Goal: Task Accomplishment & Management: Use online tool/utility

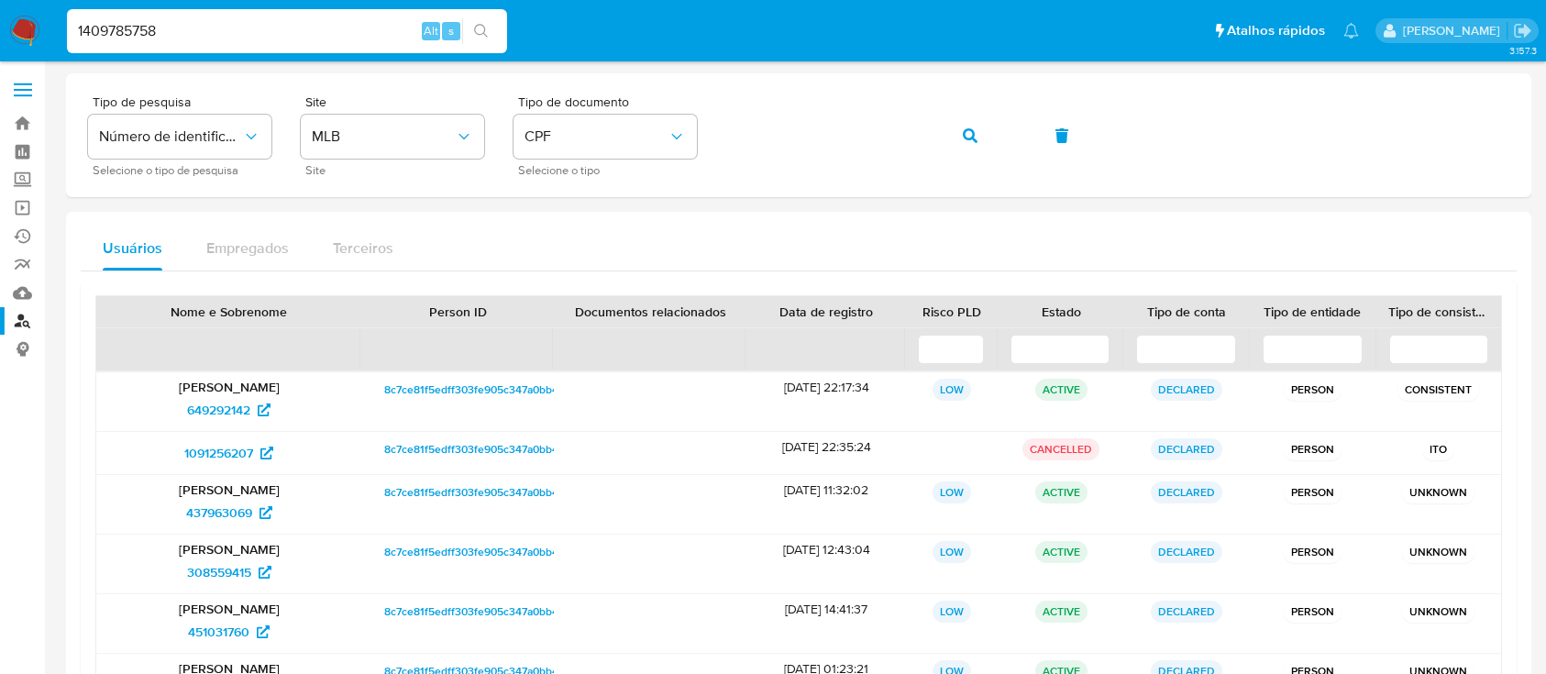
scroll to position [244, 0]
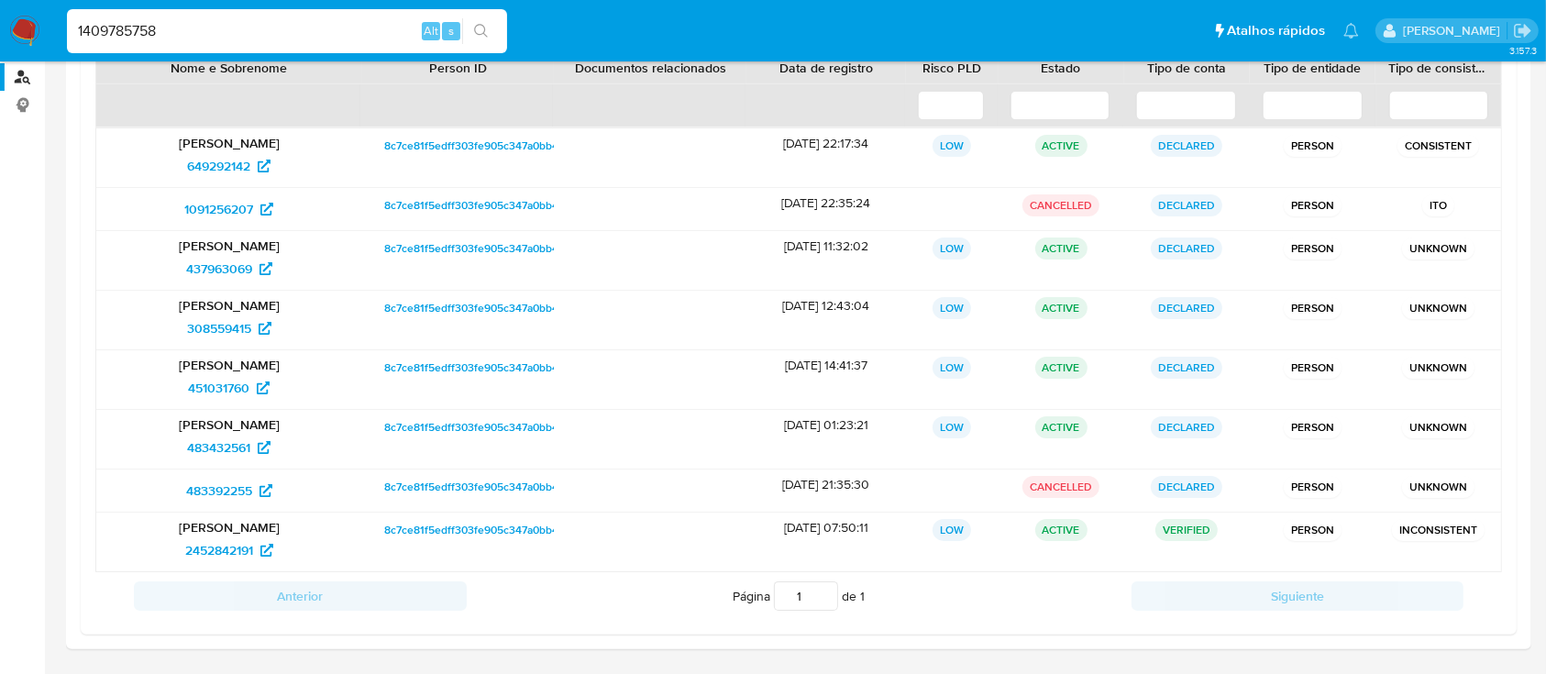
type input "1409785758"
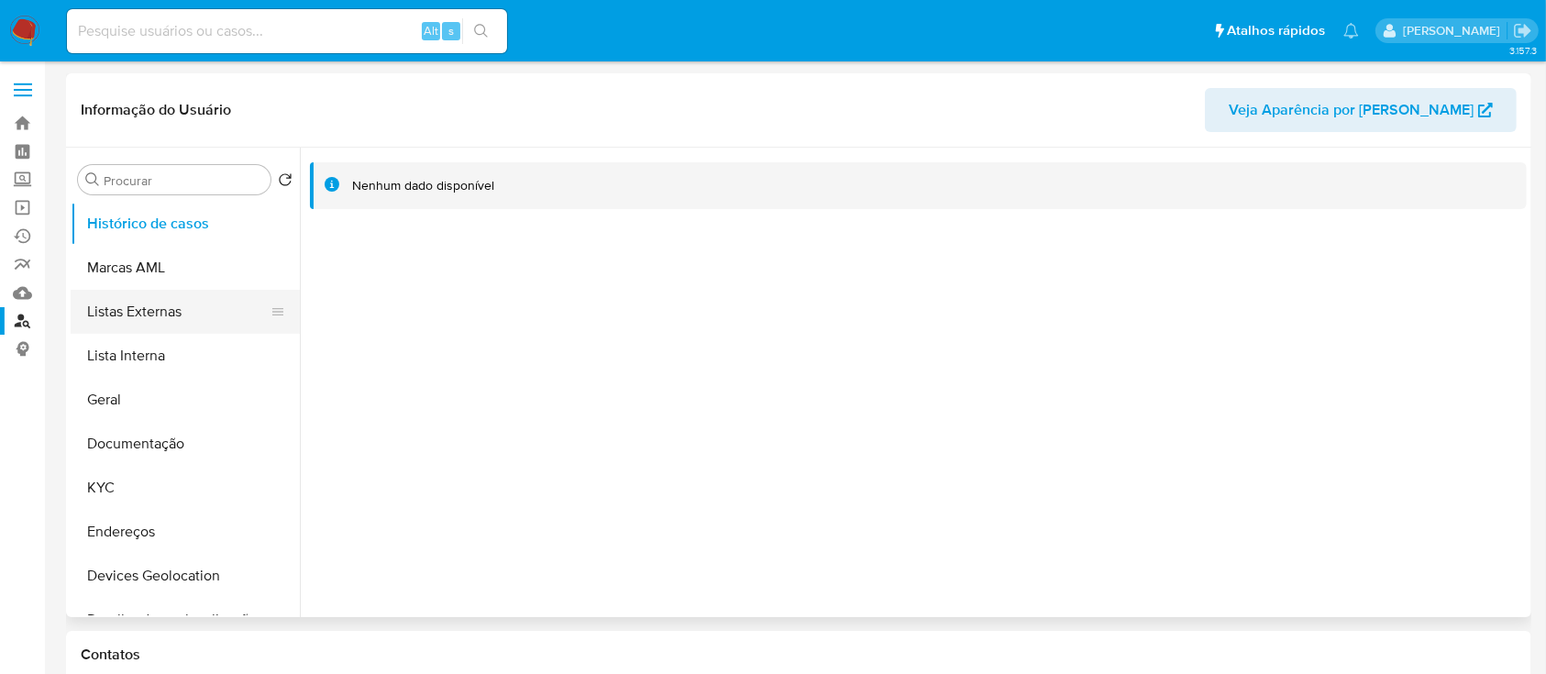
select select "10"
click at [159, 449] on button "Documentação" at bounding box center [178, 444] width 215 height 44
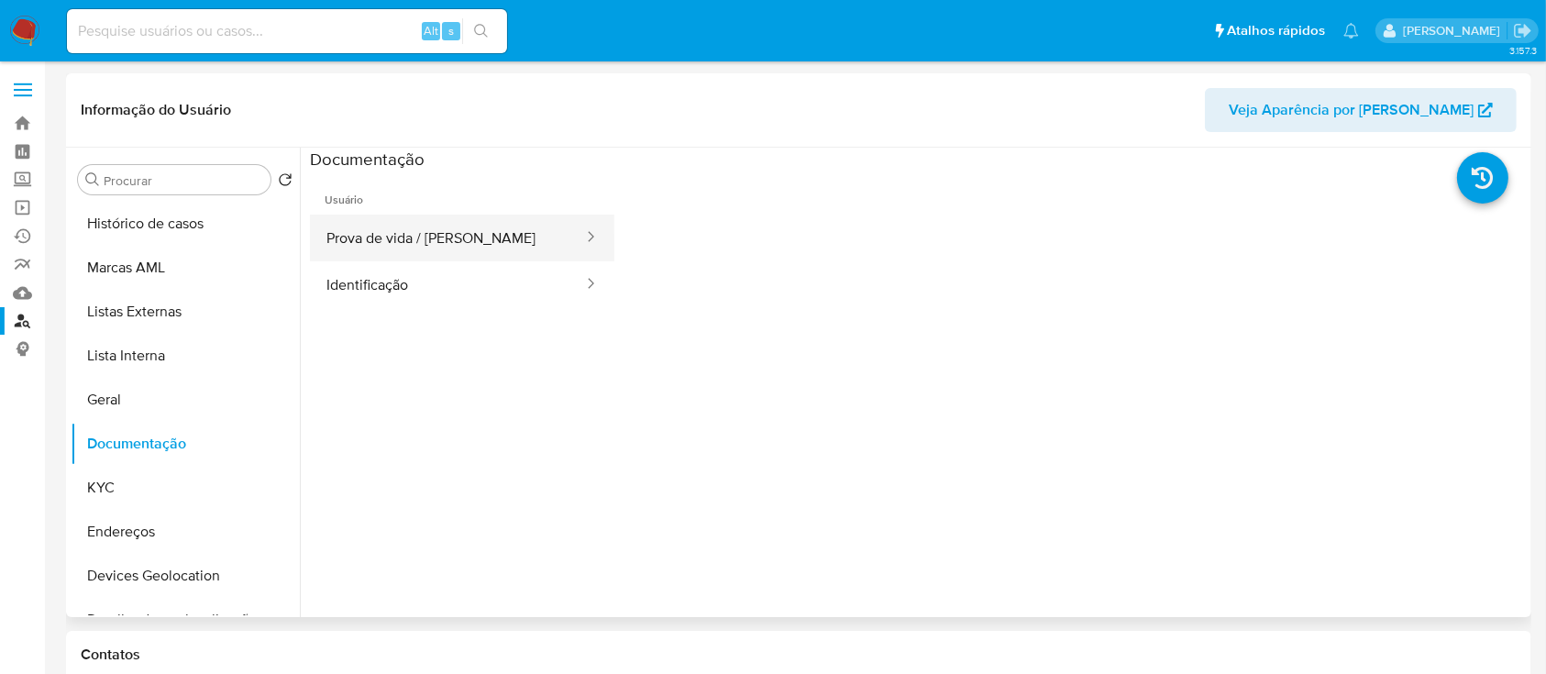
click at [448, 244] on button "Prova de vida / Selfie" at bounding box center [447, 238] width 275 height 47
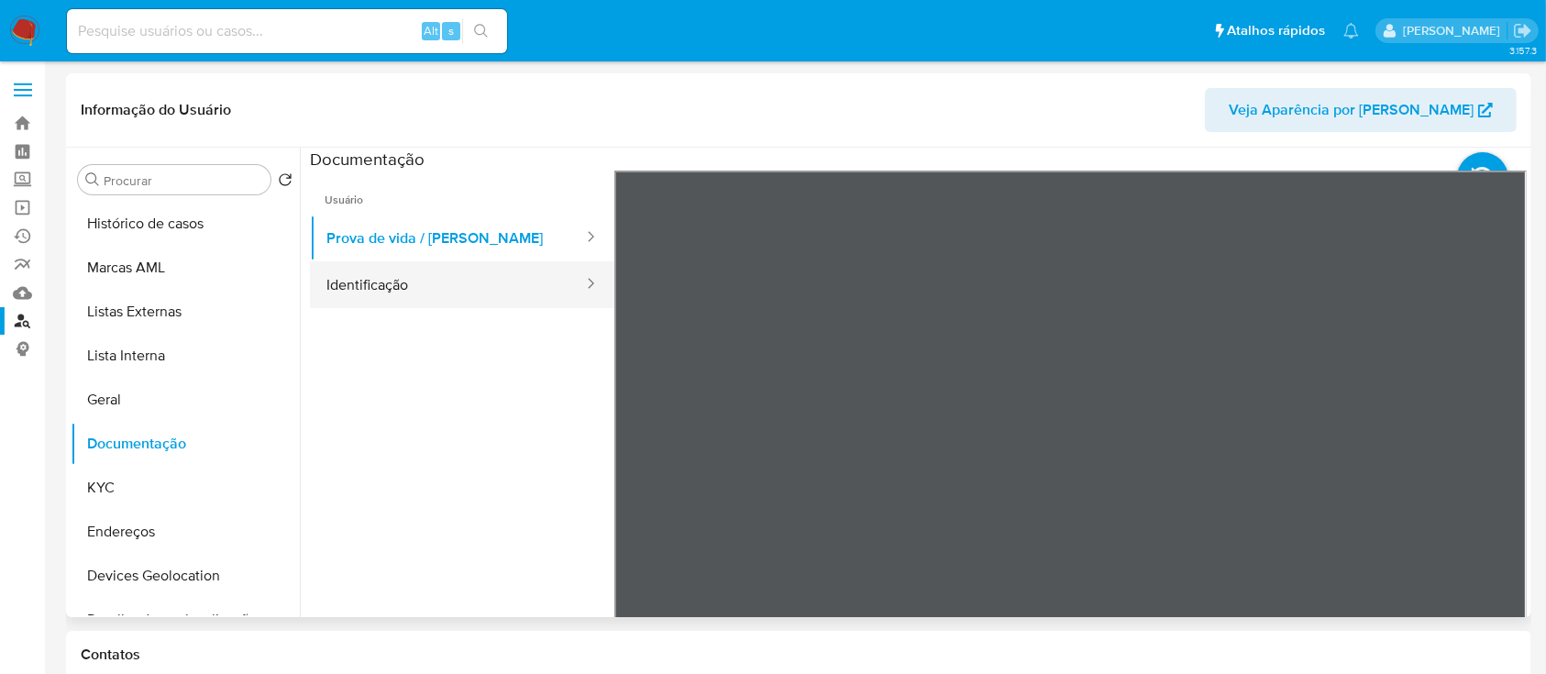
click at [351, 282] on button "Identificação" at bounding box center [447, 284] width 275 height 47
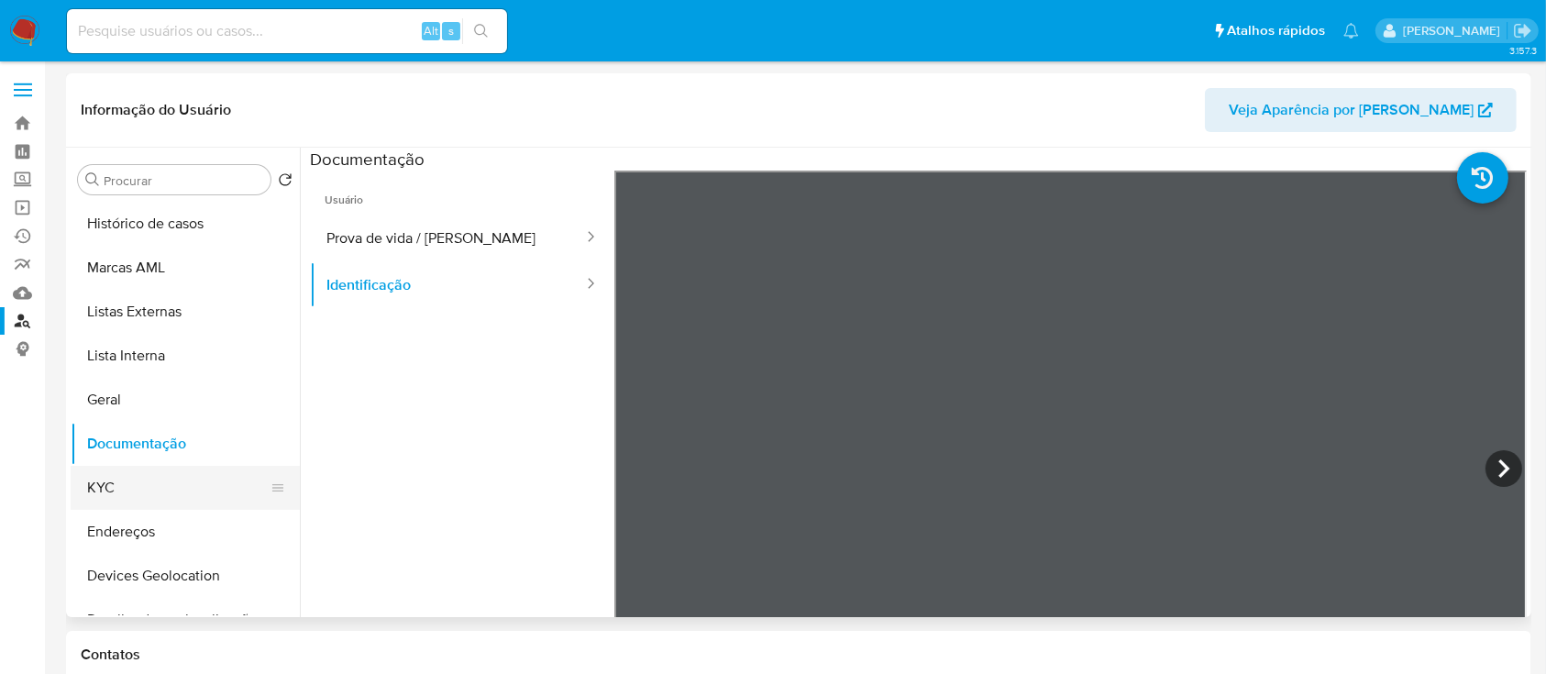
click at [108, 484] on button "KYC" at bounding box center [178, 488] width 215 height 44
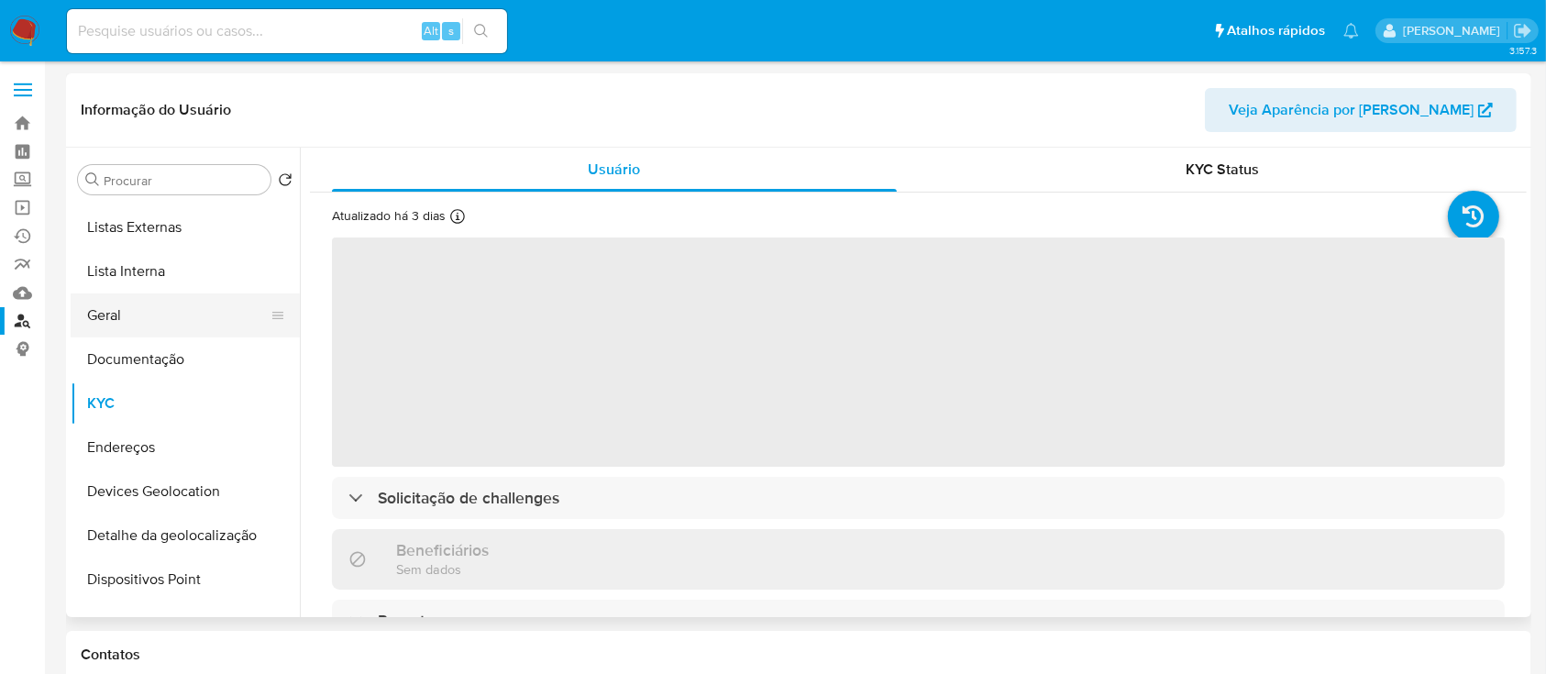
scroll to position [122, 0]
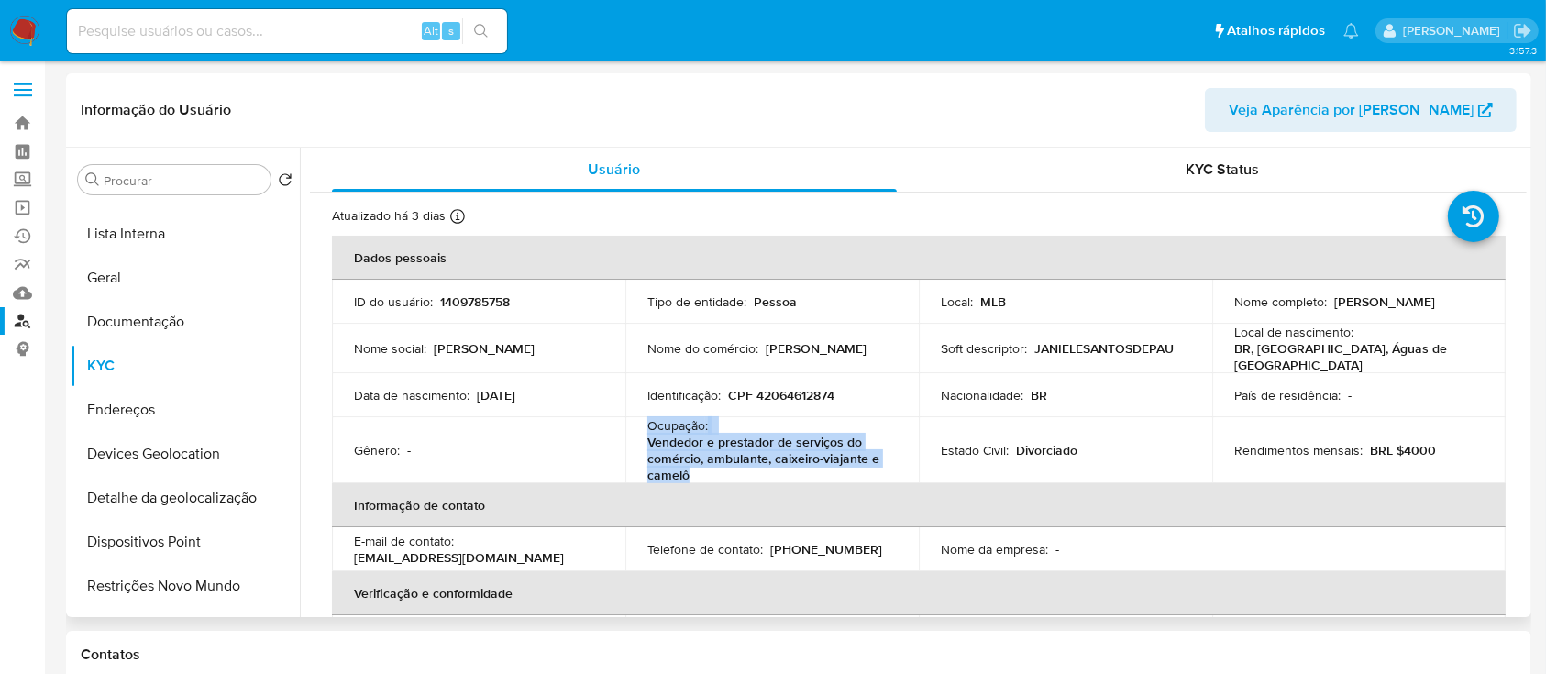
drag, startPoint x: 684, startPoint y: 468, endPoint x: 644, endPoint y: 428, distance: 55.7
click at [644, 428] on td "Ocupação : Vendedor e prestador de serviços do comércio, ambulante, caixeiro-vi…" at bounding box center [771, 450] width 293 height 66
copy div "Ocupação : Vendedor e prestador de serviços do comércio, ambulante, caixeiro-vi…"
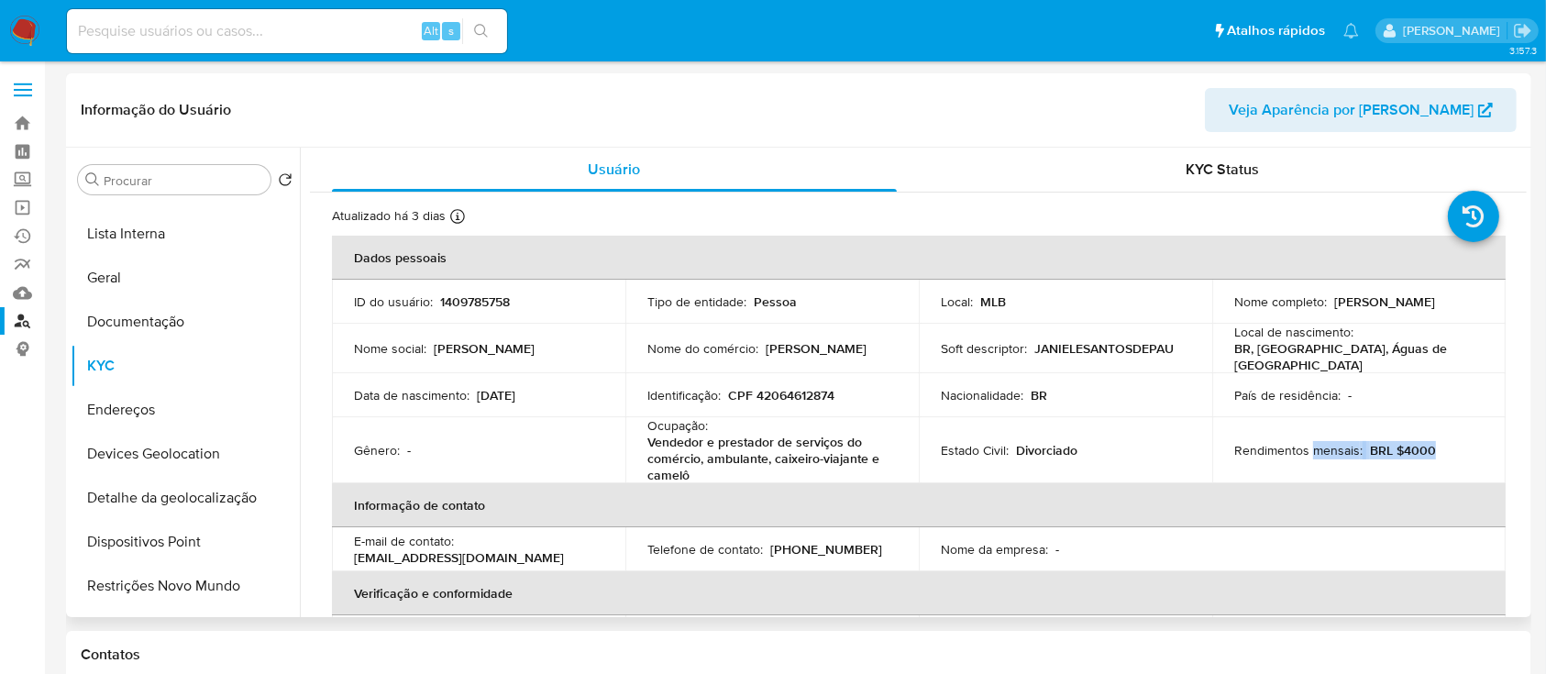
drag, startPoint x: 1413, startPoint y: 445, endPoint x: 1308, endPoint y: 444, distance: 104.5
click at [1308, 444] on div "Rendimentos mensais : BRL $4000" at bounding box center [1358, 450] width 249 height 17
copy div "mensais : BRL $4000"
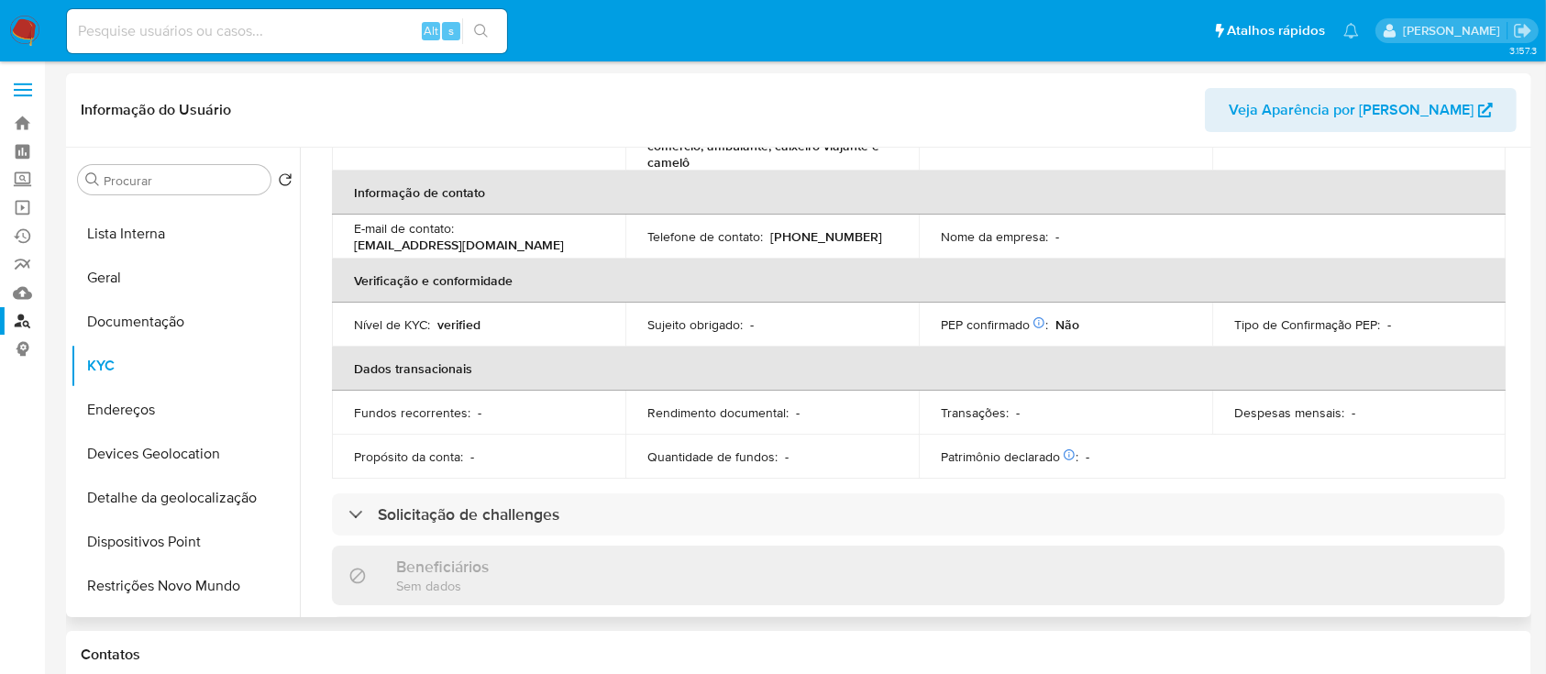
scroll to position [0, 0]
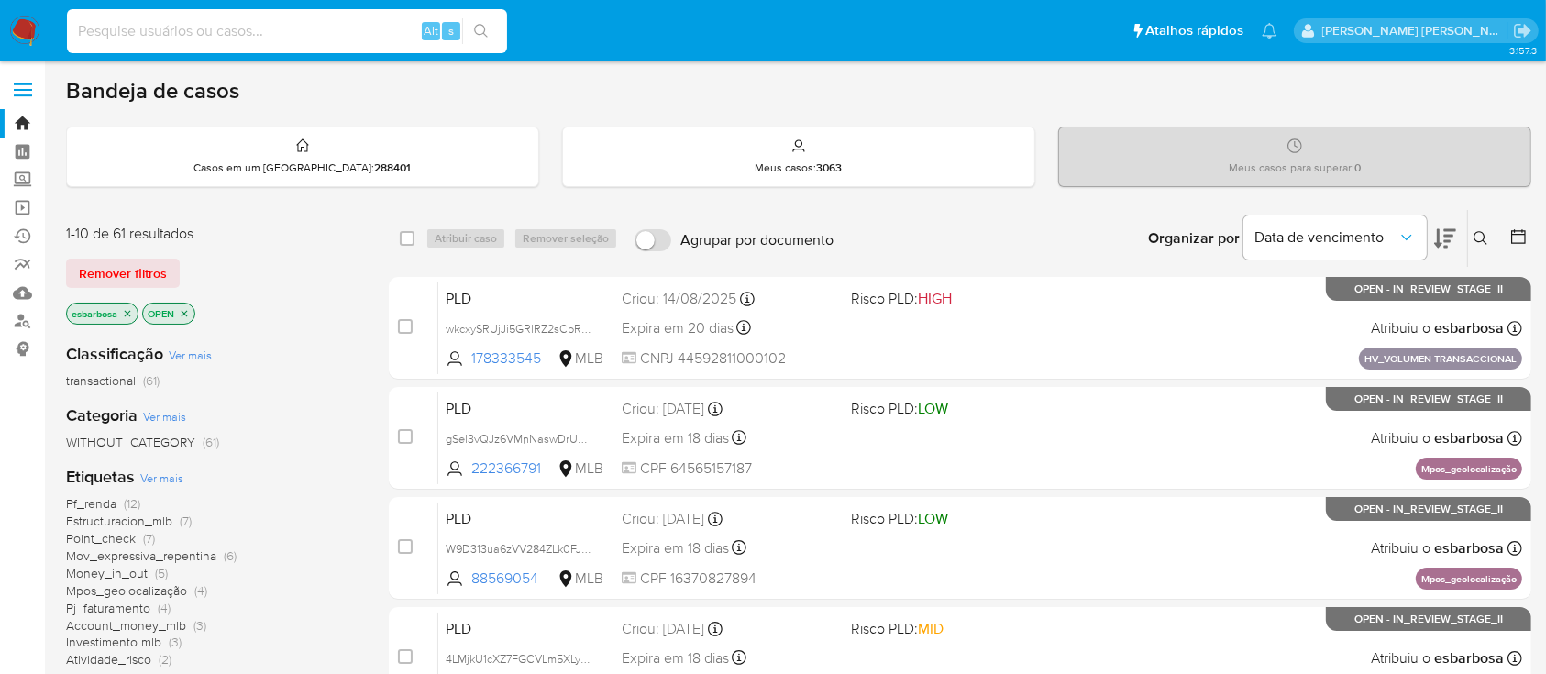
click at [284, 38] on input at bounding box center [287, 31] width 440 height 24
paste input "2391214666"
type input "2391214666"
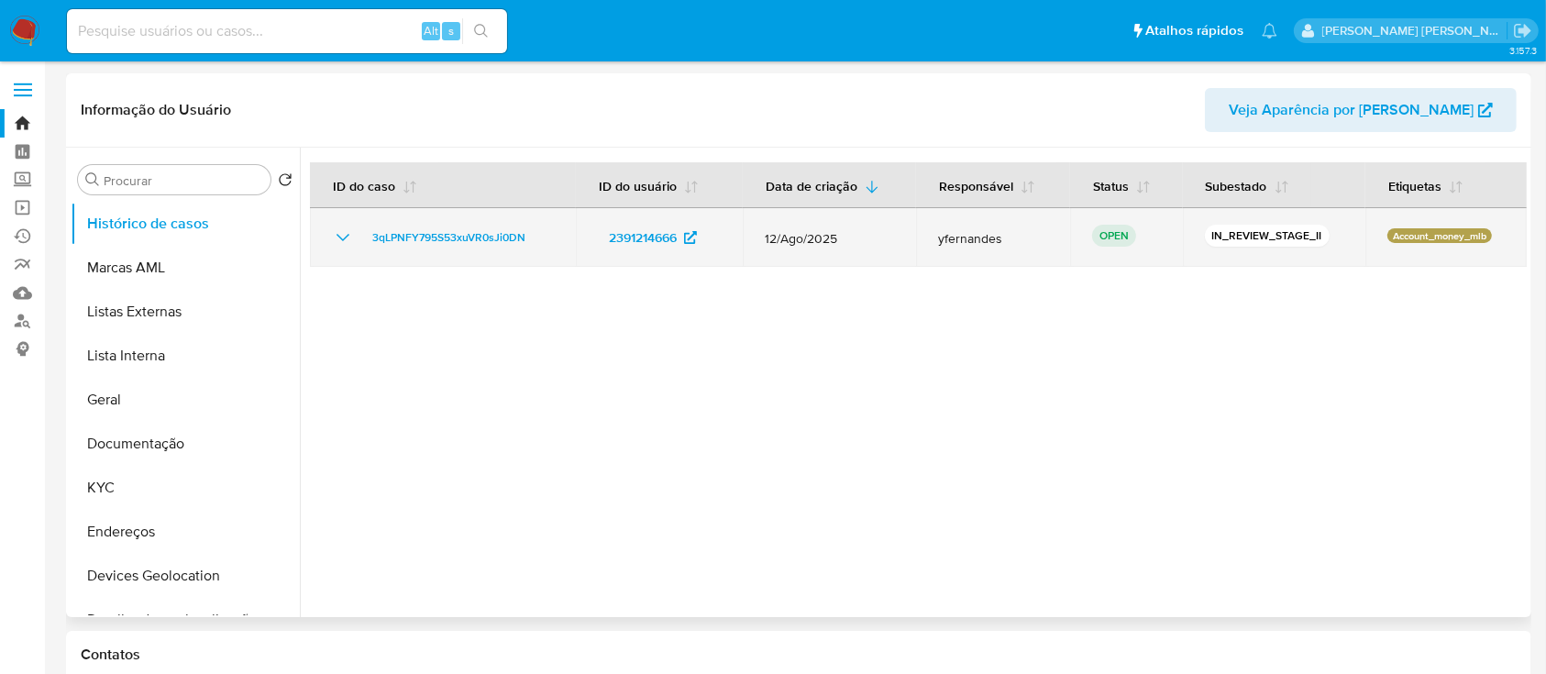
select select "10"
click at [450, 232] on span "3qLPNFY795S53xuVR0sJi0DN" at bounding box center [448, 237] width 153 height 22
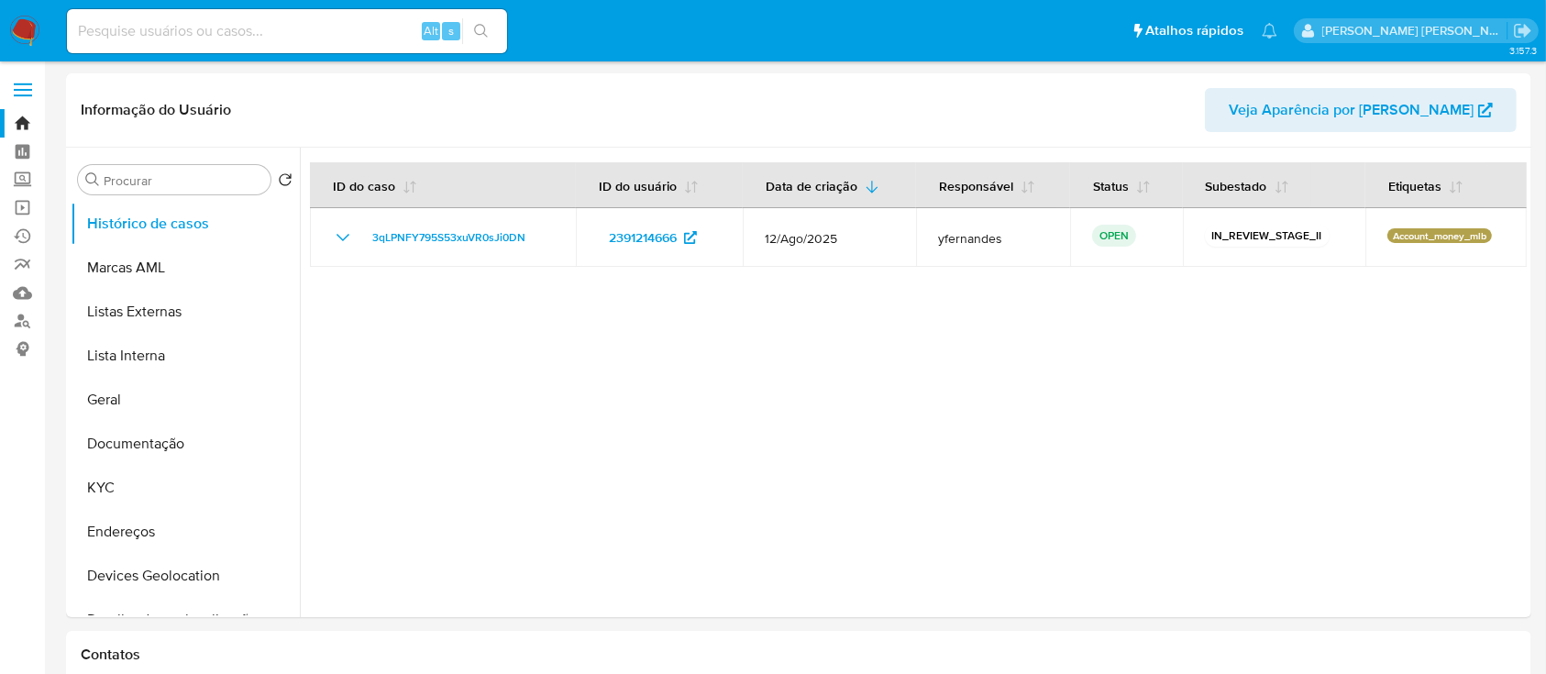
click at [309, 21] on input at bounding box center [287, 31] width 440 height 24
paste input "531127970"
type input "531127970"
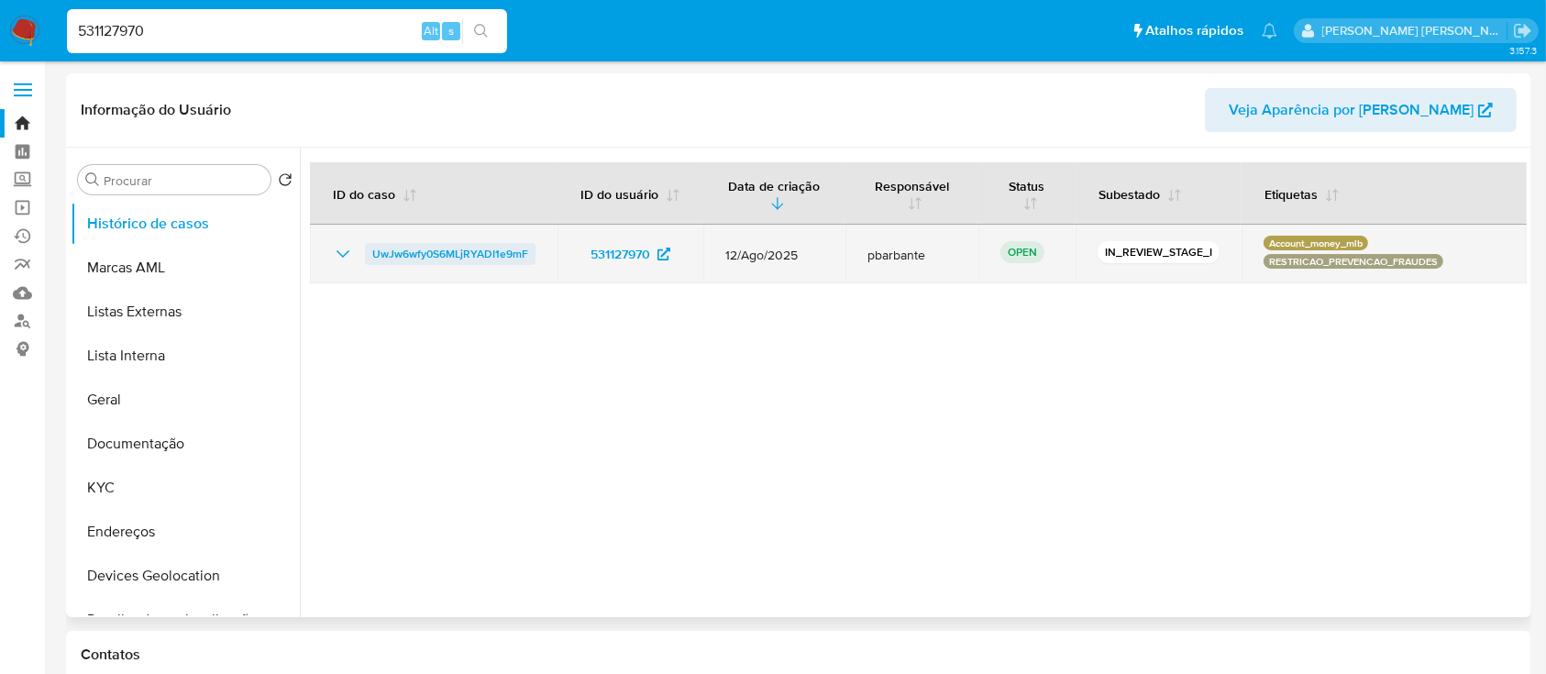
select select "10"
click at [342, 247] on icon "Mostrar/Ocultar" at bounding box center [343, 254] width 22 height 22
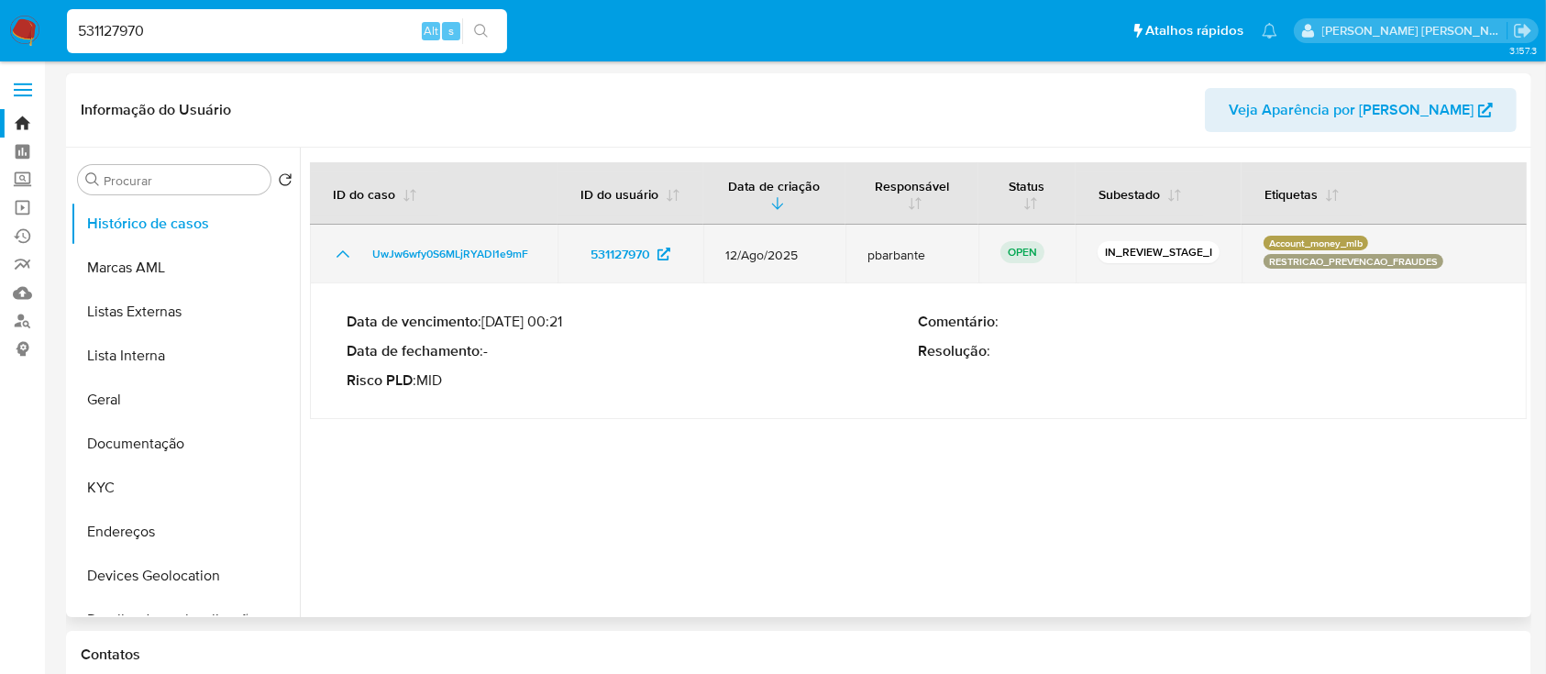
click at [343, 247] on icon "Mostrar/Ocultar" at bounding box center [343, 254] width 22 height 22
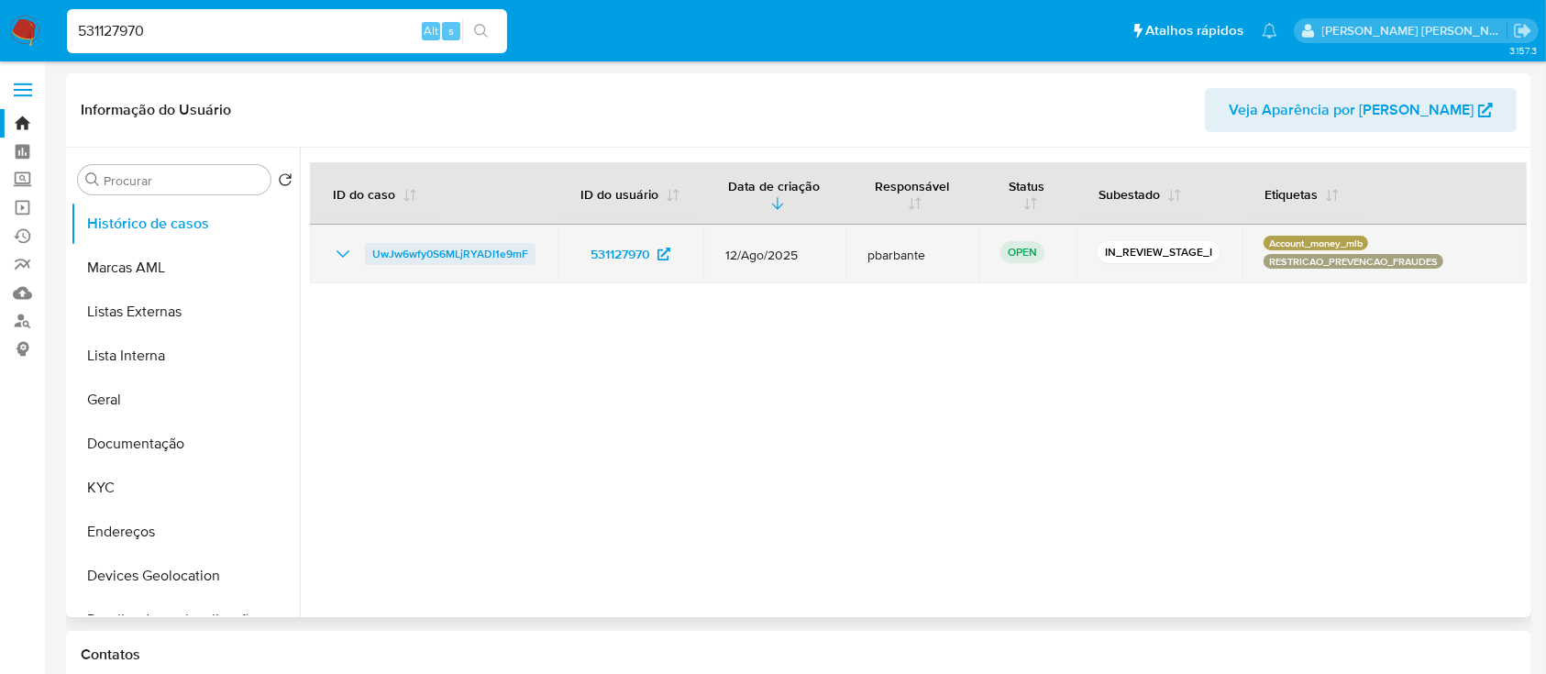
click at [421, 250] on span "UwJw6wfy0S6MLjRYADI1e9mF" at bounding box center [450, 254] width 156 height 22
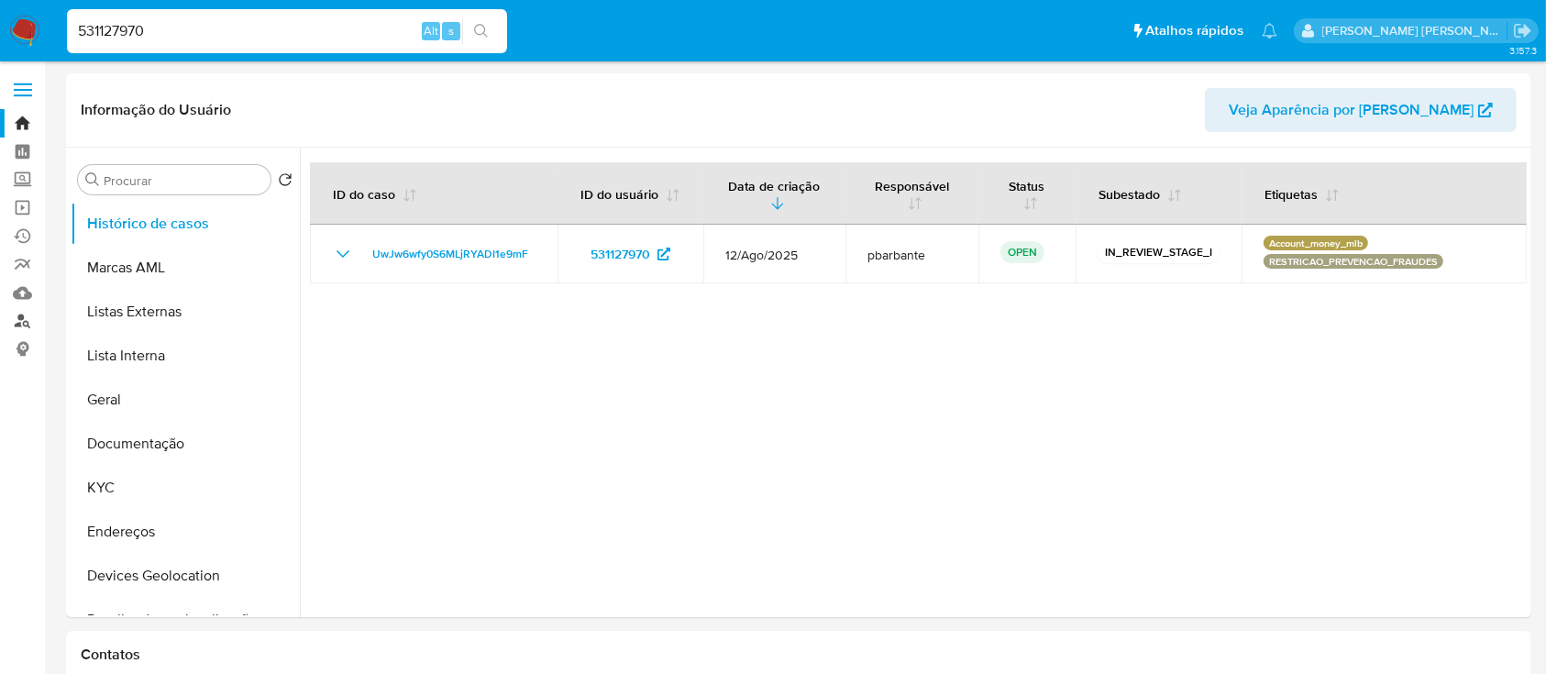
click at [18, 321] on link "Localizador de pessoas" at bounding box center [109, 321] width 218 height 28
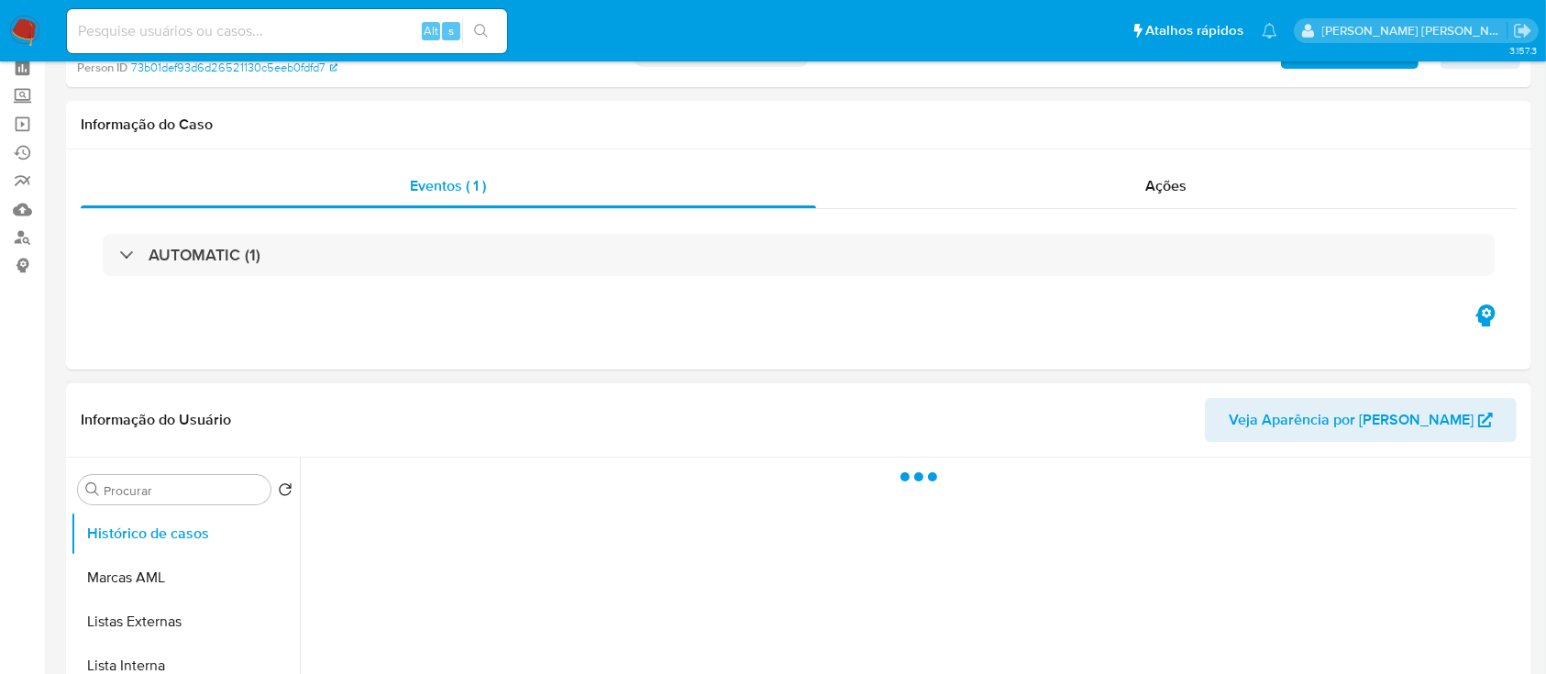
scroll to position [122, 0]
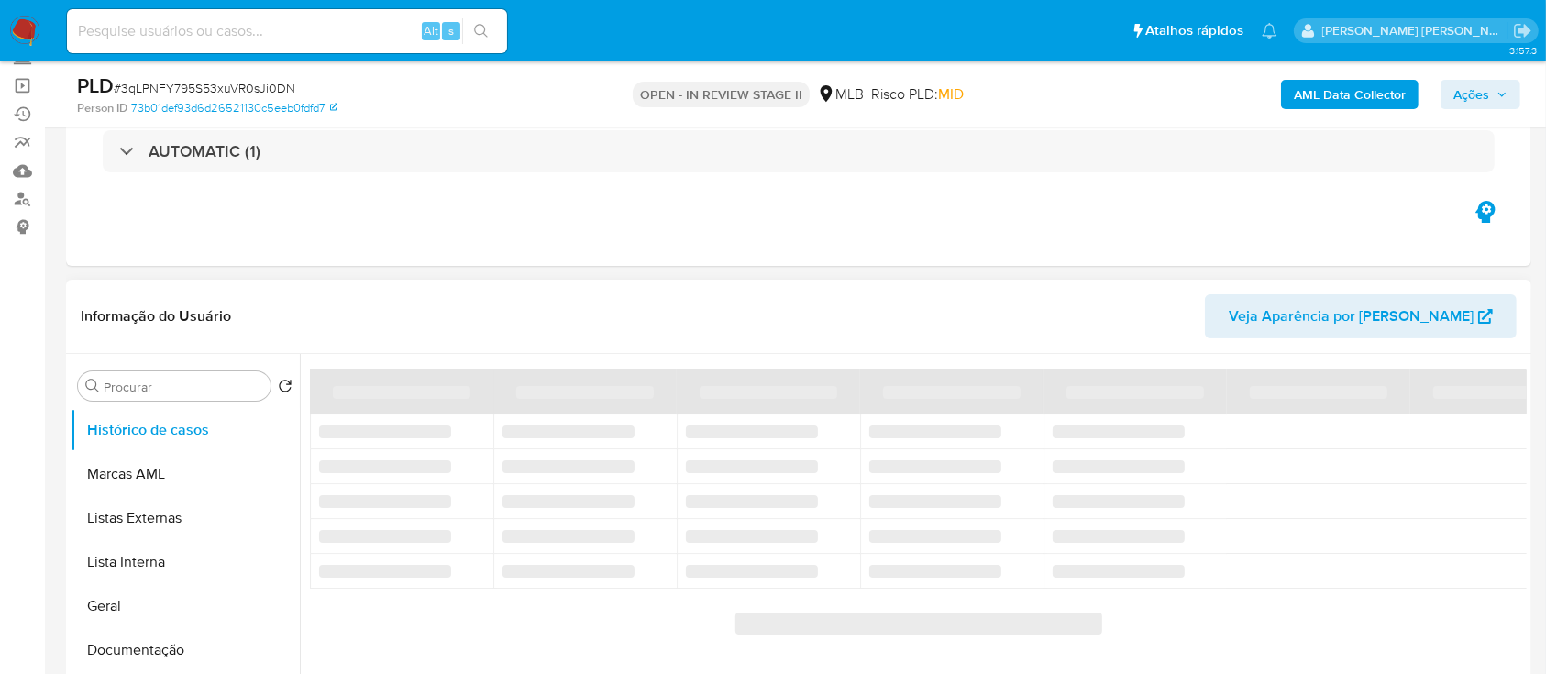
select select "10"
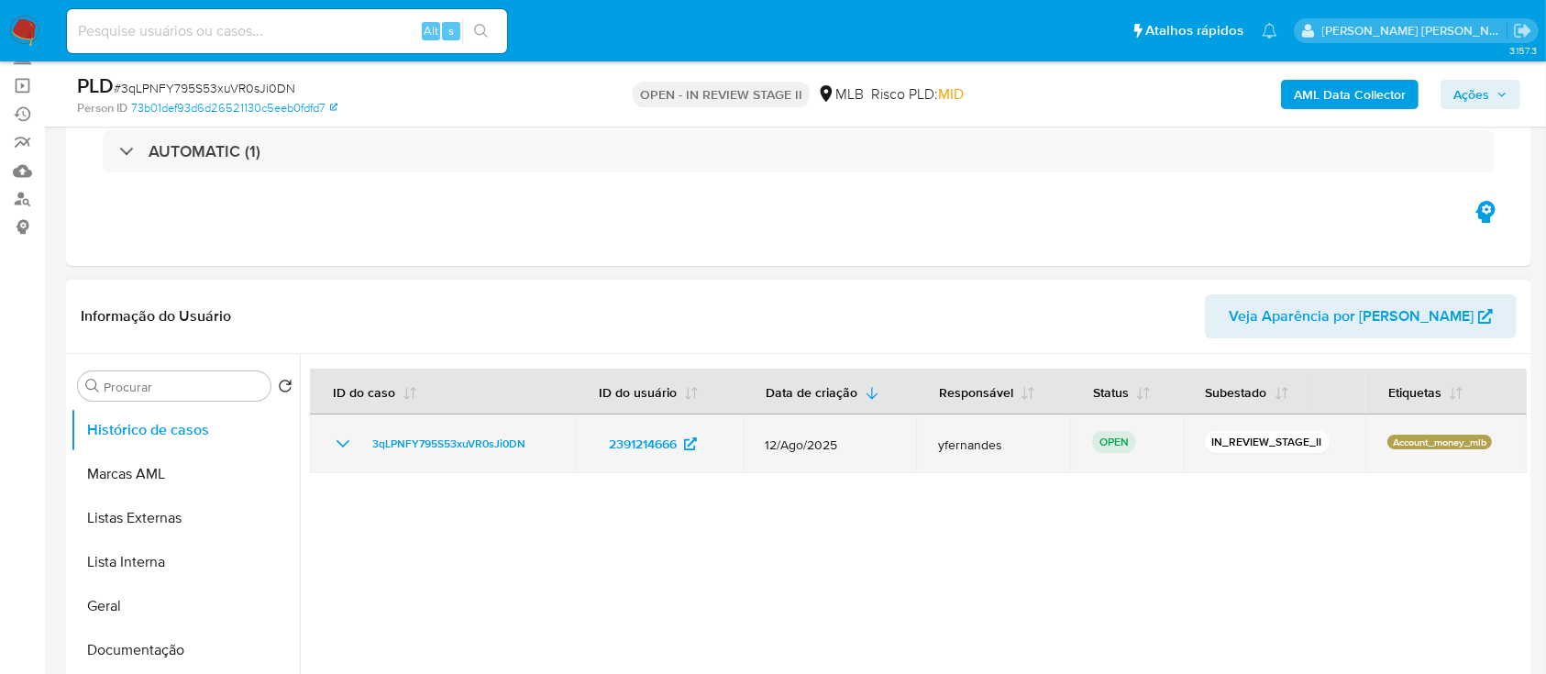
click at [343, 442] on icon "Mostrar/Ocultar" at bounding box center [343, 444] width 22 height 22
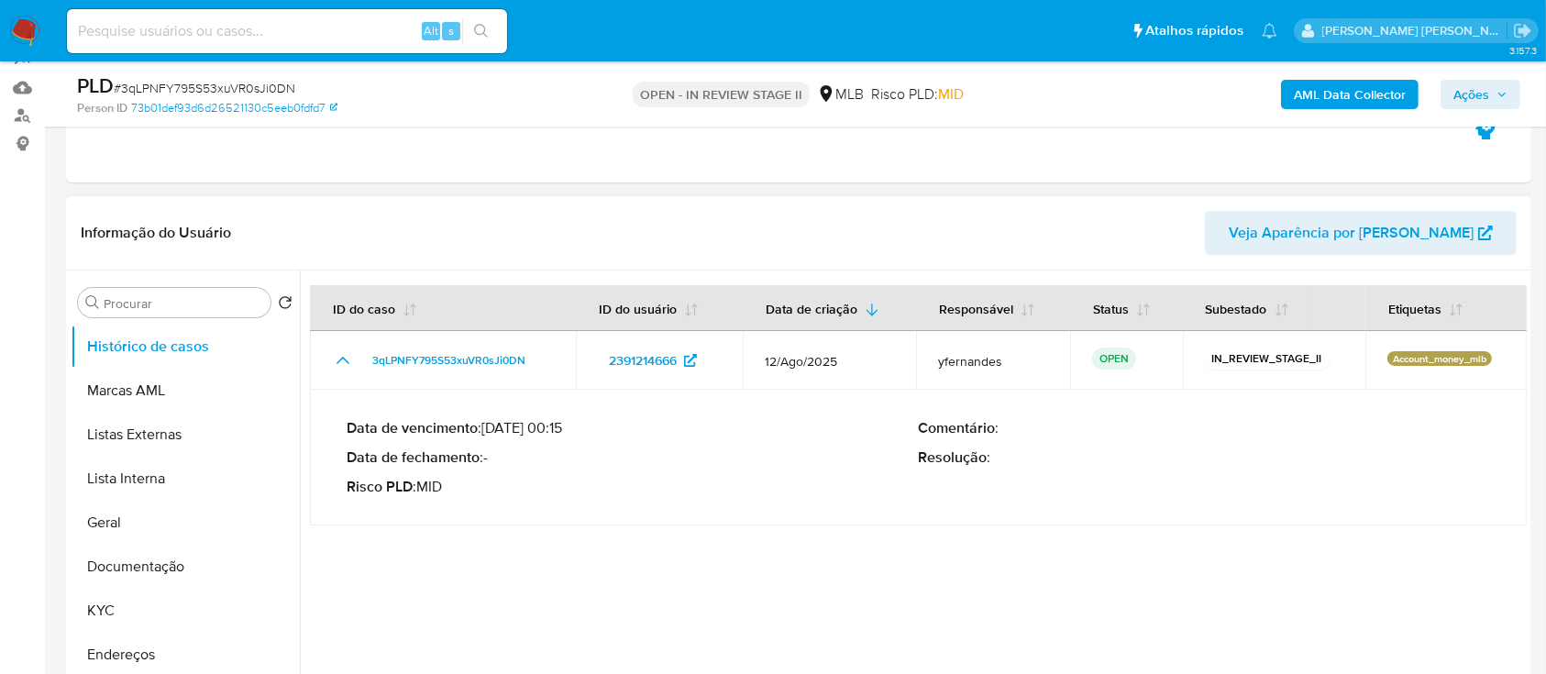
scroll to position [244, 0]
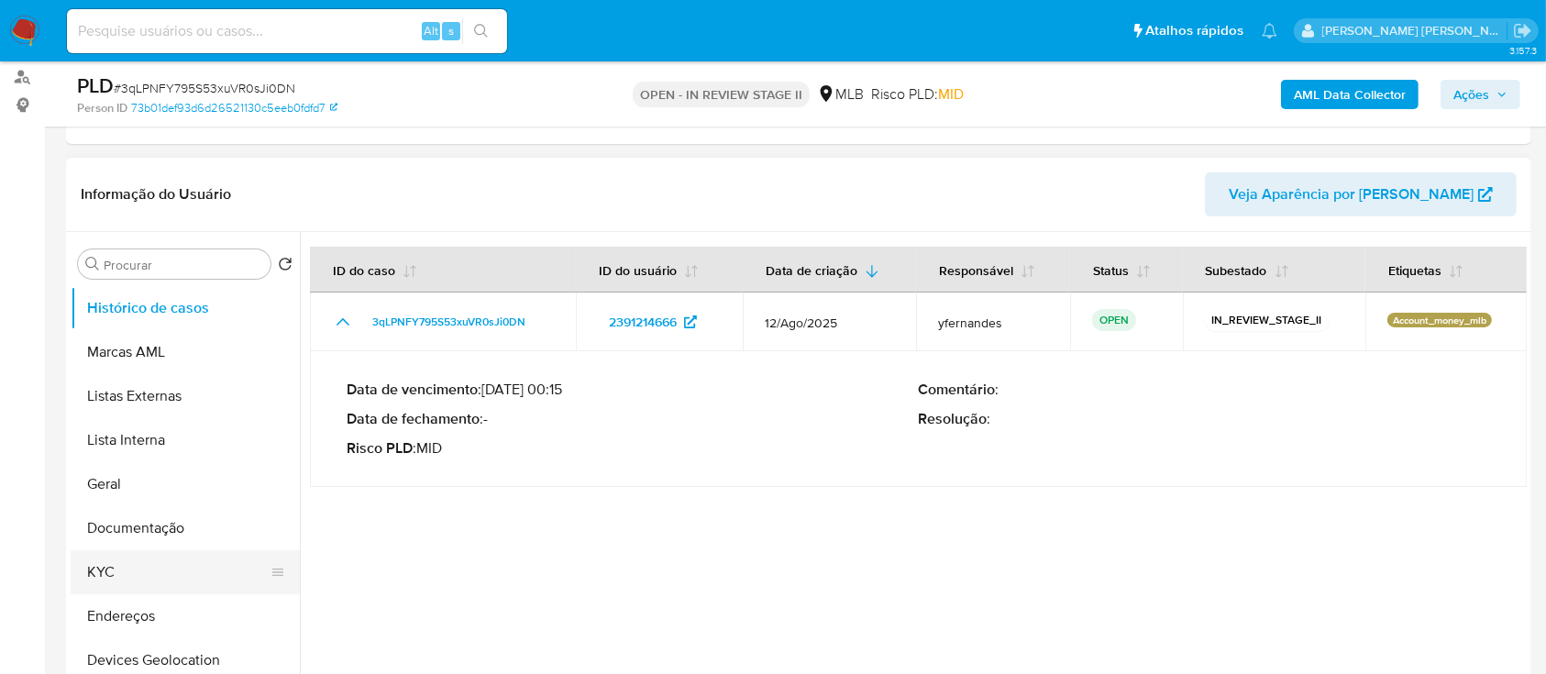
click at [135, 578] on button "KYC" at bounding box center [178, 572] width 215 height 44
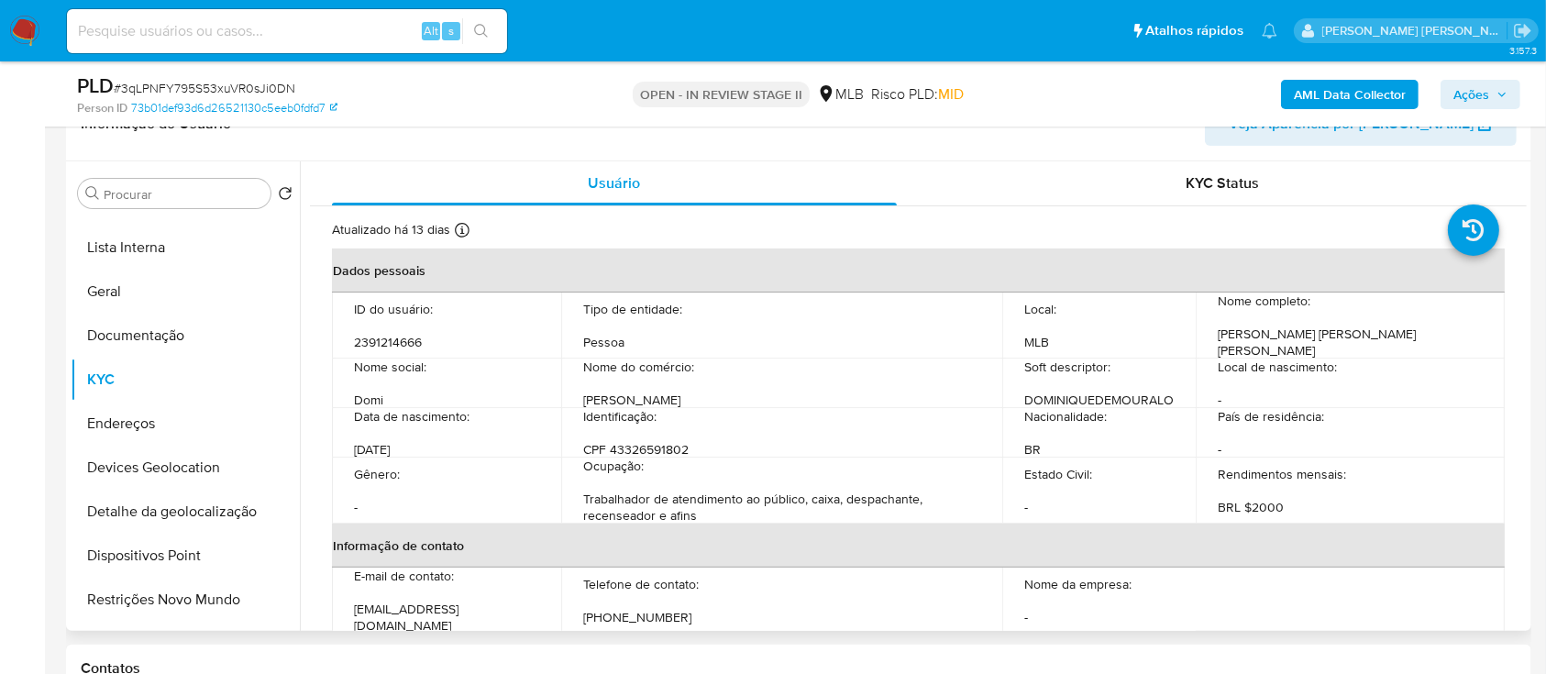
scroll to position [367, 0]
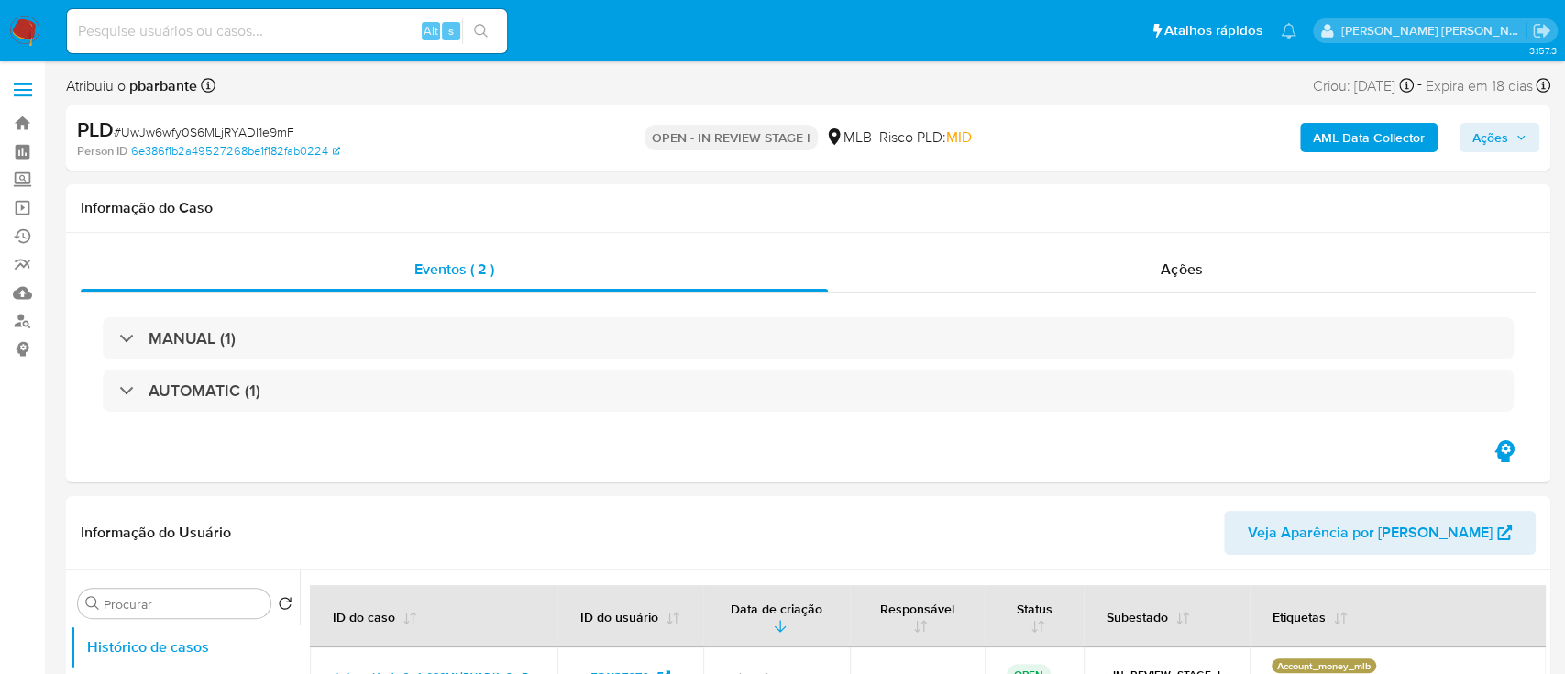
select select "10"
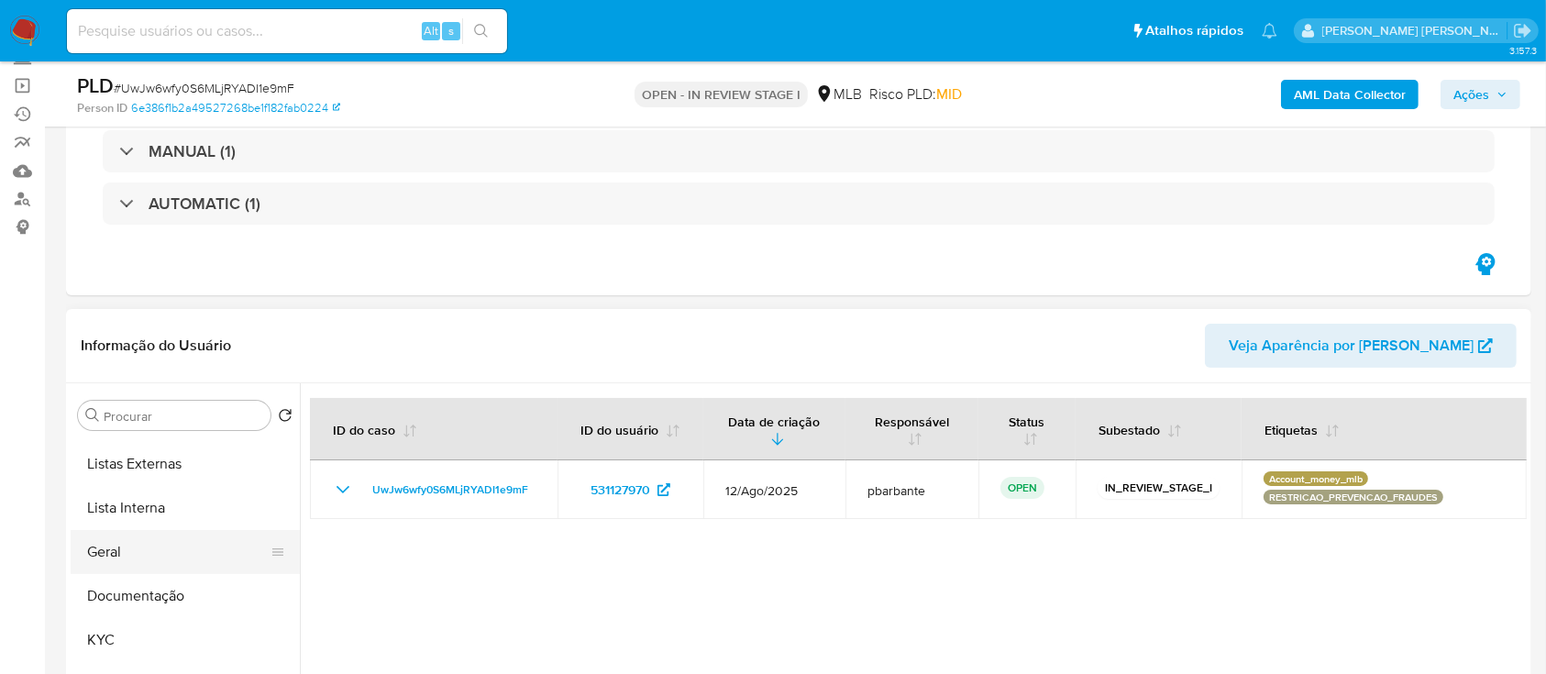
scroll to position [122, 0]
click at [139, 592] on button "KYC" at bounding box center [178, 601] width 215 height 44
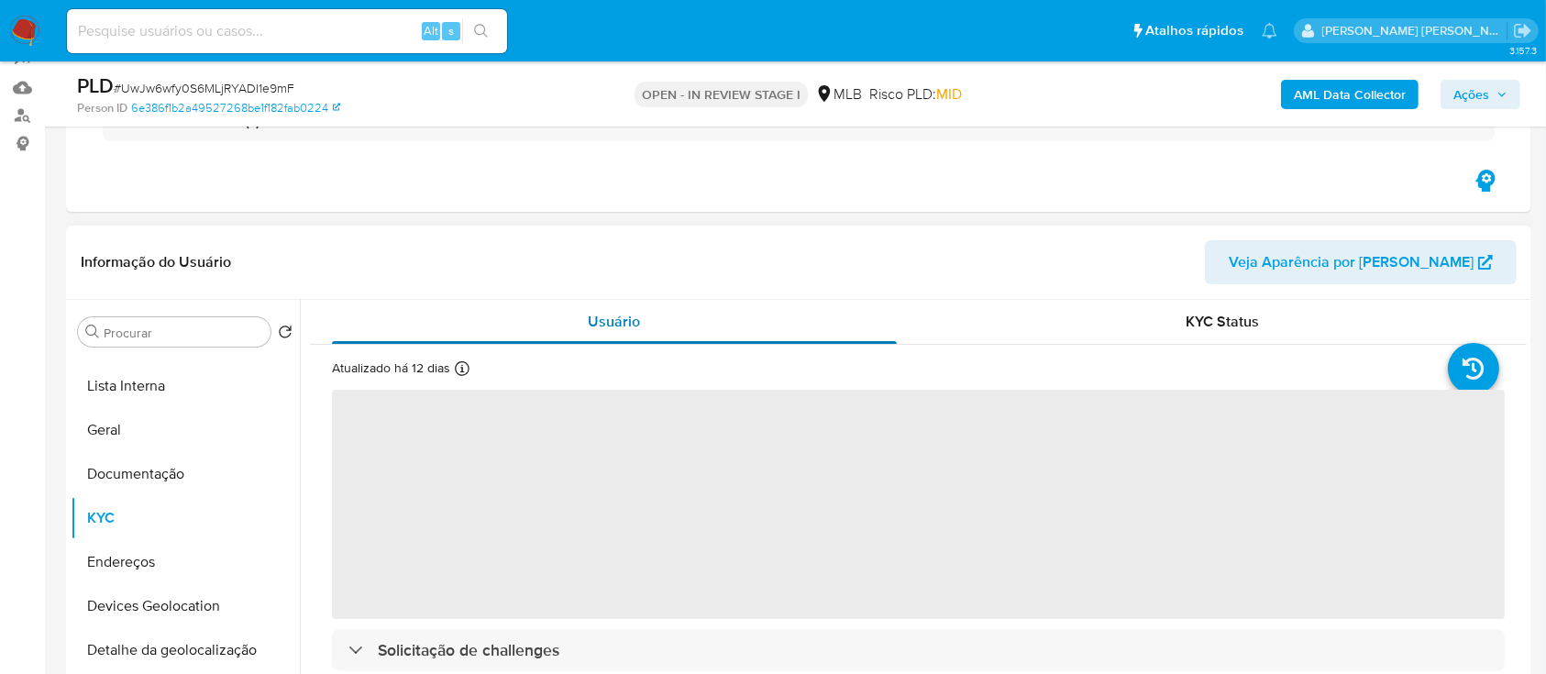
scroll to position [244, 0]
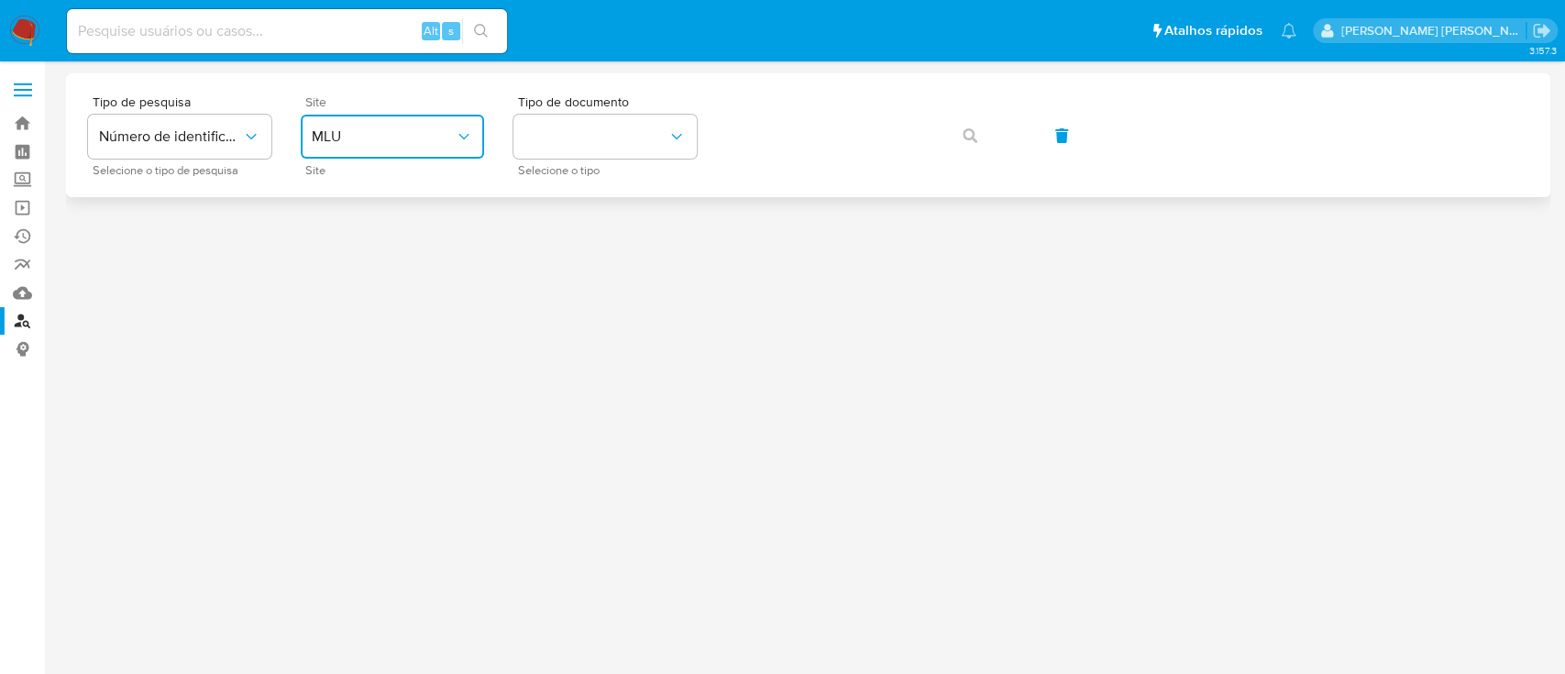
drag, startPoint x: 336, startPoint y: 155, endPoint x: 380, endPoint y: 157, distance: 43.1
click at [339, 154] on button "MLU" at bounding box center [392, 137] width 183 height 44
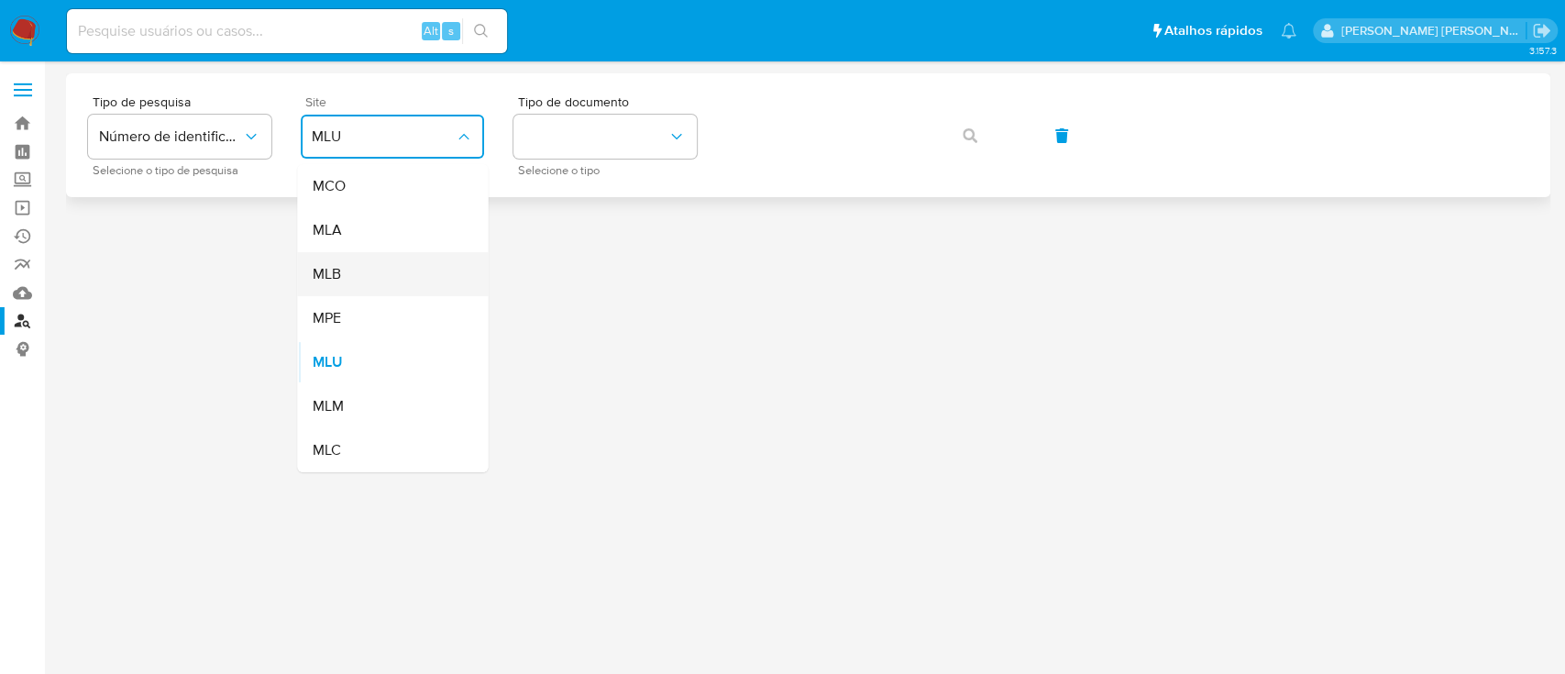
click at [361, 275] on div "MLB" at bounding box center [387, 274] width 150 height 44
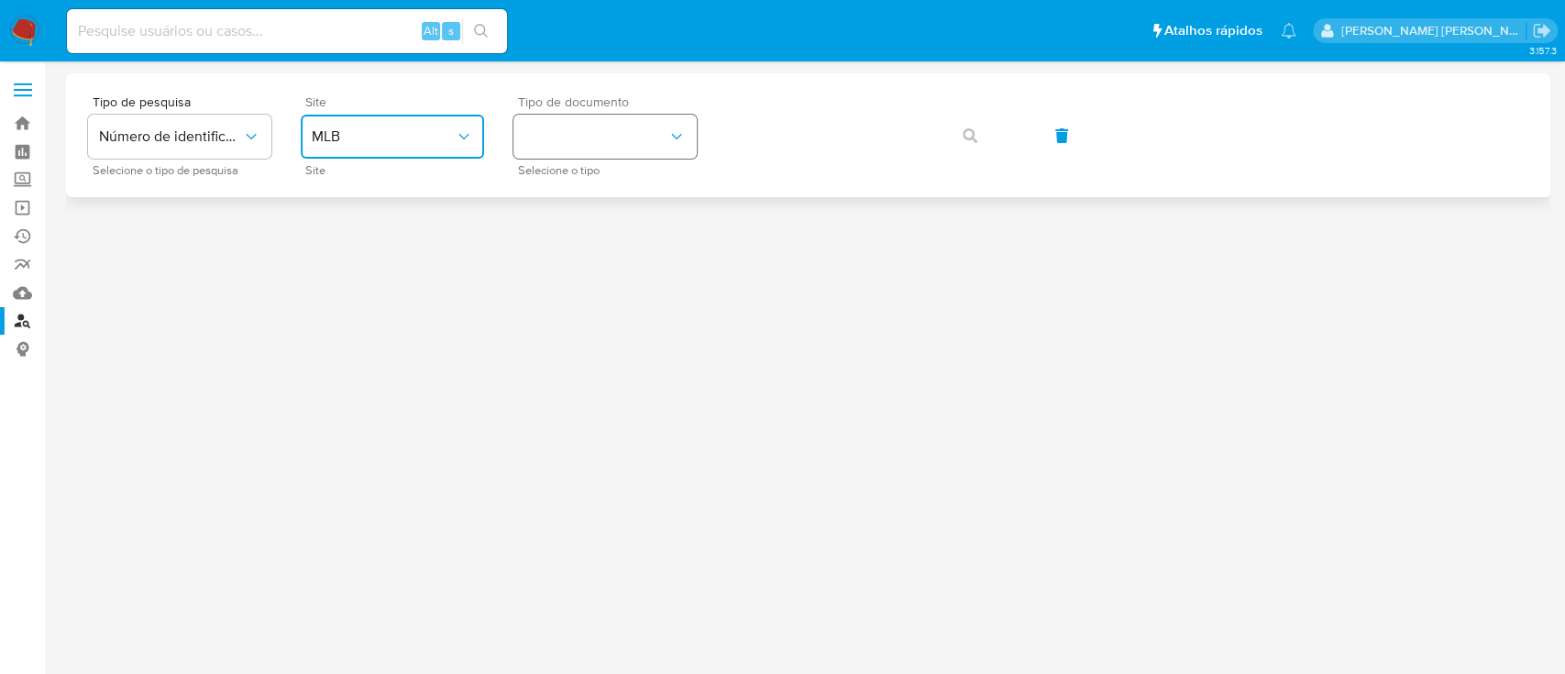
click at [559, 147] on button "identificationType" at bounding box center [604, 137] width 183 height 44
click at [567, 246] on div "CPF CPF" at bounding box center [599, 257] width 150 height 62
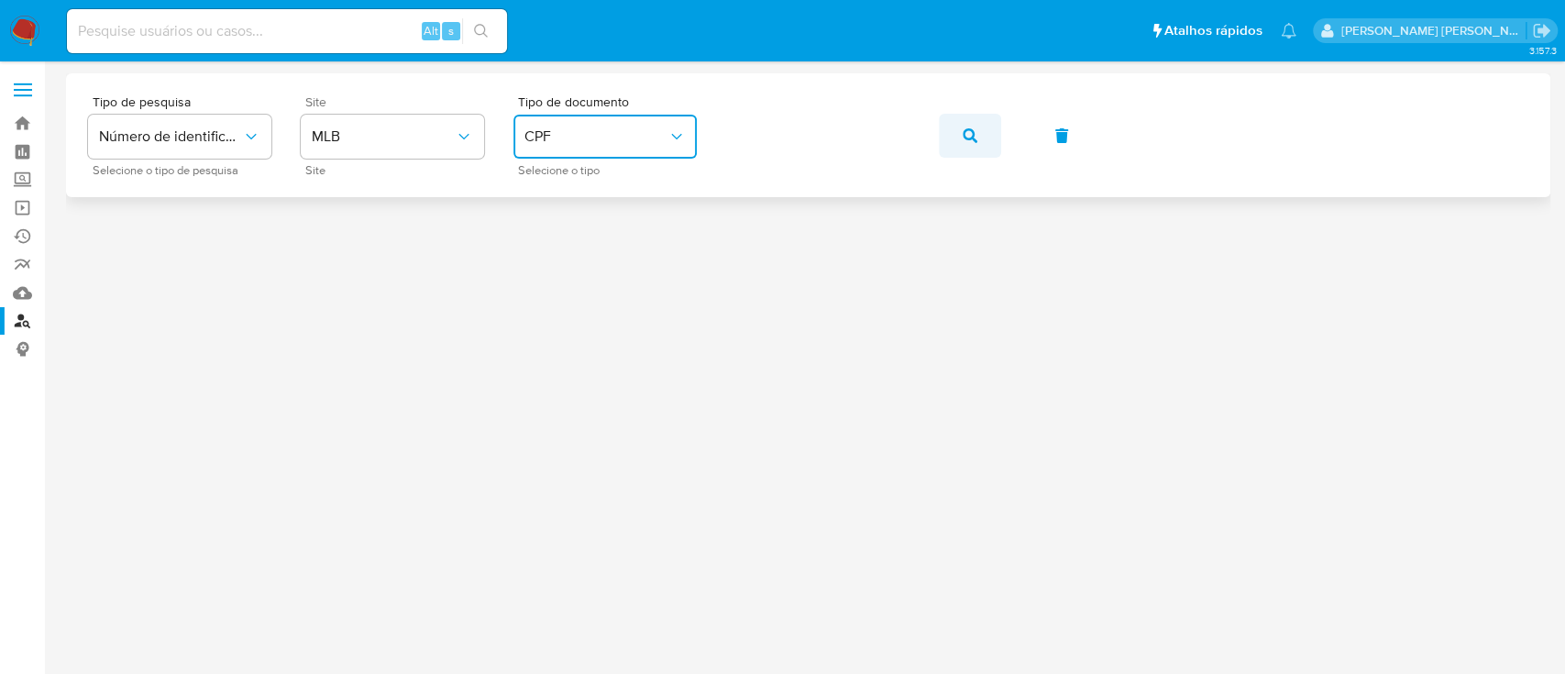
click at [969, 138] on icon "button" at bounding box center [970, 135] width 15 height 15
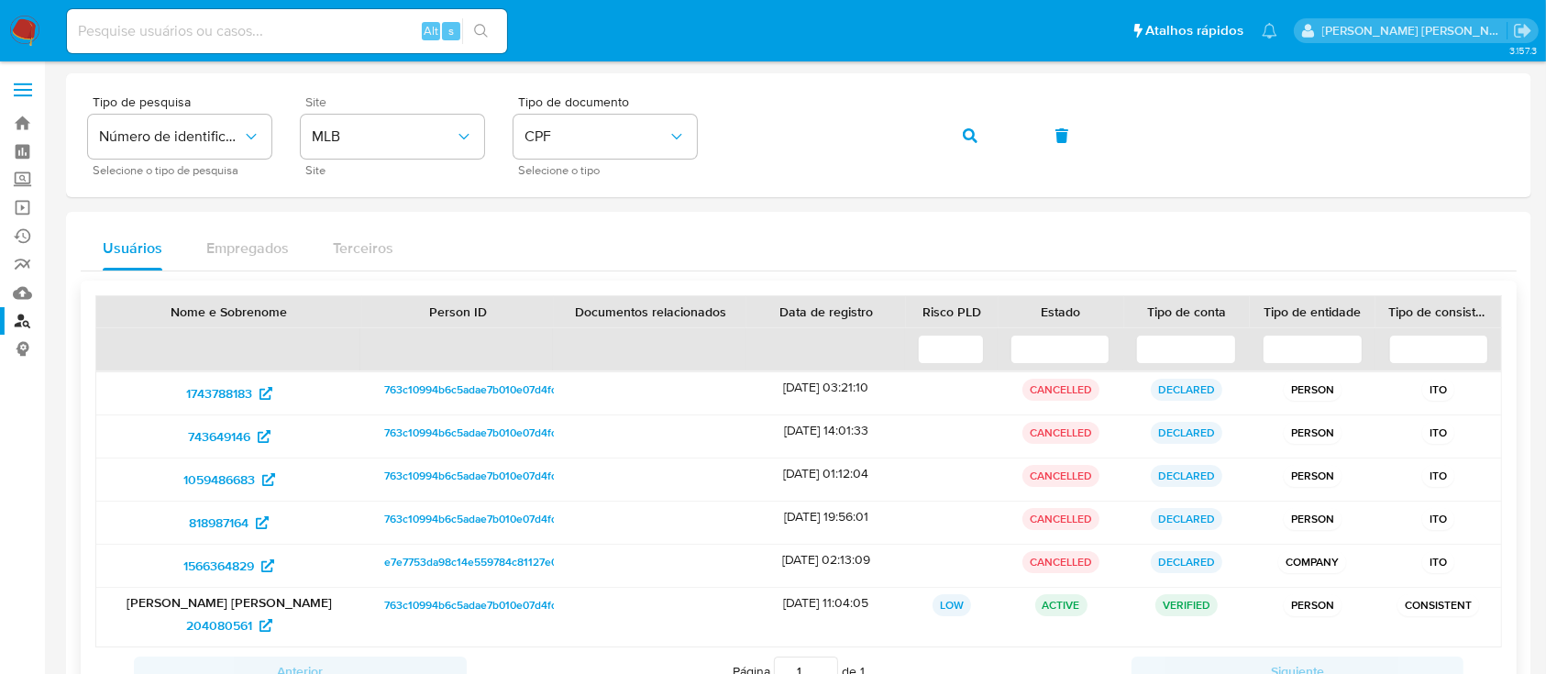
scroll to position [76, 0]
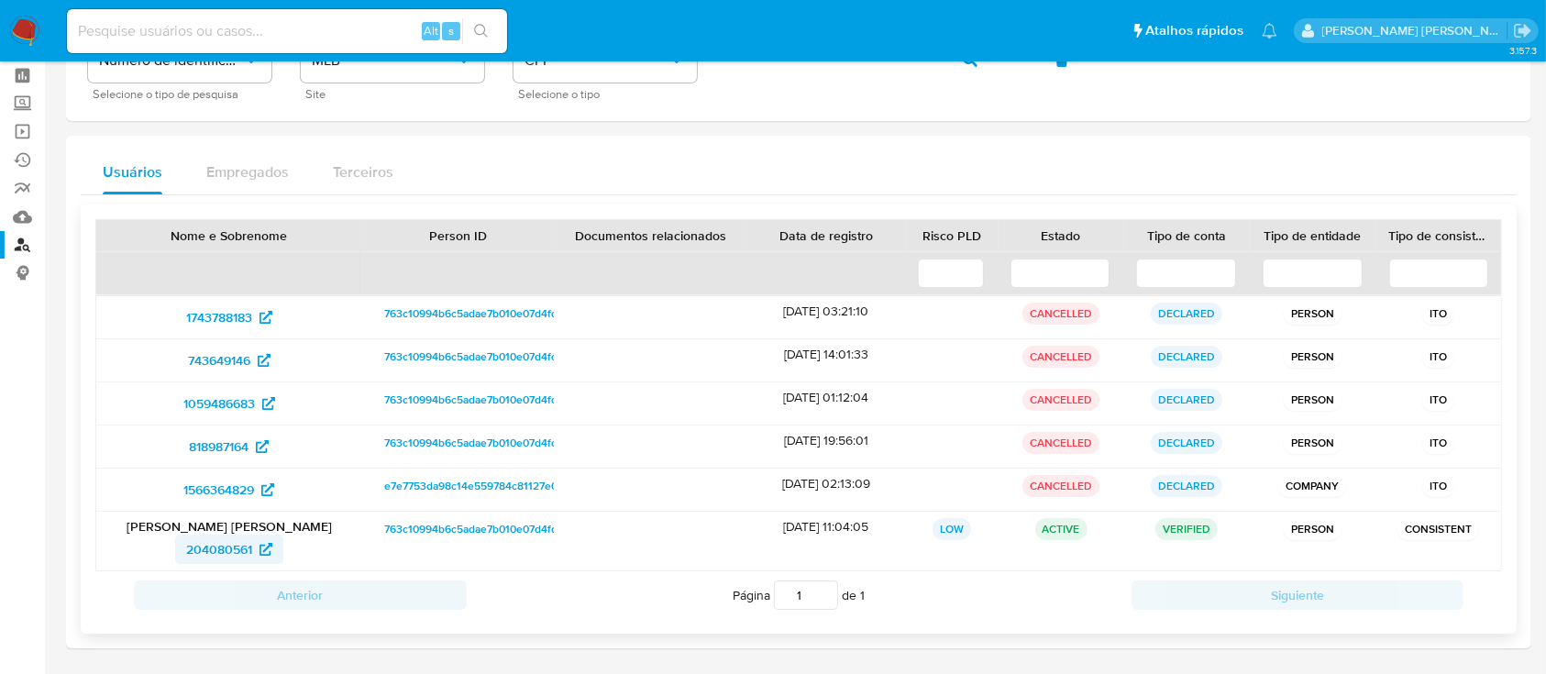
click at [230, 546] on span "204080561" at bounding box center [219, 548] width 66 height 29
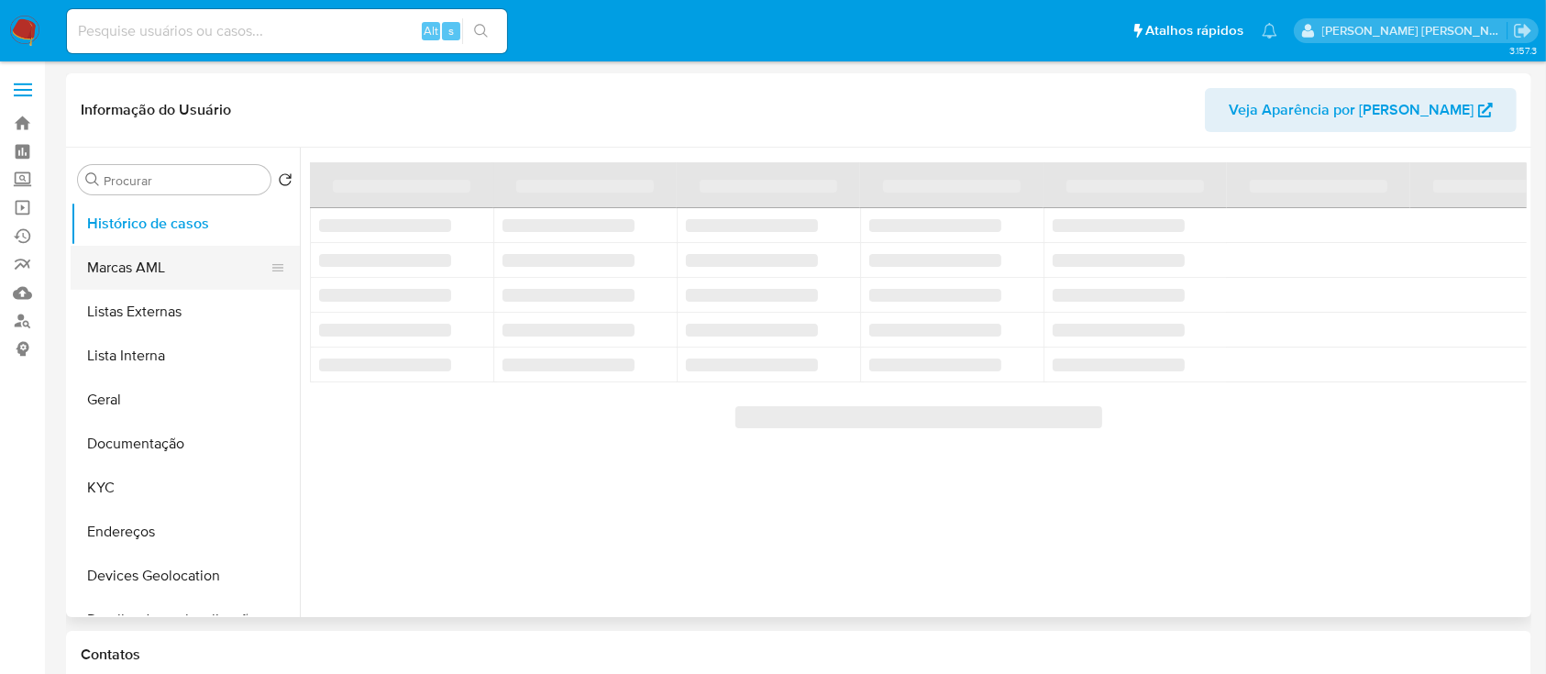
select select "10"
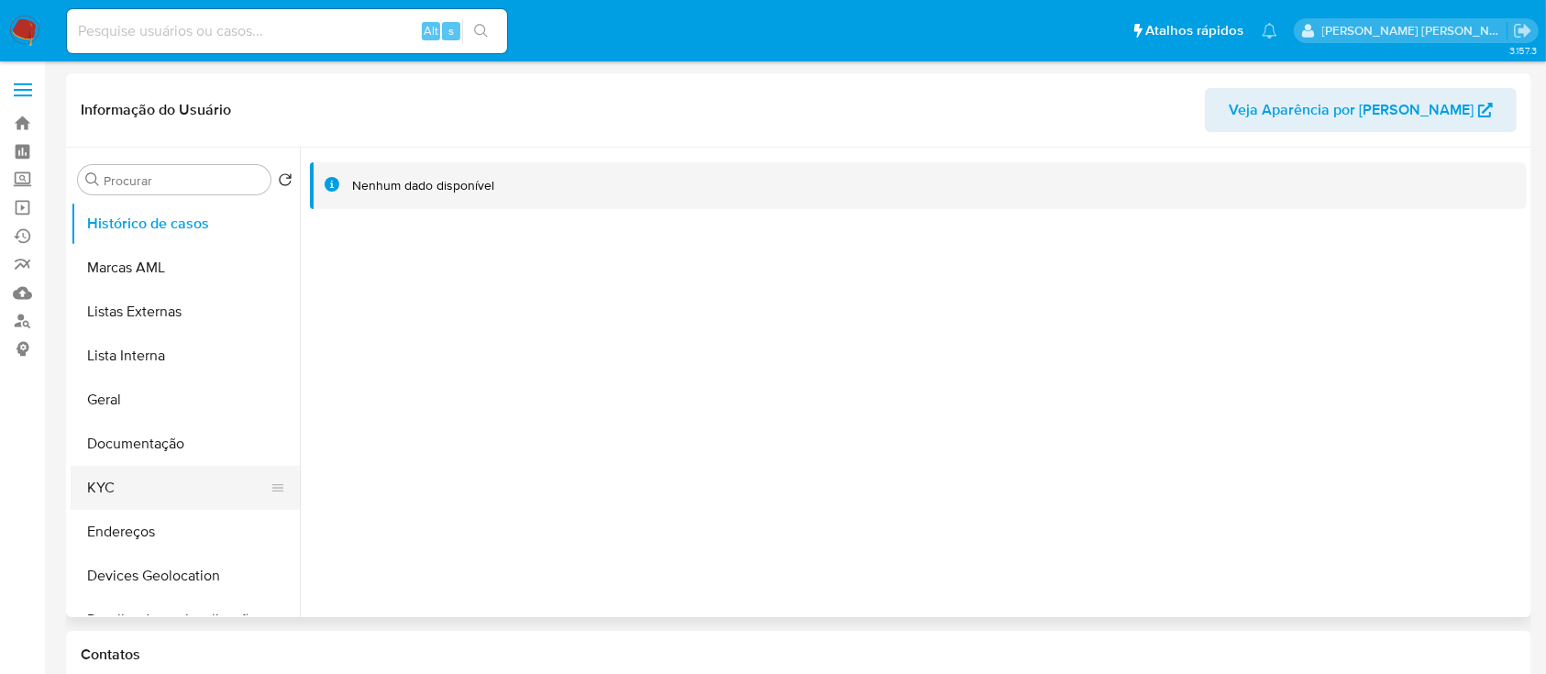
click at [125, 468] on button "KYC" at bounding box center [178, 488] width 215 height 44
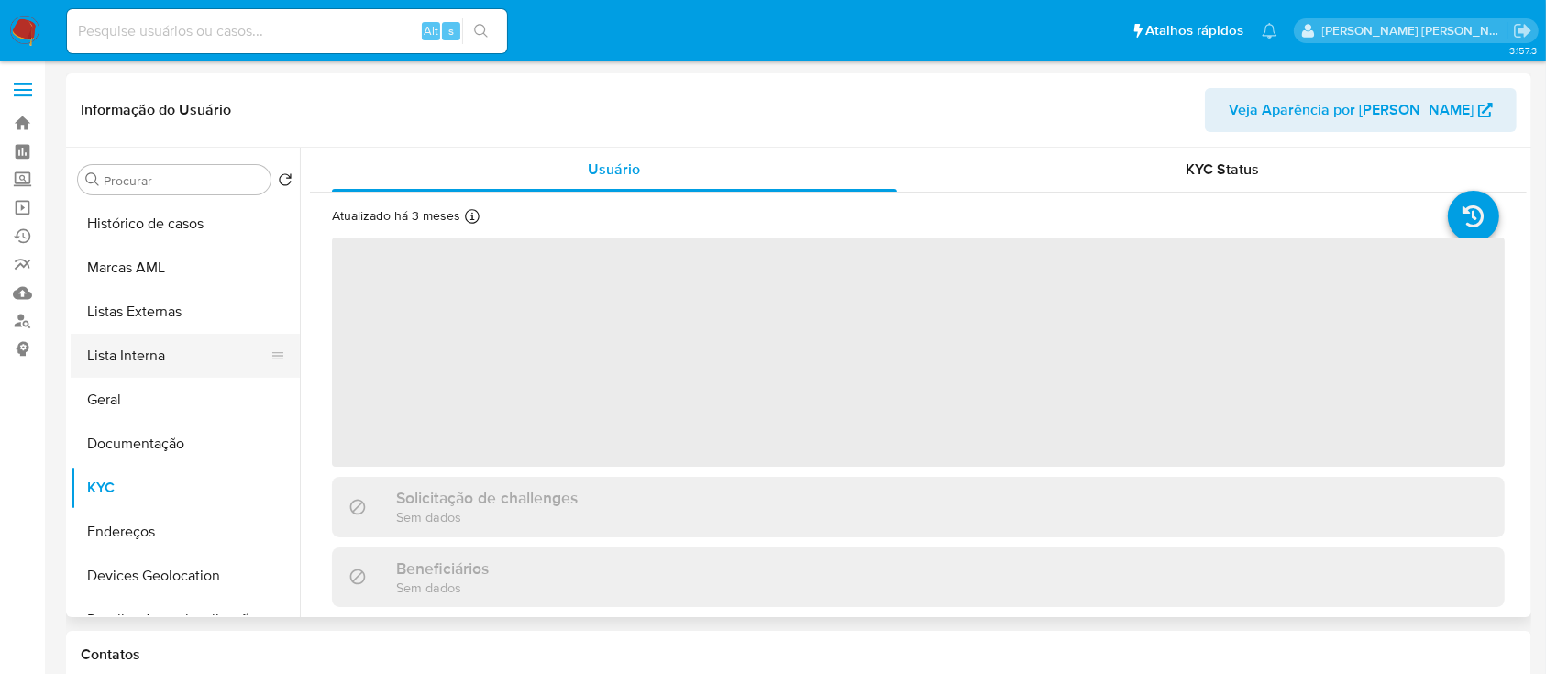
scroll to position [122, 0]
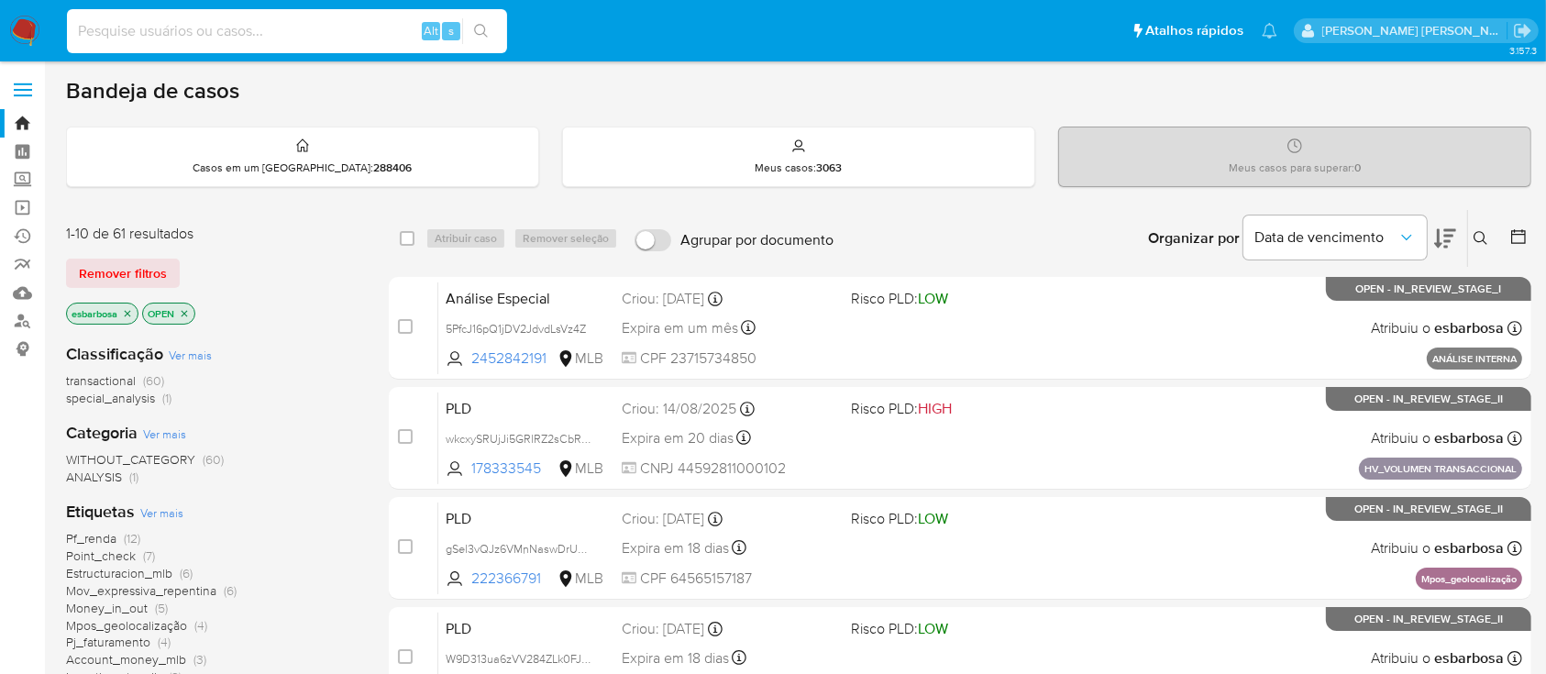
click at [246, 34] on input at bounding box center [287, 31] width 440 height 24
paste input "4Ks7HiUysMQnjZXon5meCh15"
type input "4Ks7HiUysMQnjZXon5meCh15"
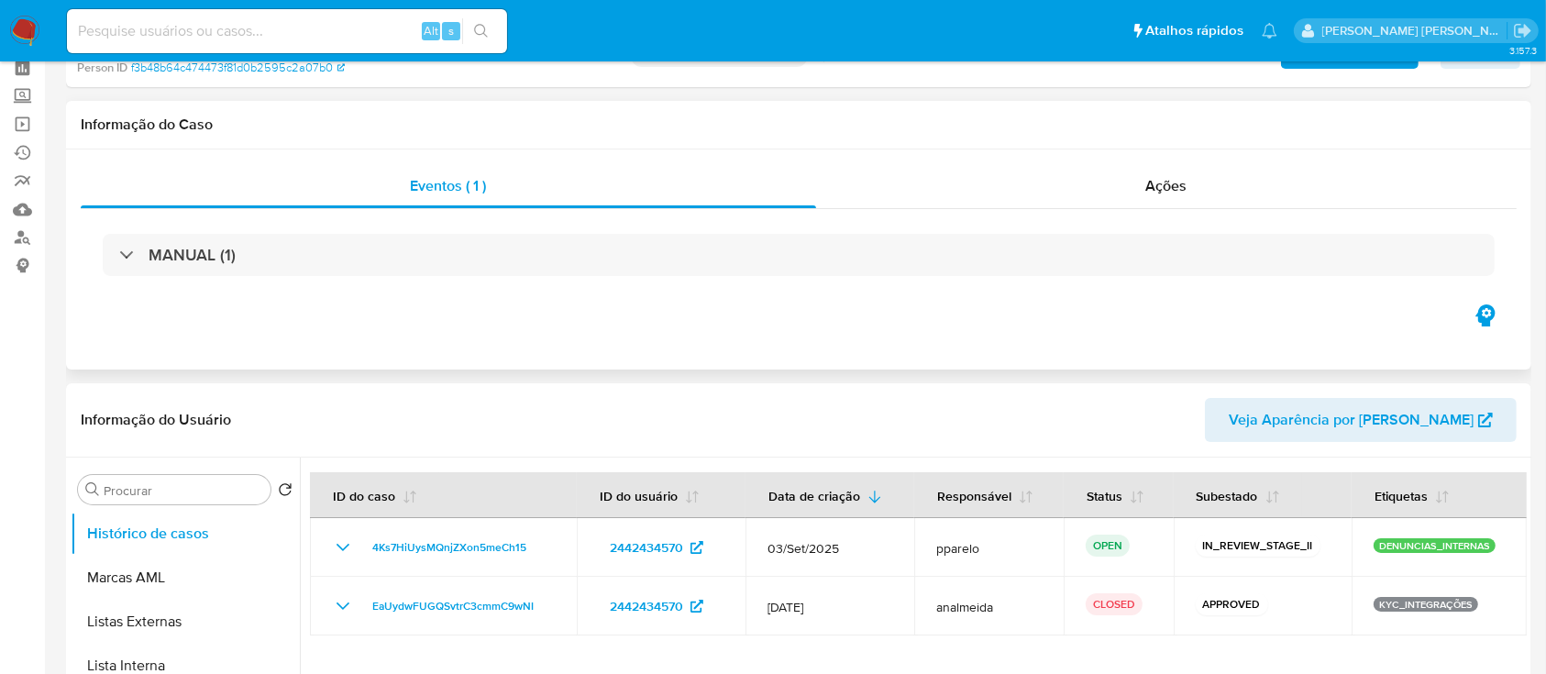
select select "10"
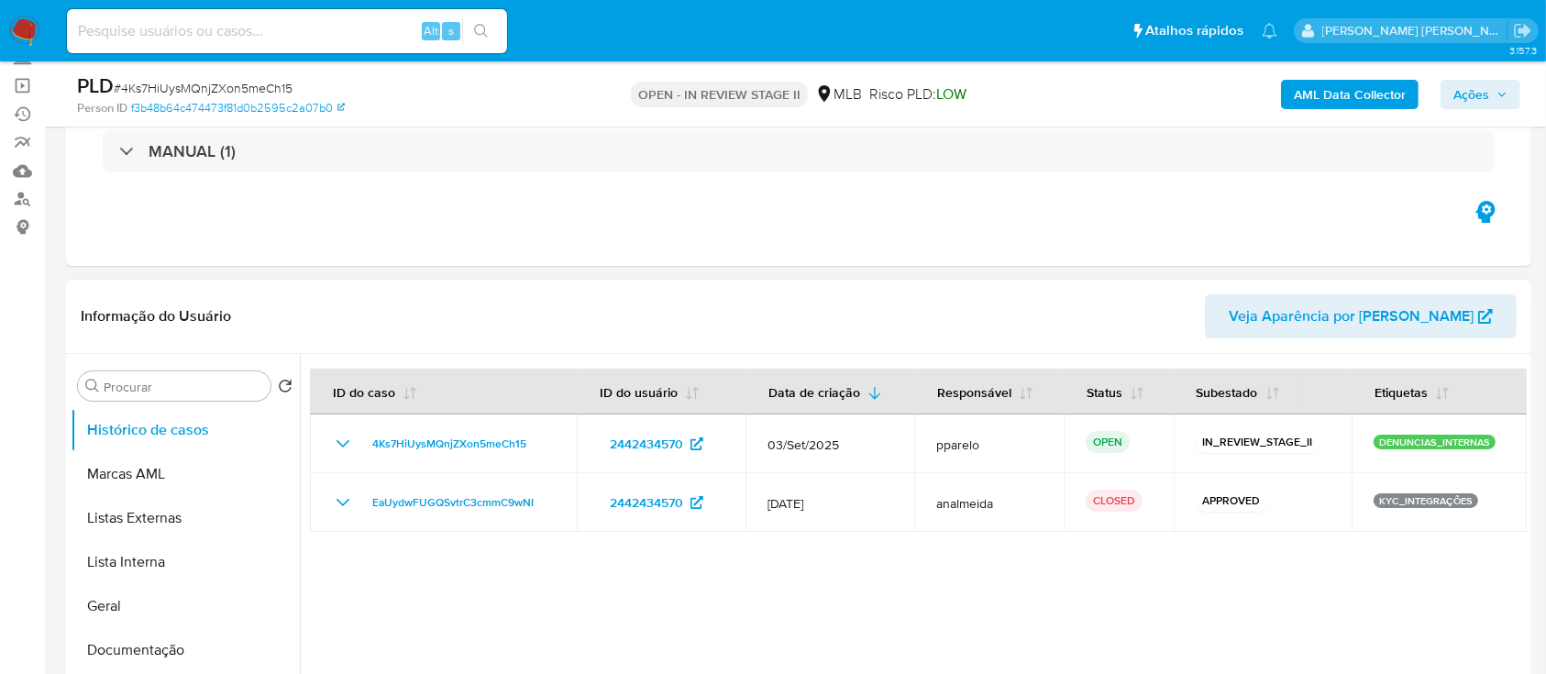
scroll to position [244, 0]
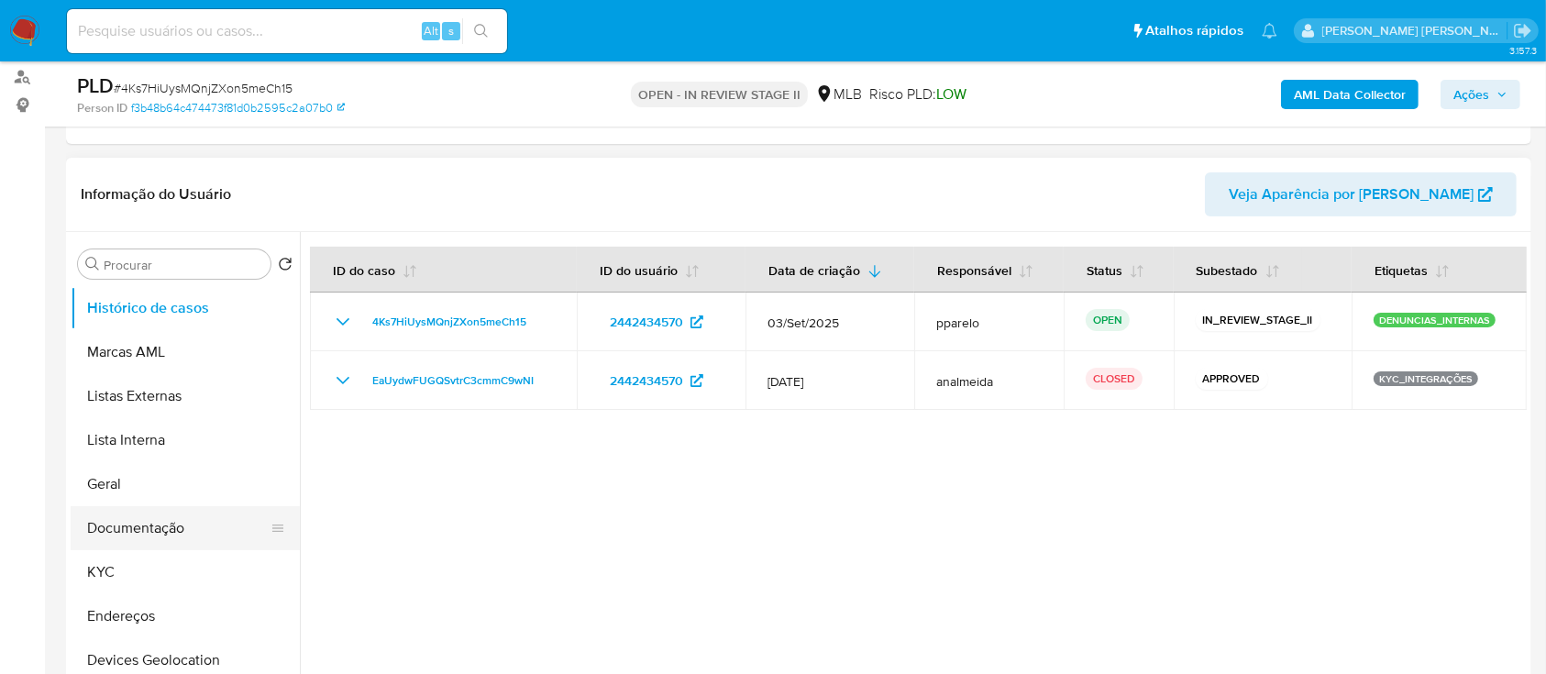
click at [144, 541] on button "Documentação" at bounding box center [178, 528] width 215 height 44
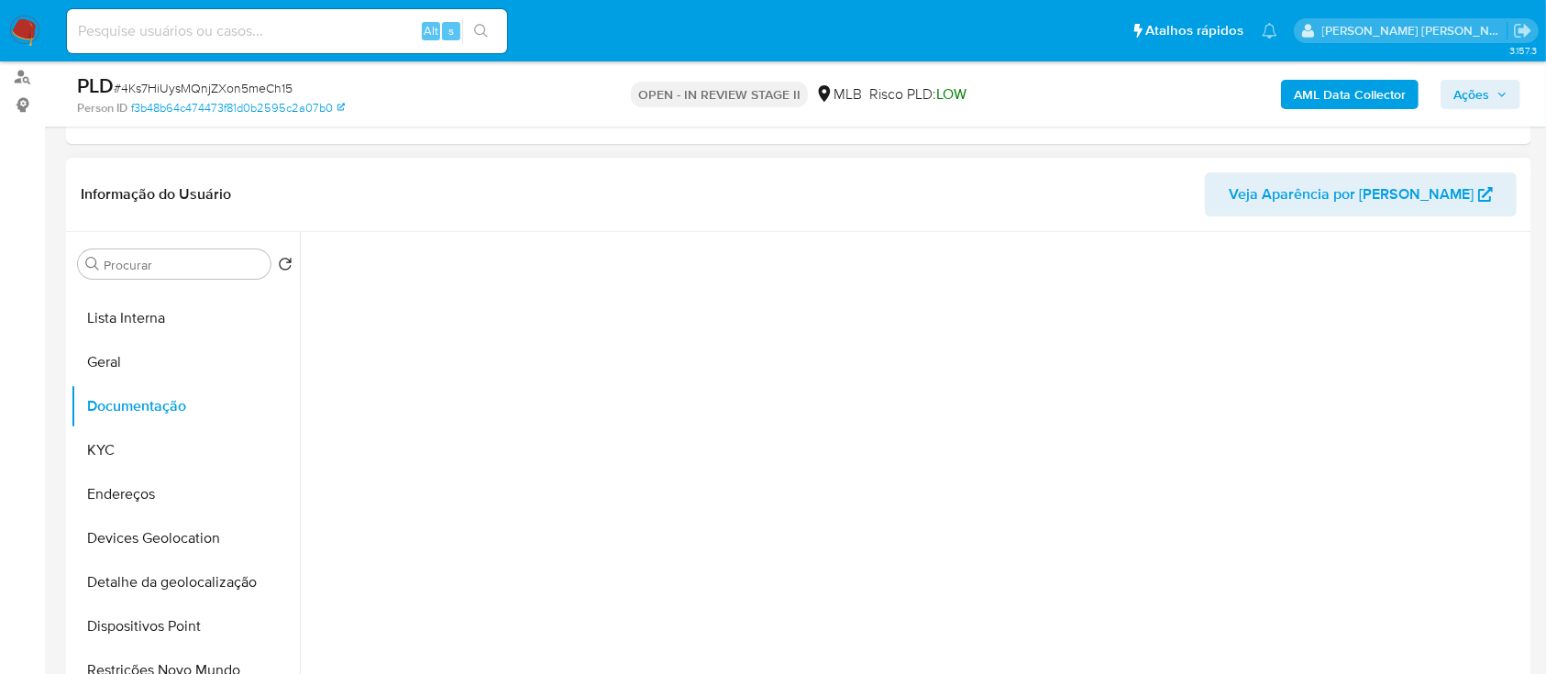
scroll to position [611, 0]
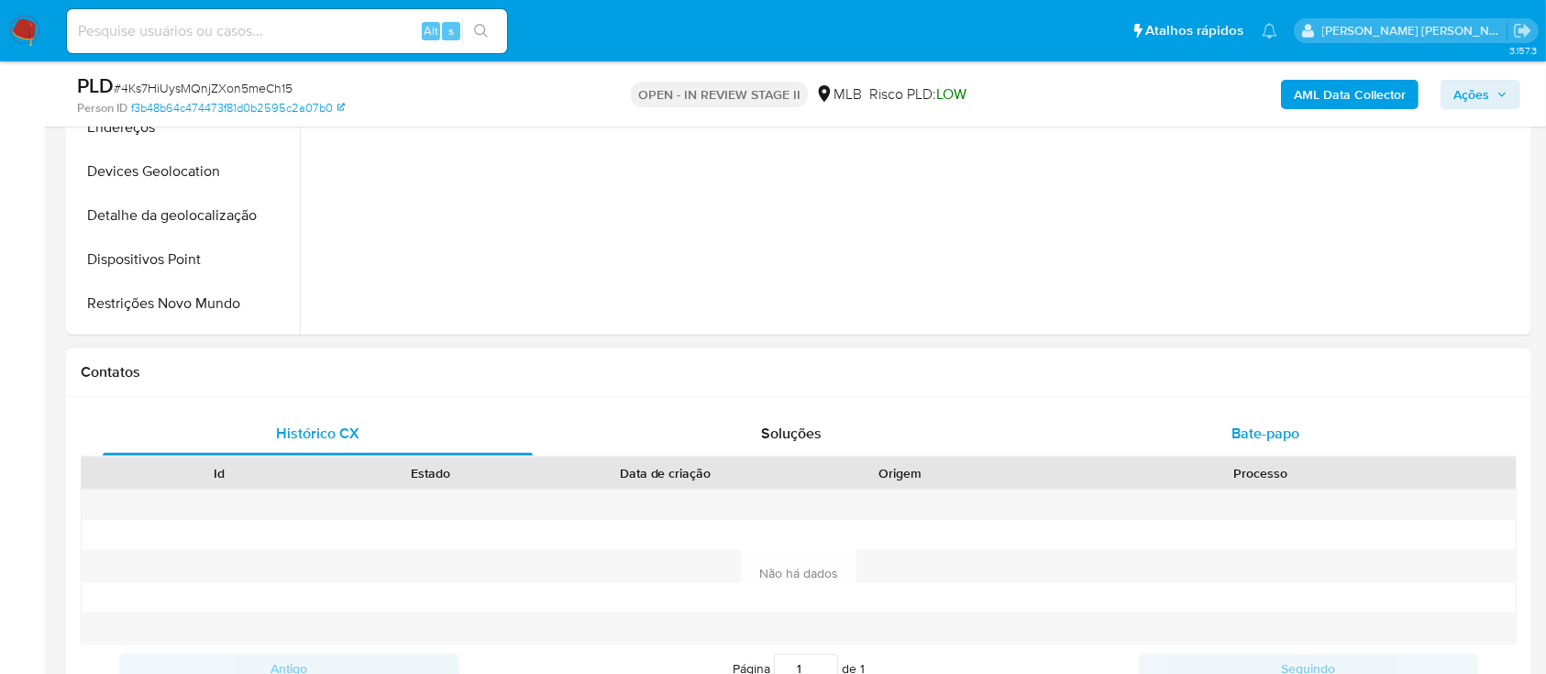
click at [1231, 431] on span "Bate-papo" at bounding box center [1265, 433] width 68 height 21
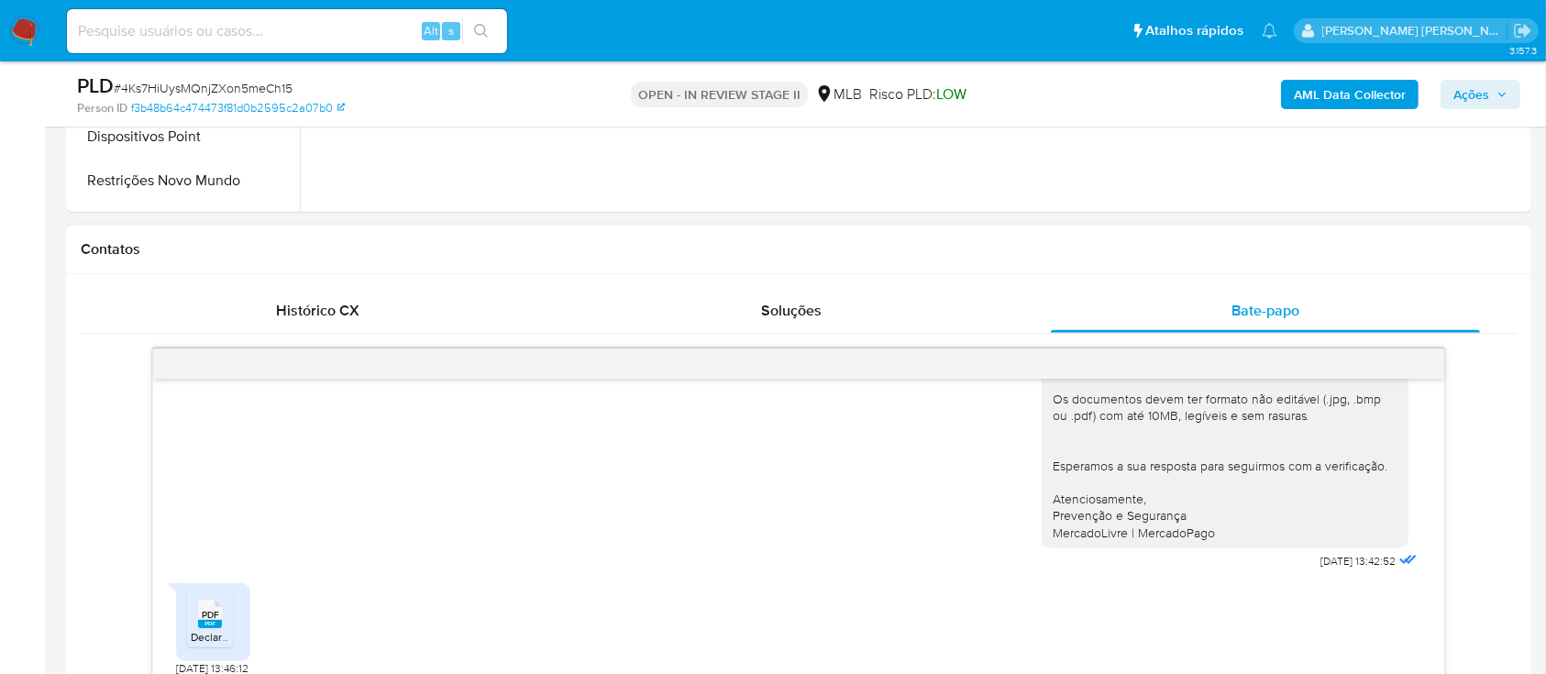
scroll to position [855, 0]
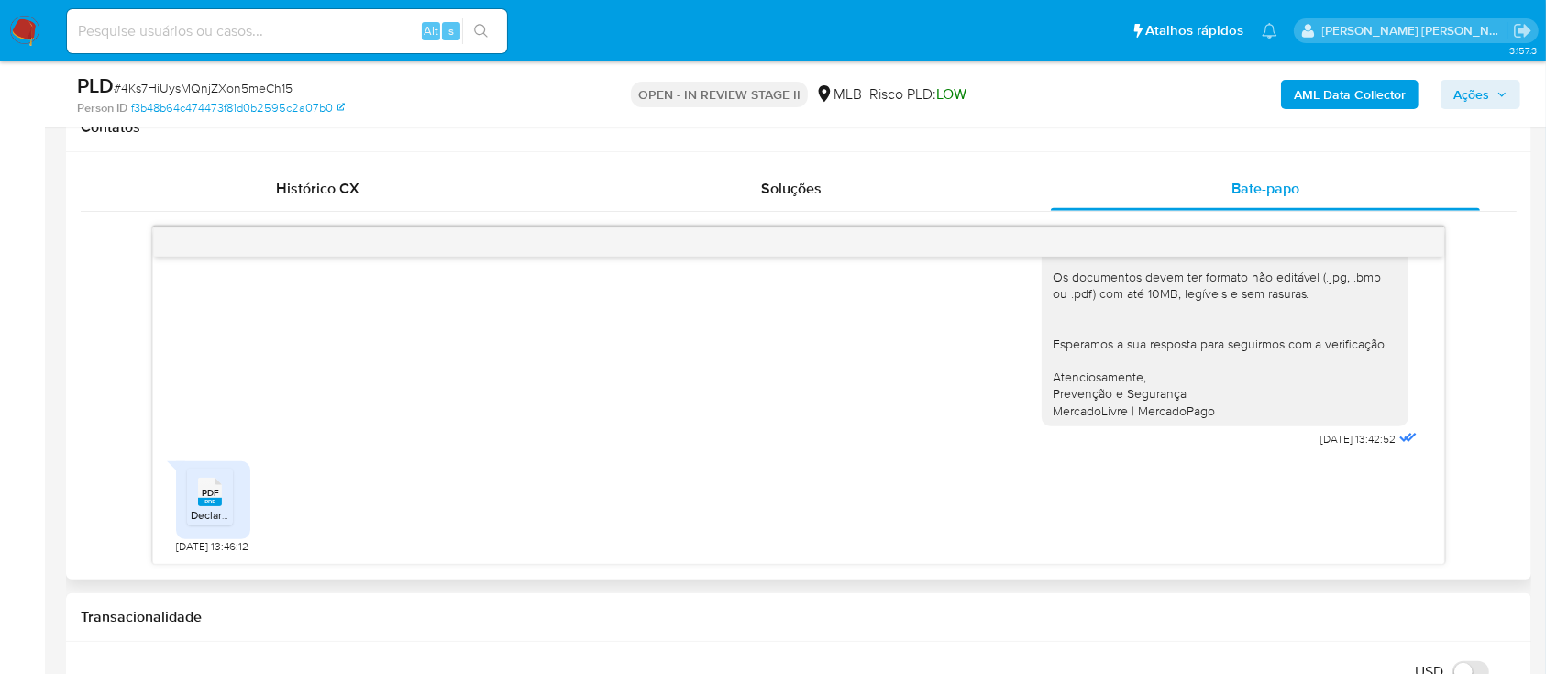
click at [223, 507] on span "Declaracao_de_faturamento_EMERSON_assinado_assinado.pdf" at bounding box center [349, 515] width 316 height 16
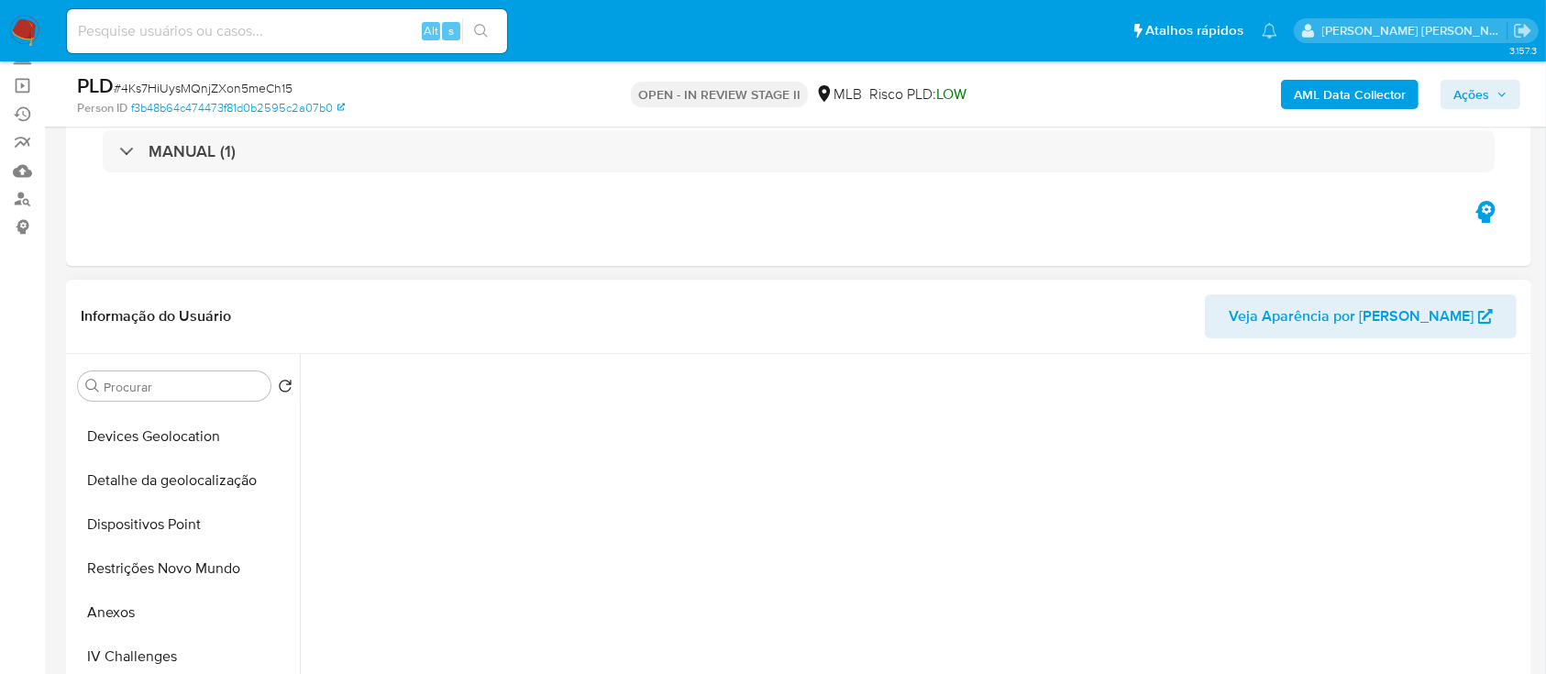
scroll to position [367, 0]
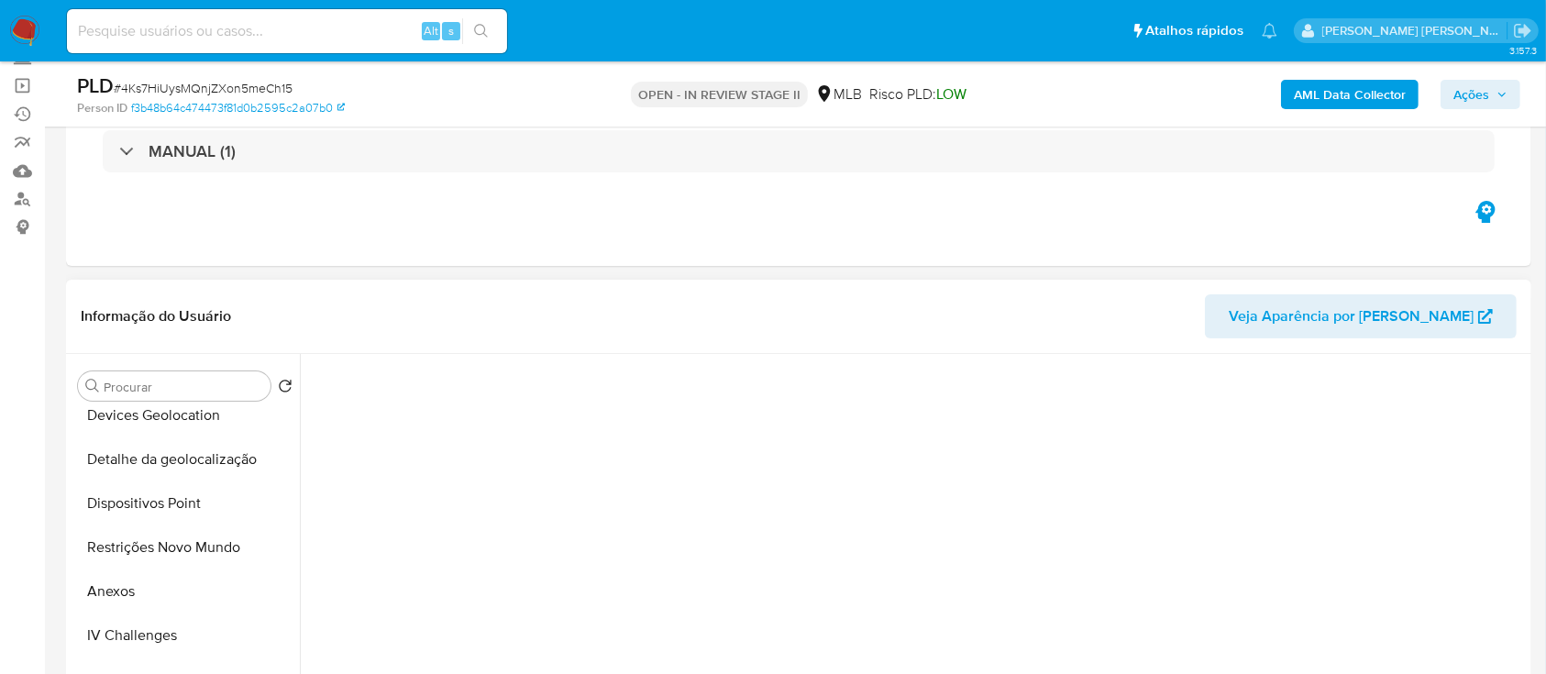
click at [138, 546] on button "Restrições Novo Mundo" at bounding box center [185, 547] width 229 height 44
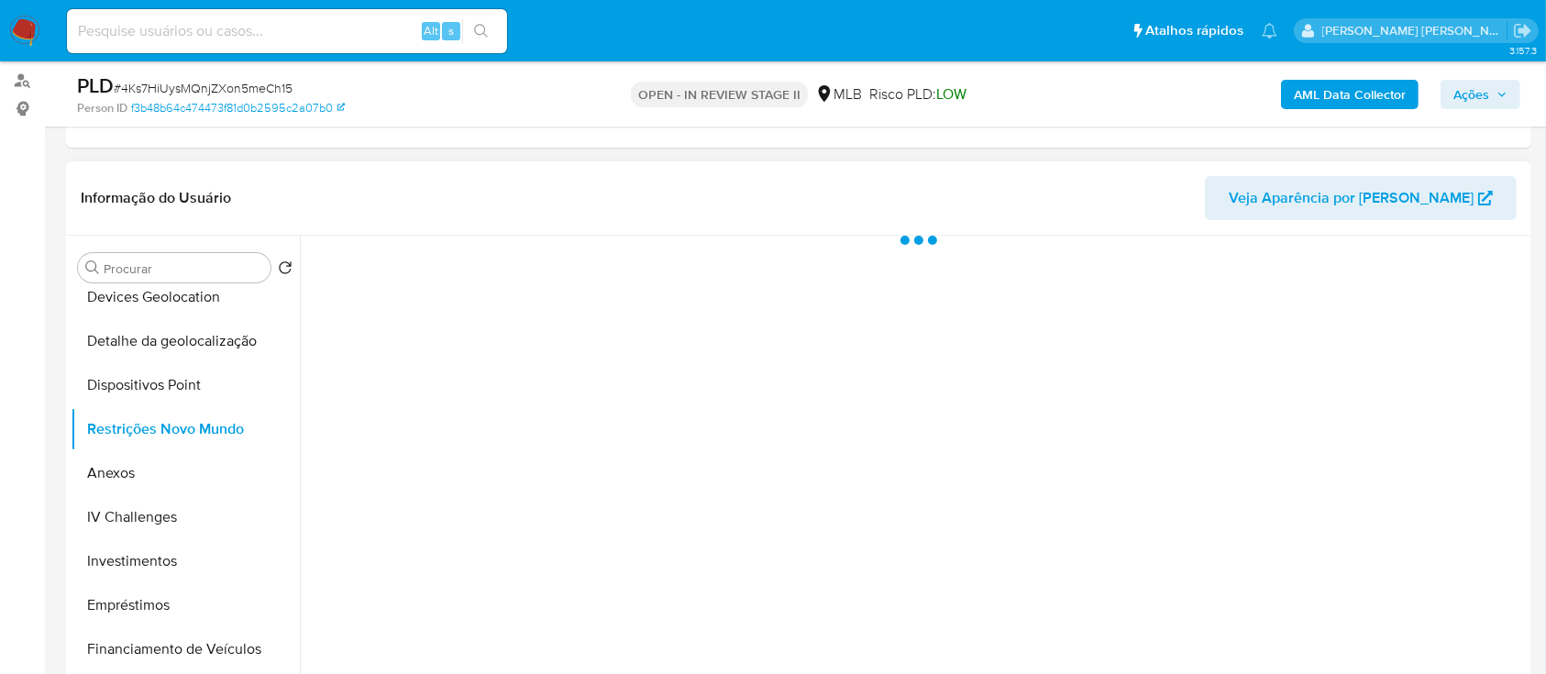
scroll to position [244, 0]
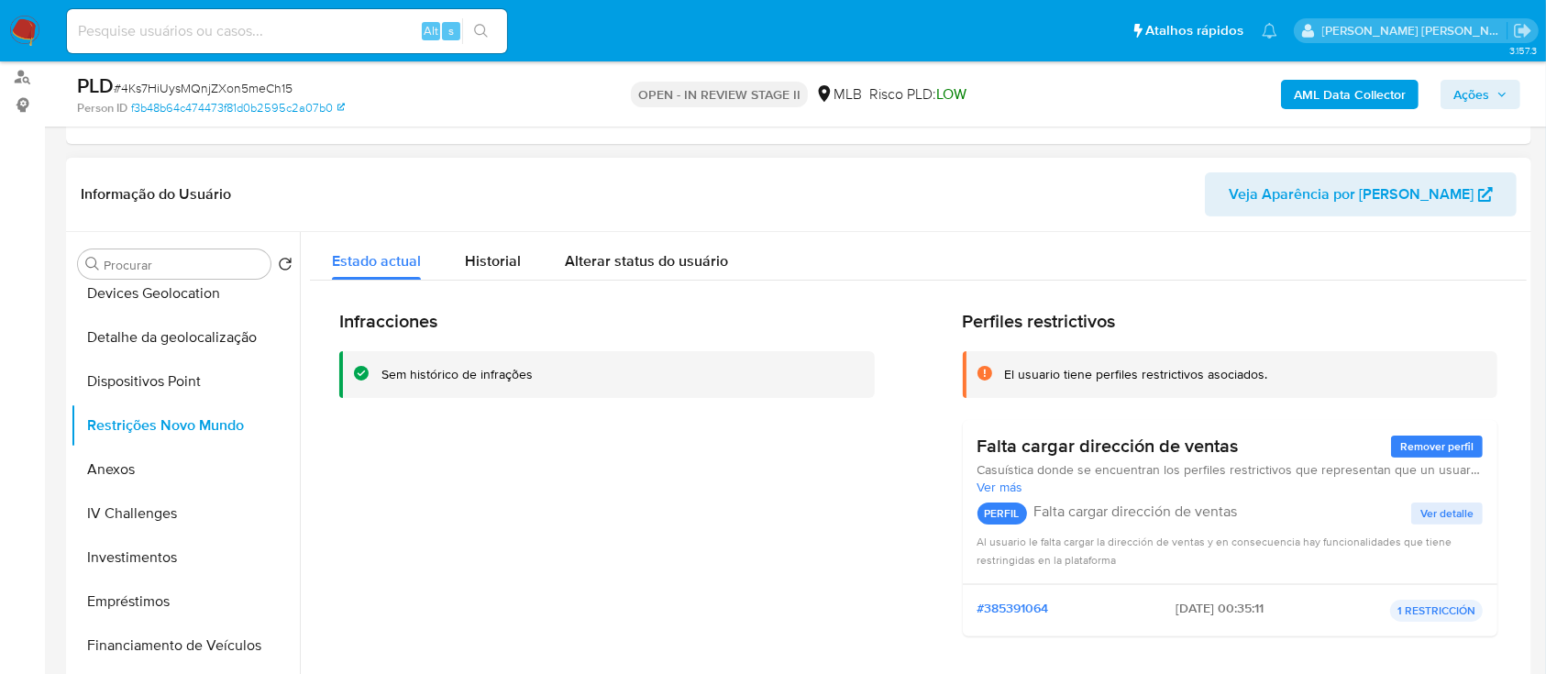
click at [1417, 439] on span "Remover perfil" at bounding box center [1436, 446] width 73 height 18
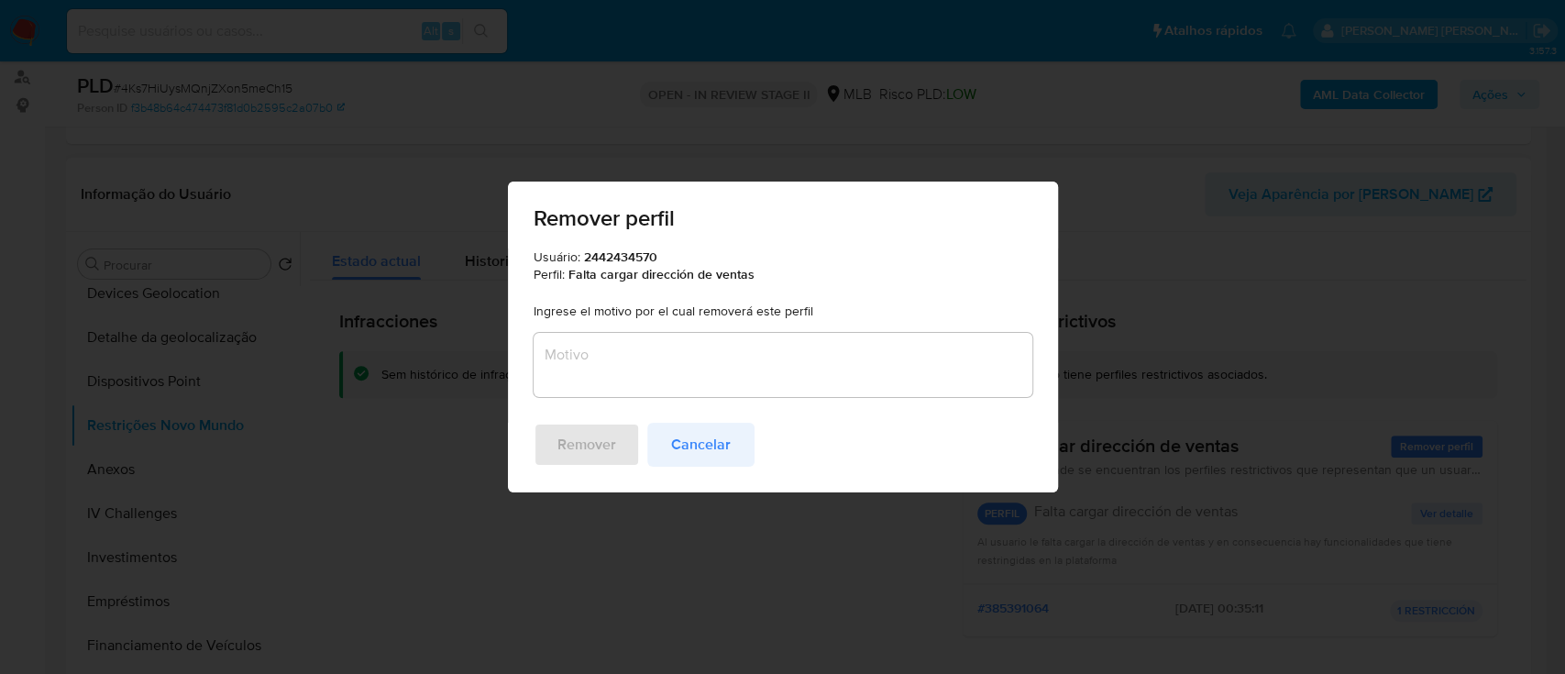
click at [683, 446] on span "Cancelar" at bounding box center [701, 444] width 60 height 40
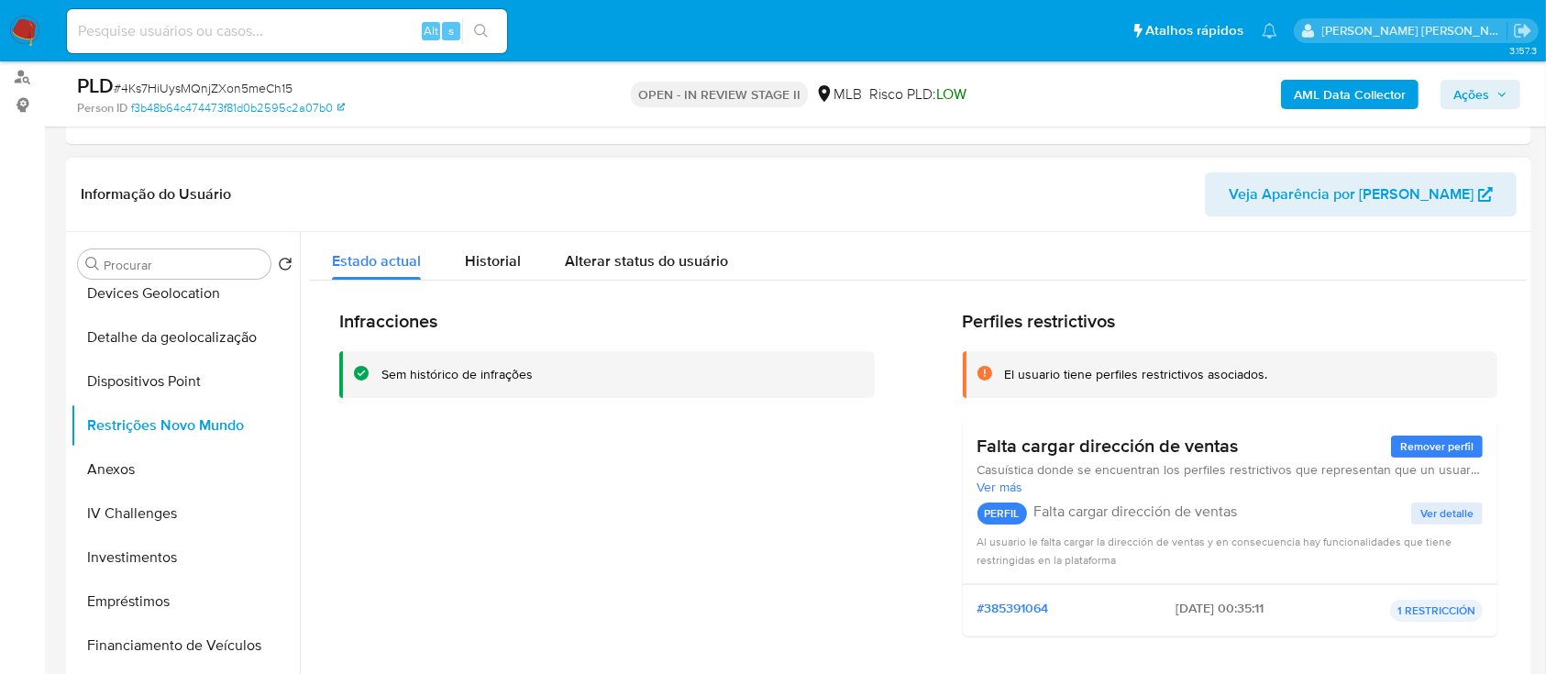
click at [1445, 514] on span "Ver detalle" at bounding box center [1446, 513] width 53 height 18
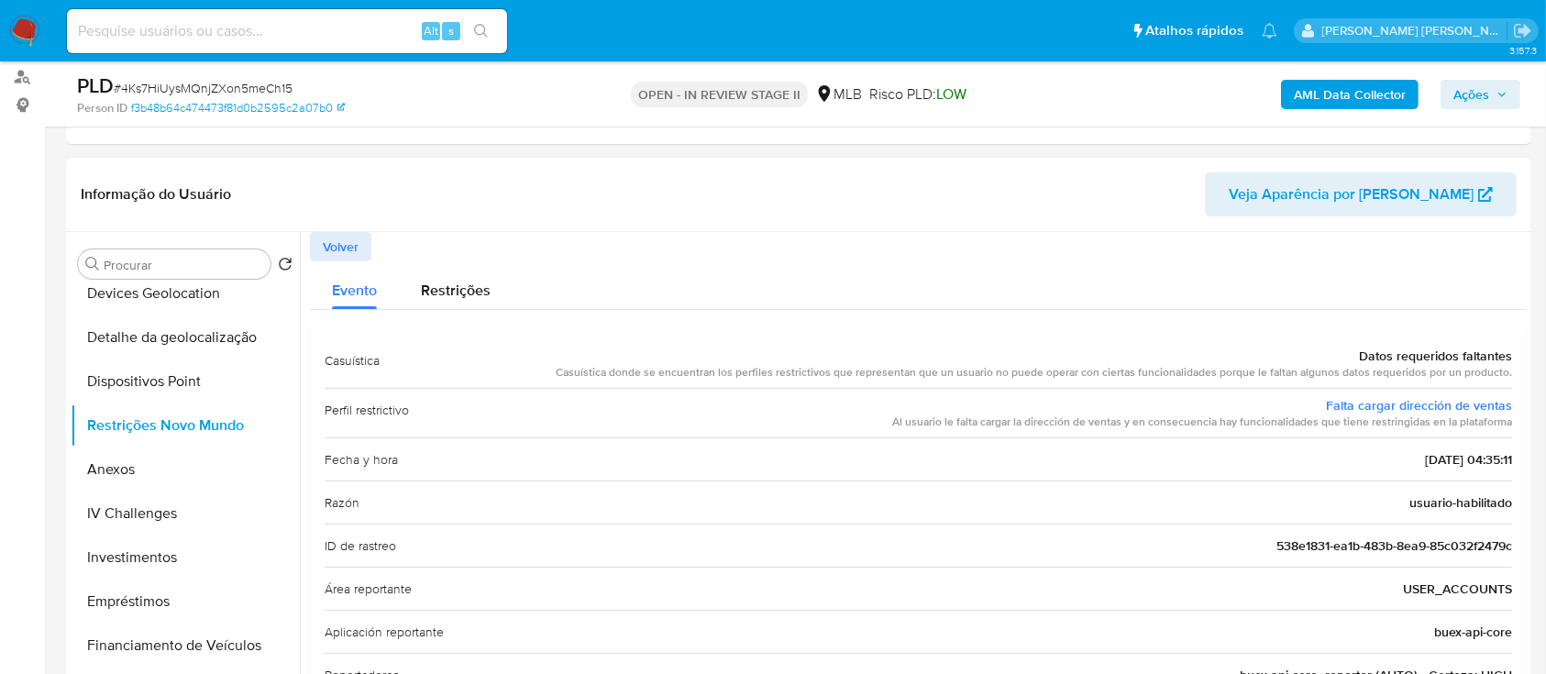
click at [352, 243] on span "Volver" at bounding box center [341, 247] width 36 height 26
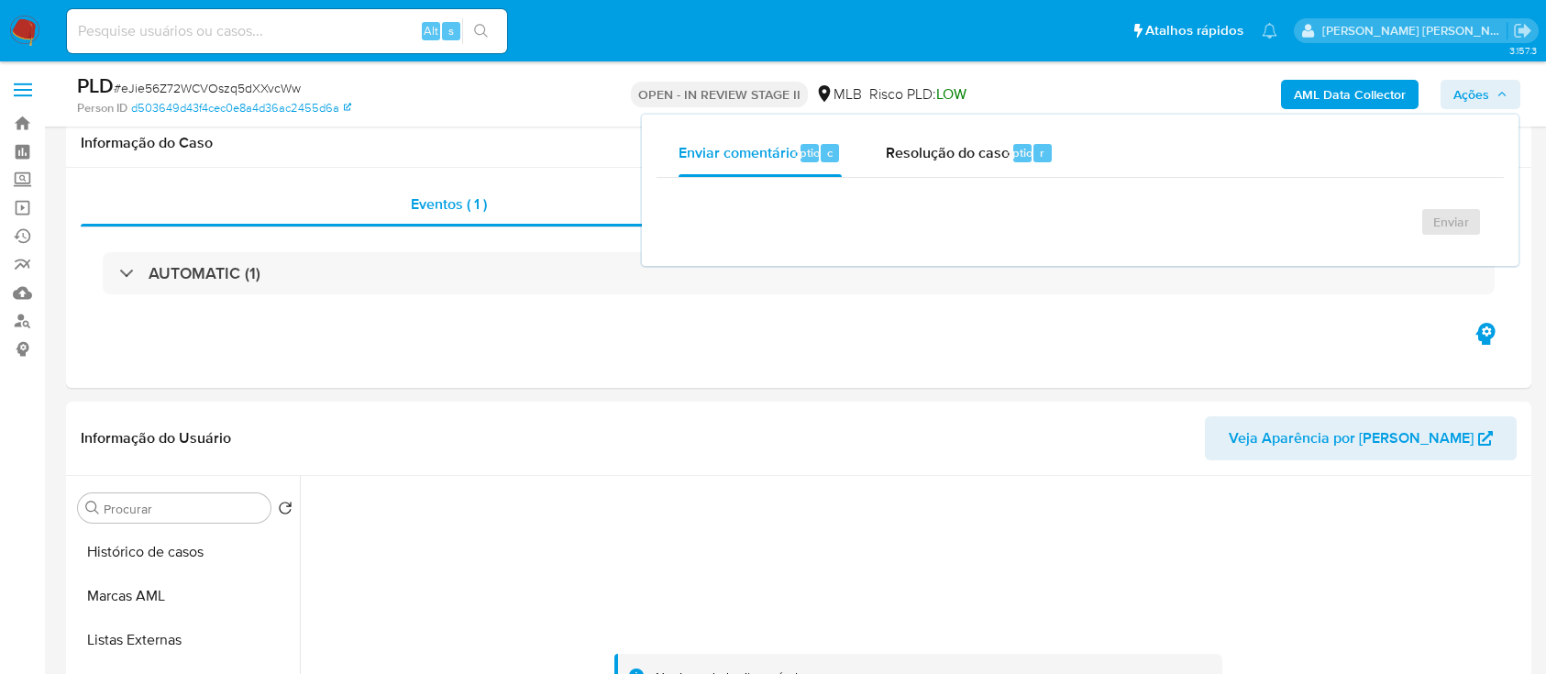
select select "10"
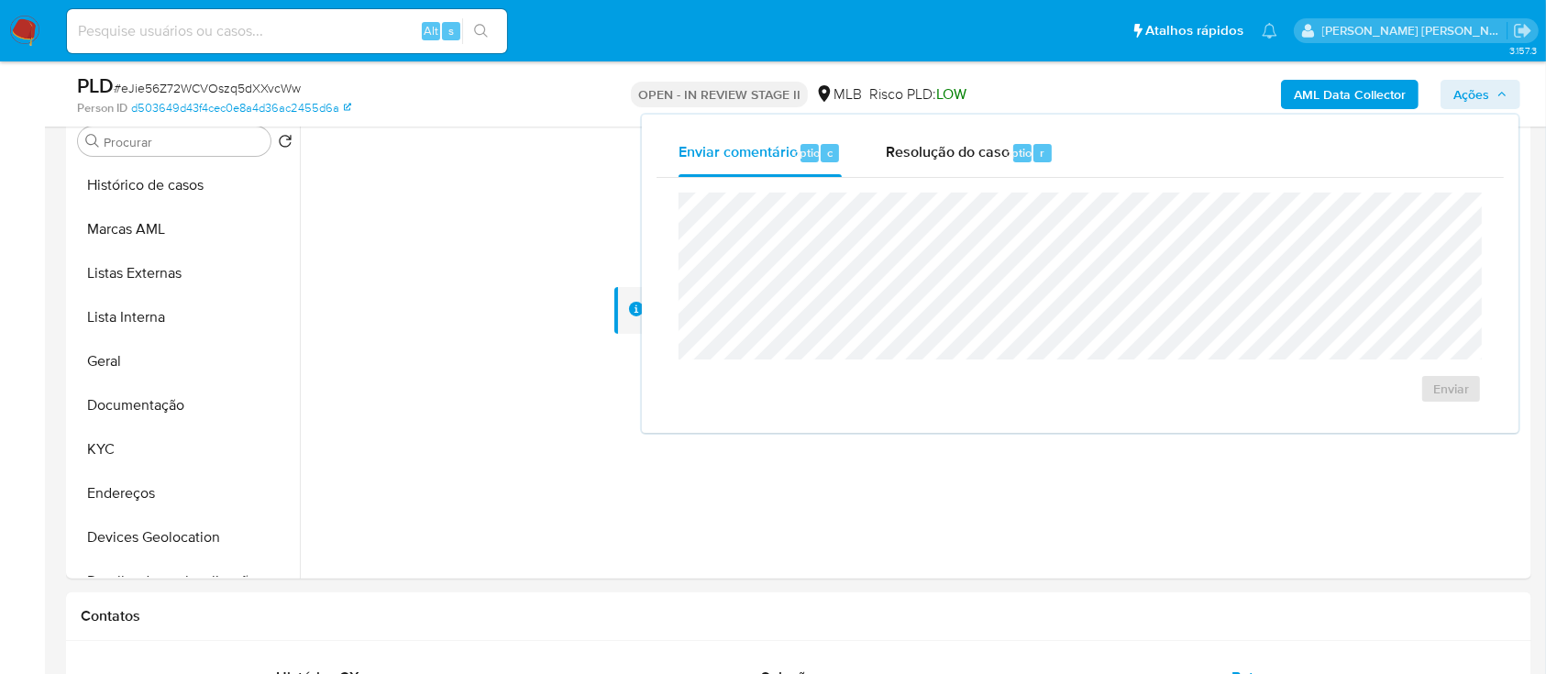
scroll to position [367, 0]
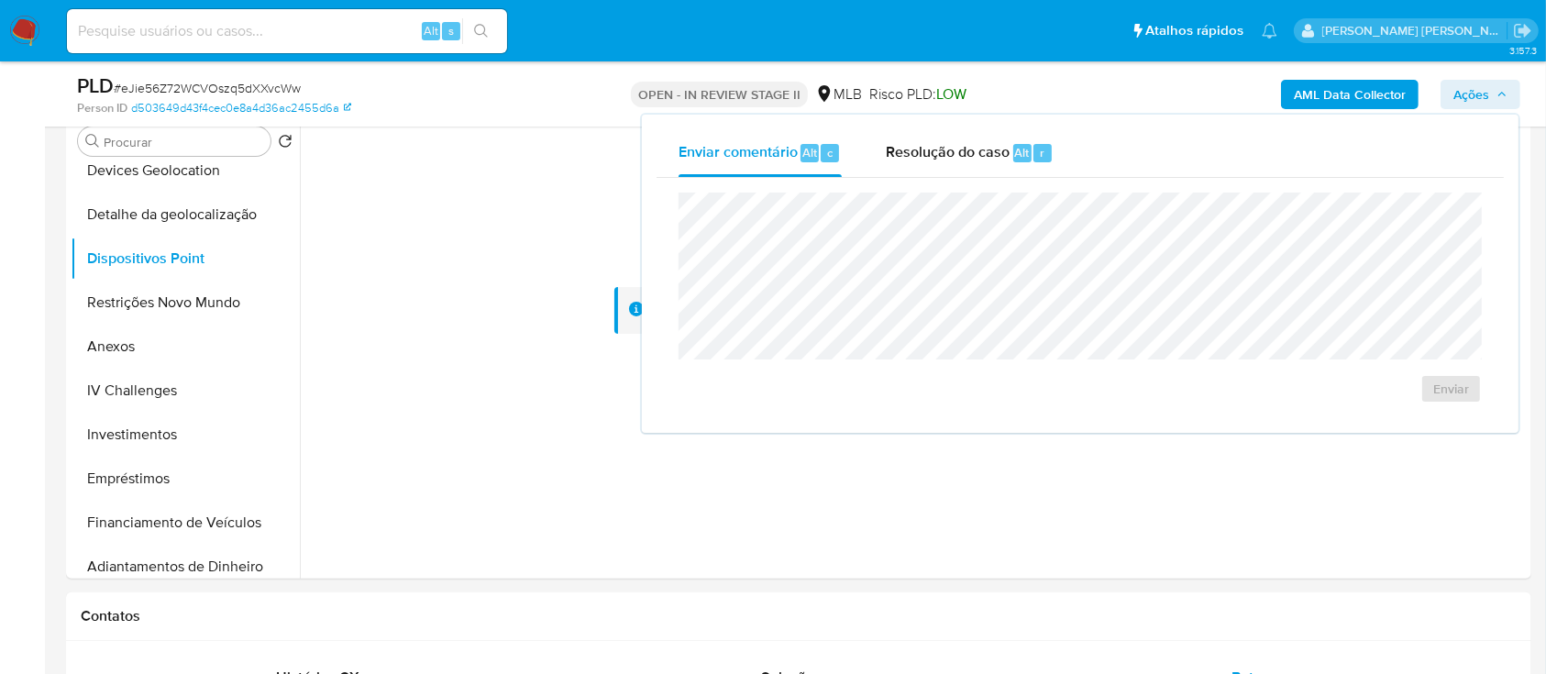
drag, startPoint x: 950, startPoint y: 150, endPoint x: 946, endPoint y: 180, distance: 29.6
click at [949, 154] on span "Resolução do caso" at bounding box center [948, 151] width 124 height 21
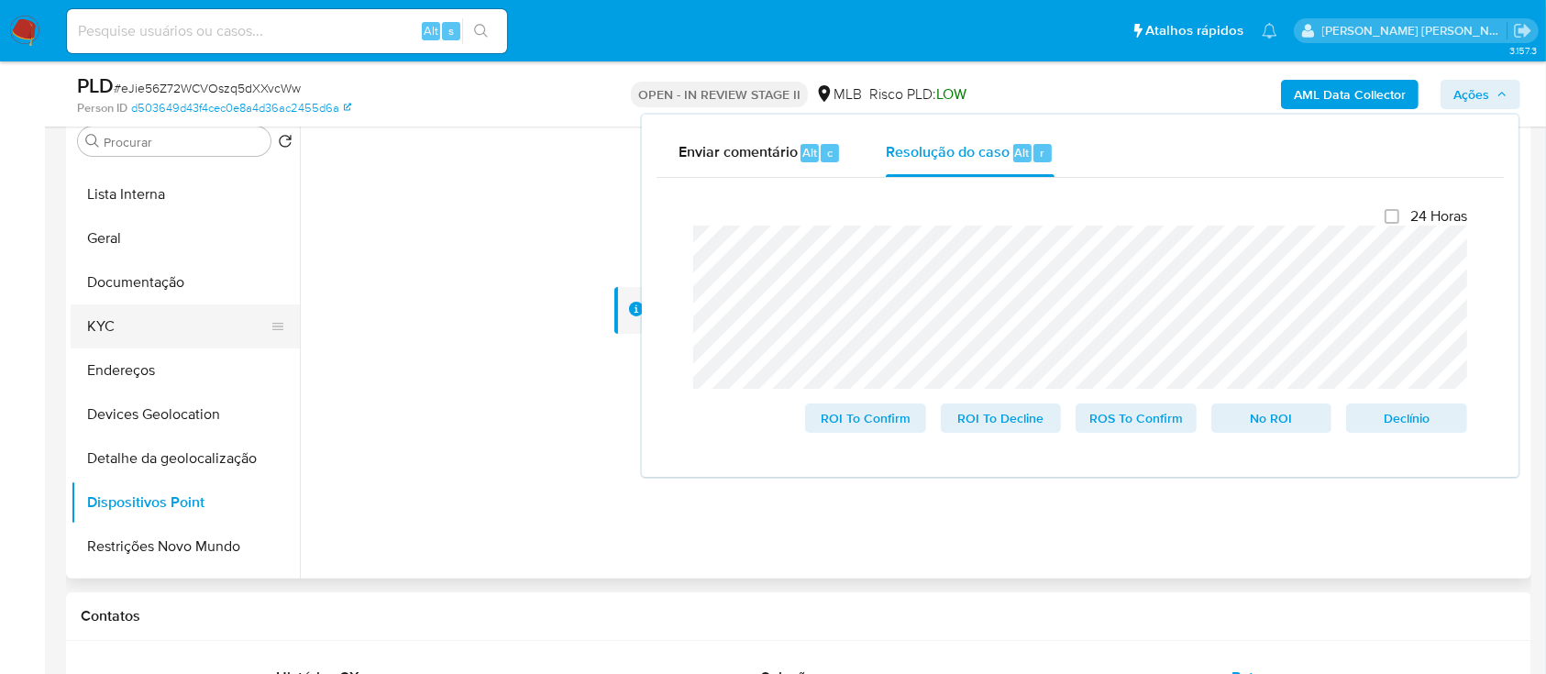
scroll to position [122, 0]
click at [138, 322] on button "KYC" at bounding box center [178, 327] width 215 height 44
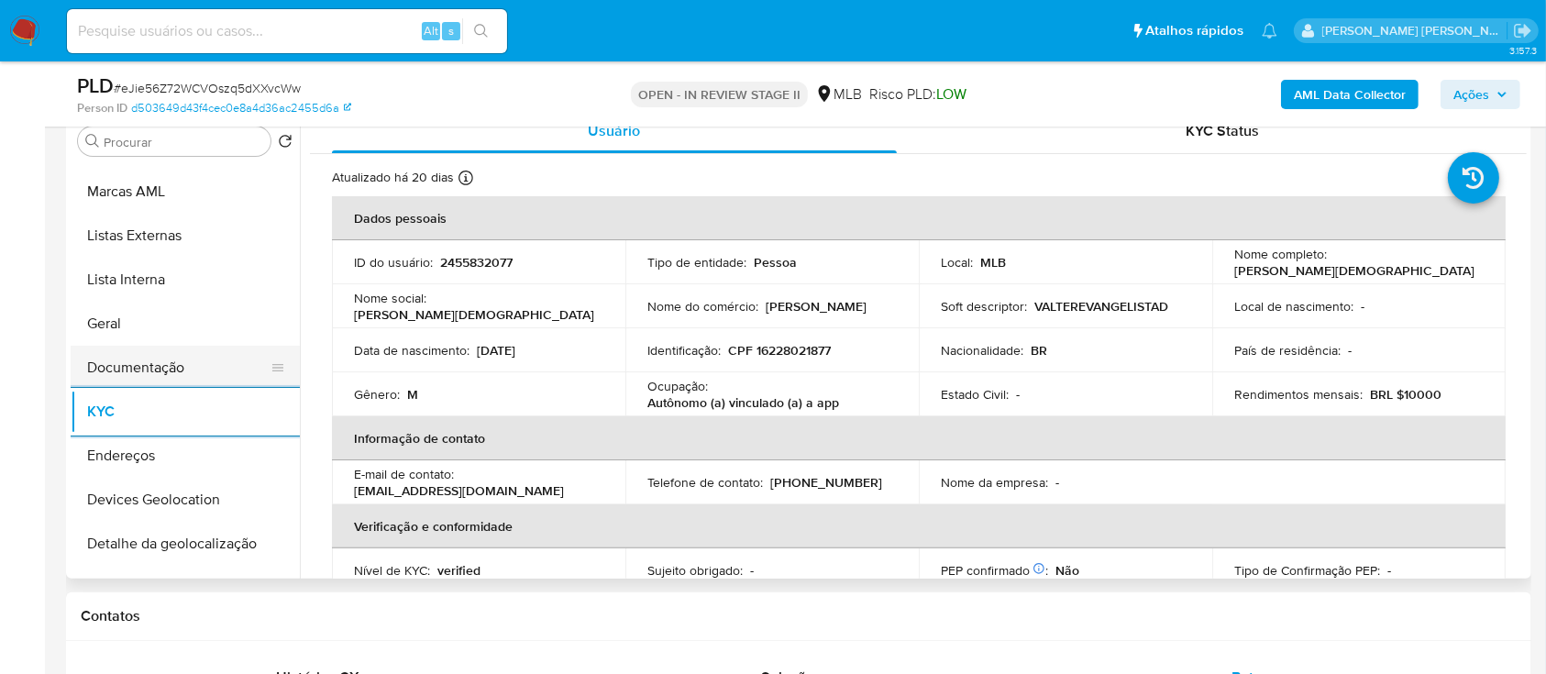
scroll to position [0, 0]
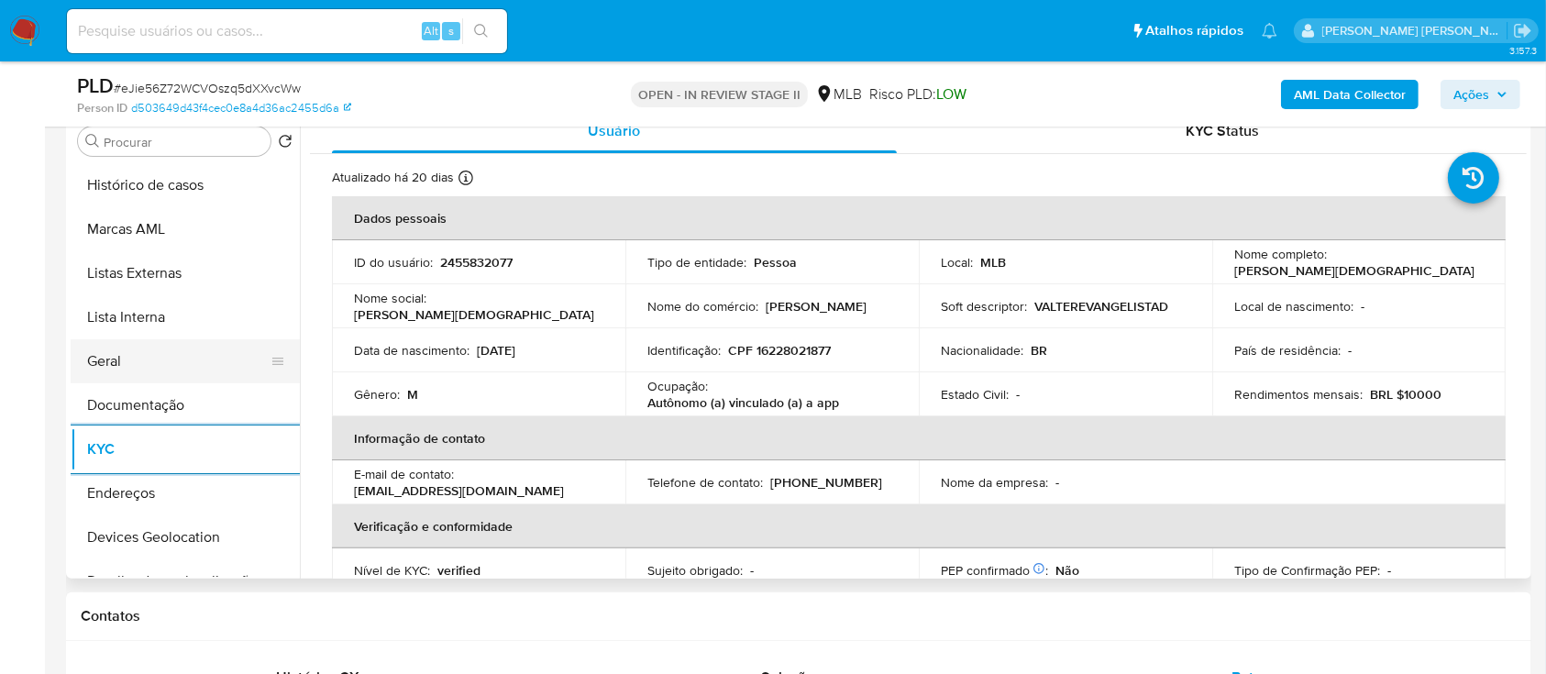
click at [136, 363] on button "Geral" at bounding box center [178, 361] width 215 height 44
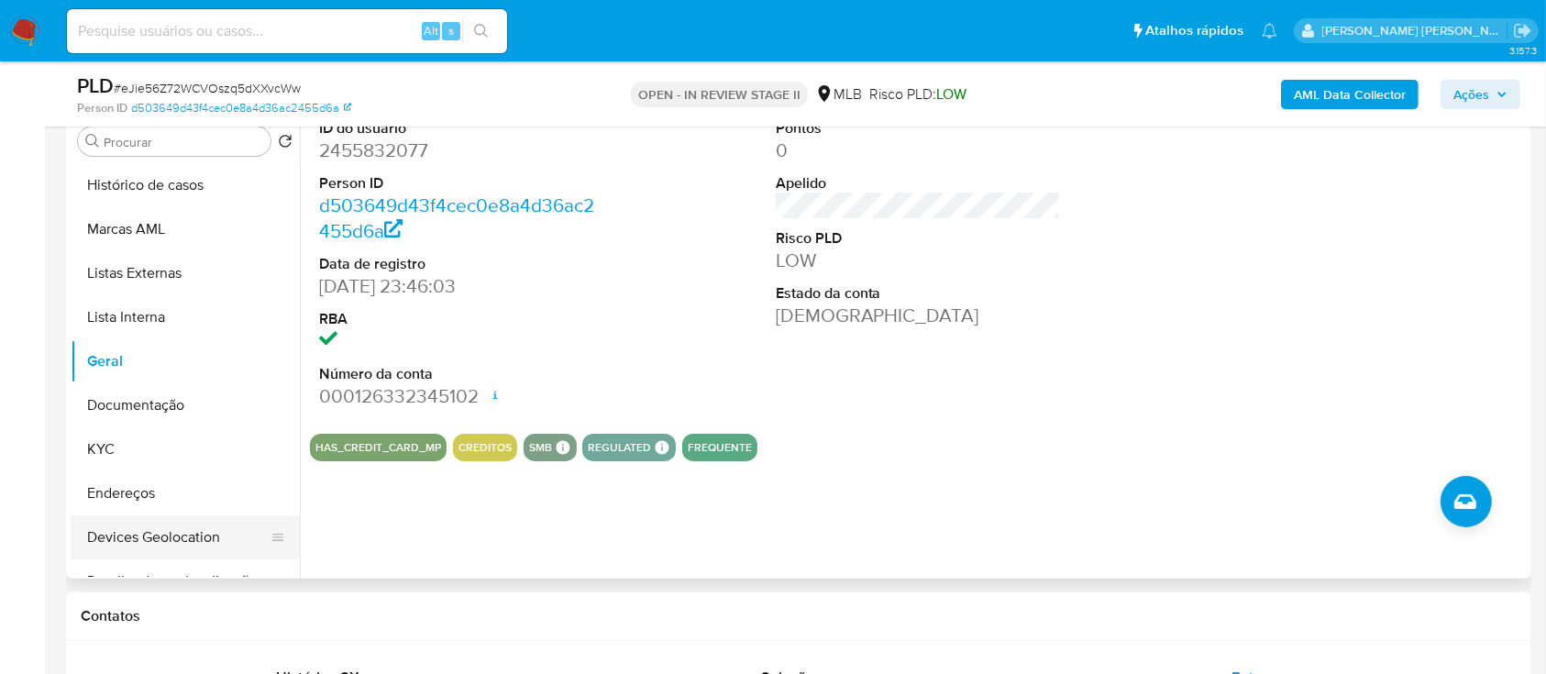
click at [160, 533] on button "Devices Geolocation" at bounding box center [178, 537] width 215 height 44
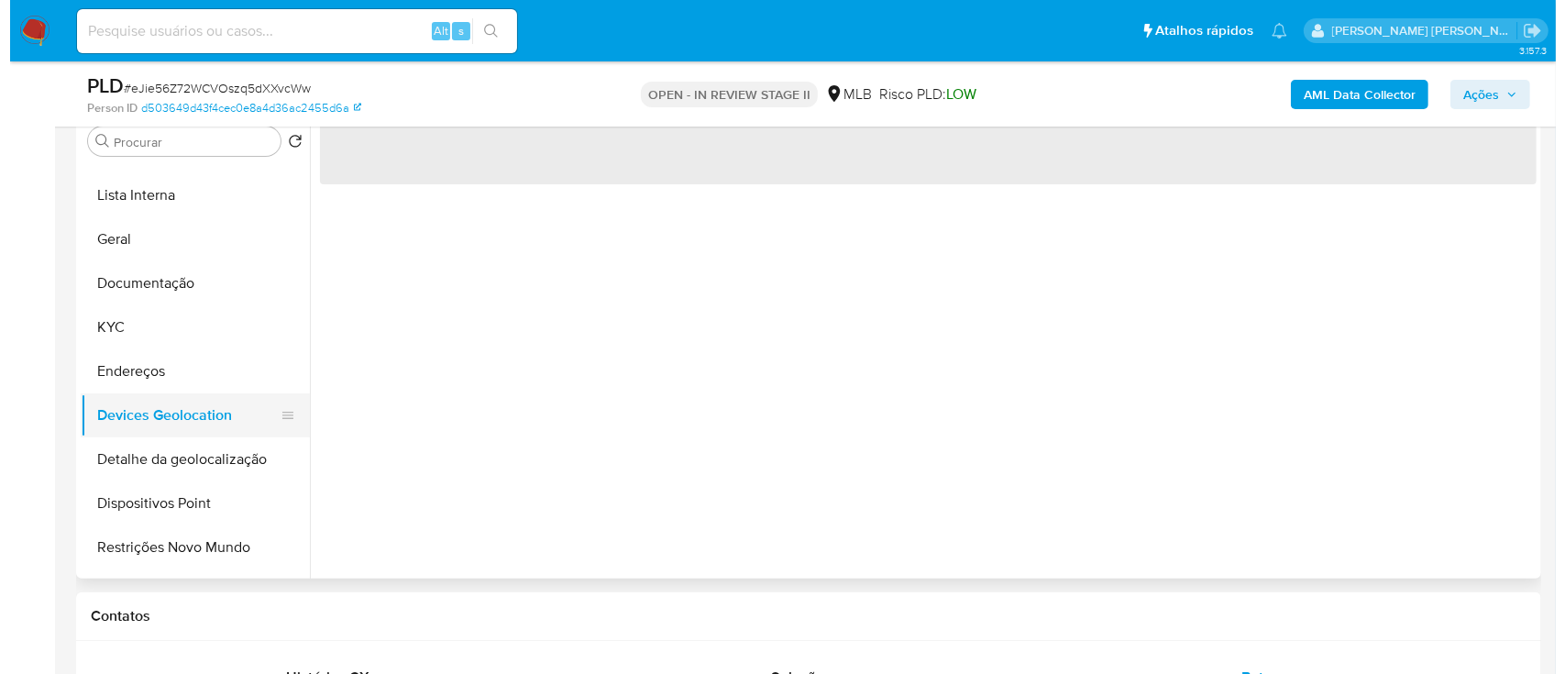
scroll to position [244, 0]
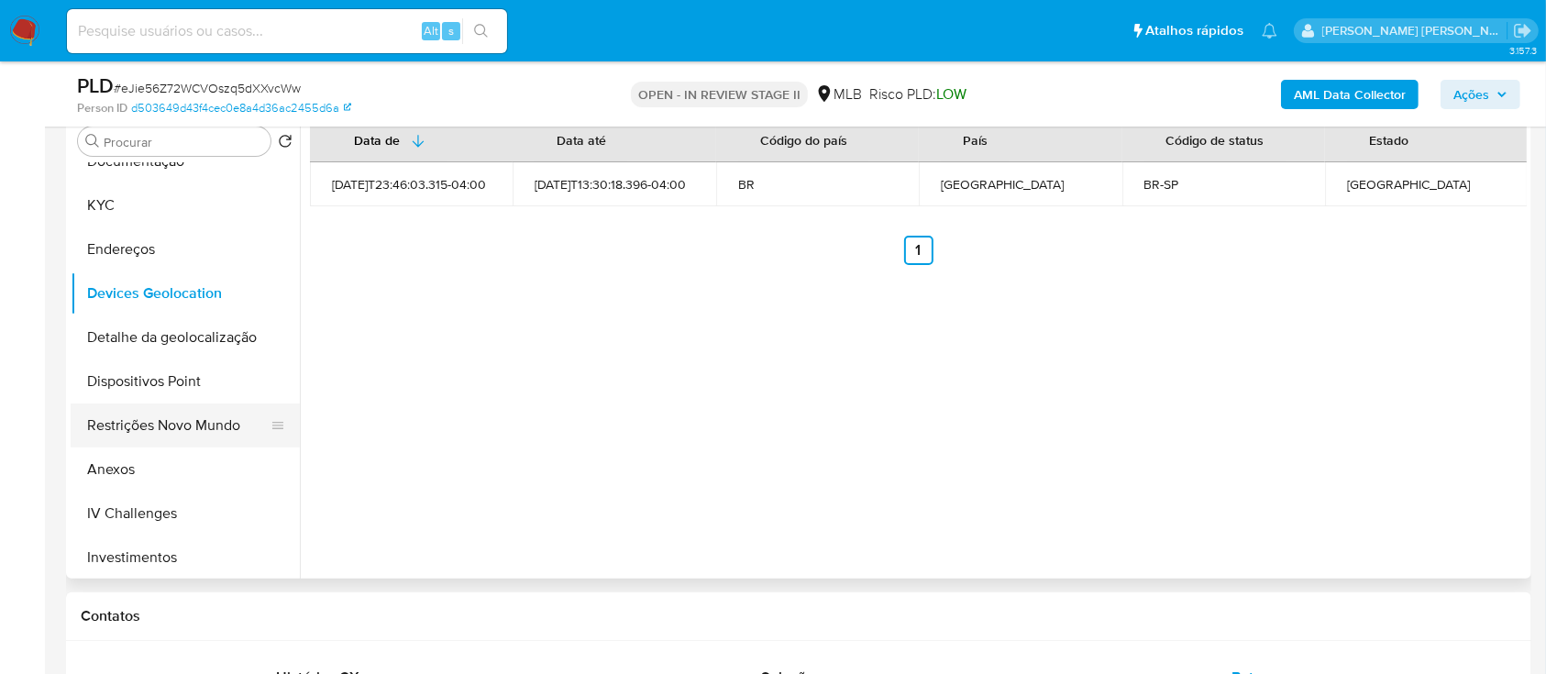
click at [169, 417] on button "Restrições Novo Mundo" at bounding box center [178, 425] width 215 height 44
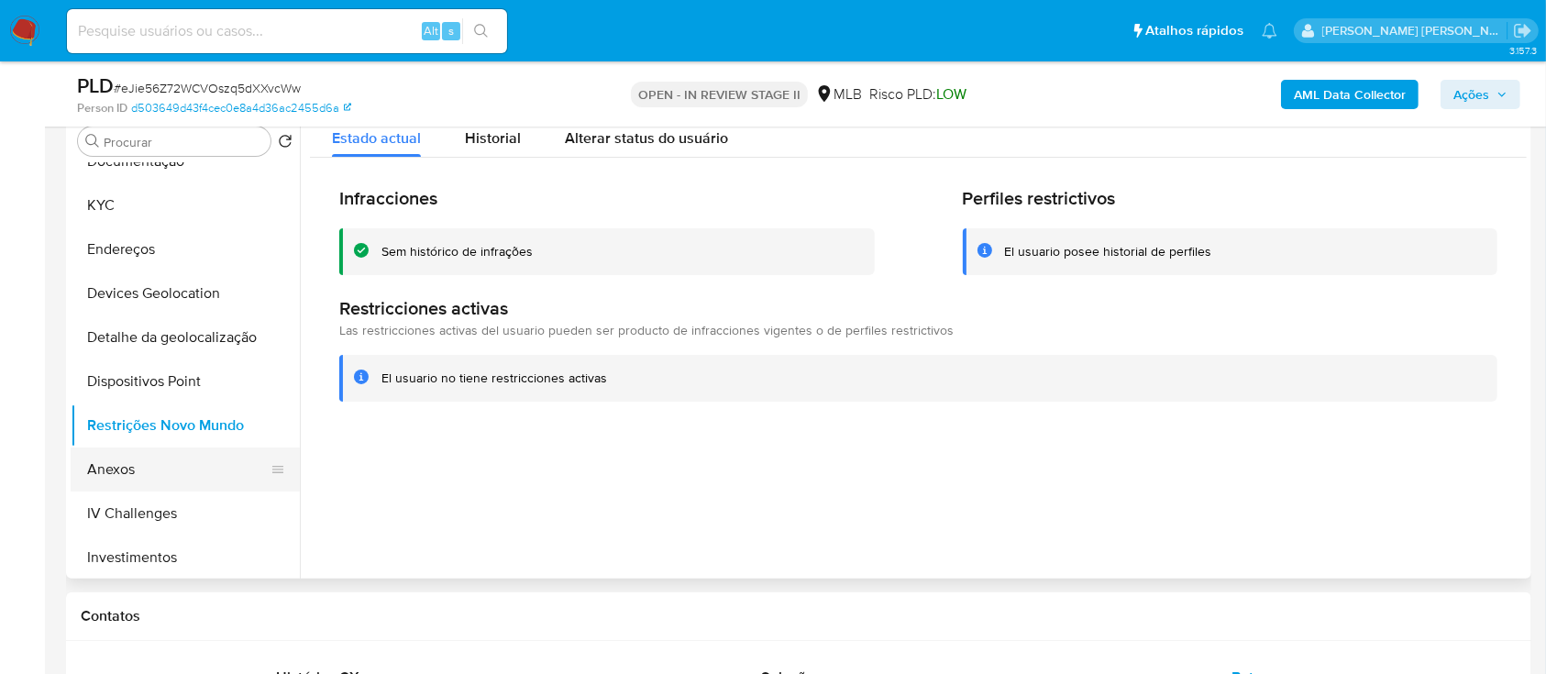
click at [138, 473] on button "Anexos" at bounding box center [178, 469] width 215 height 44
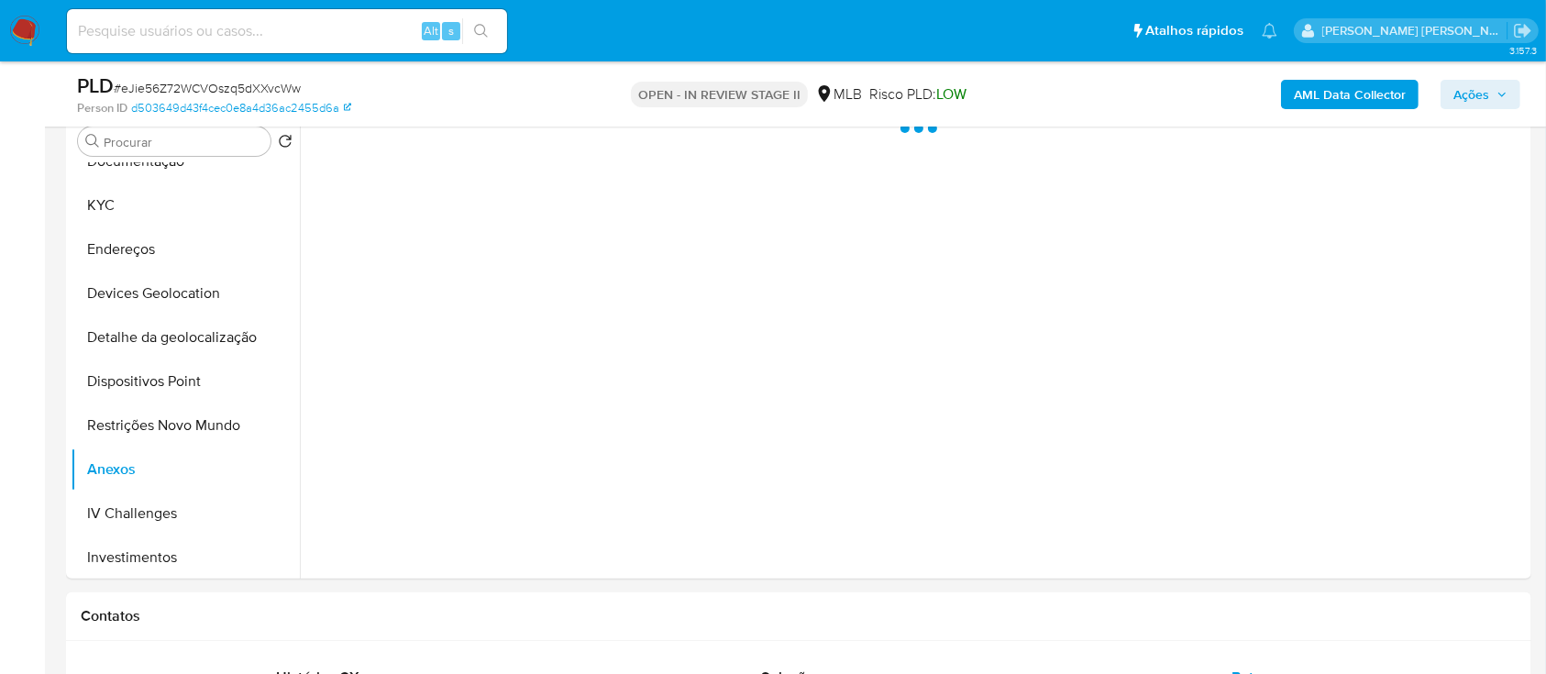
click at [277, 90] on span "# eJie56Z72WCVOszq5dXXvcWw" at bounding box center [207, 88] width 187 height 18
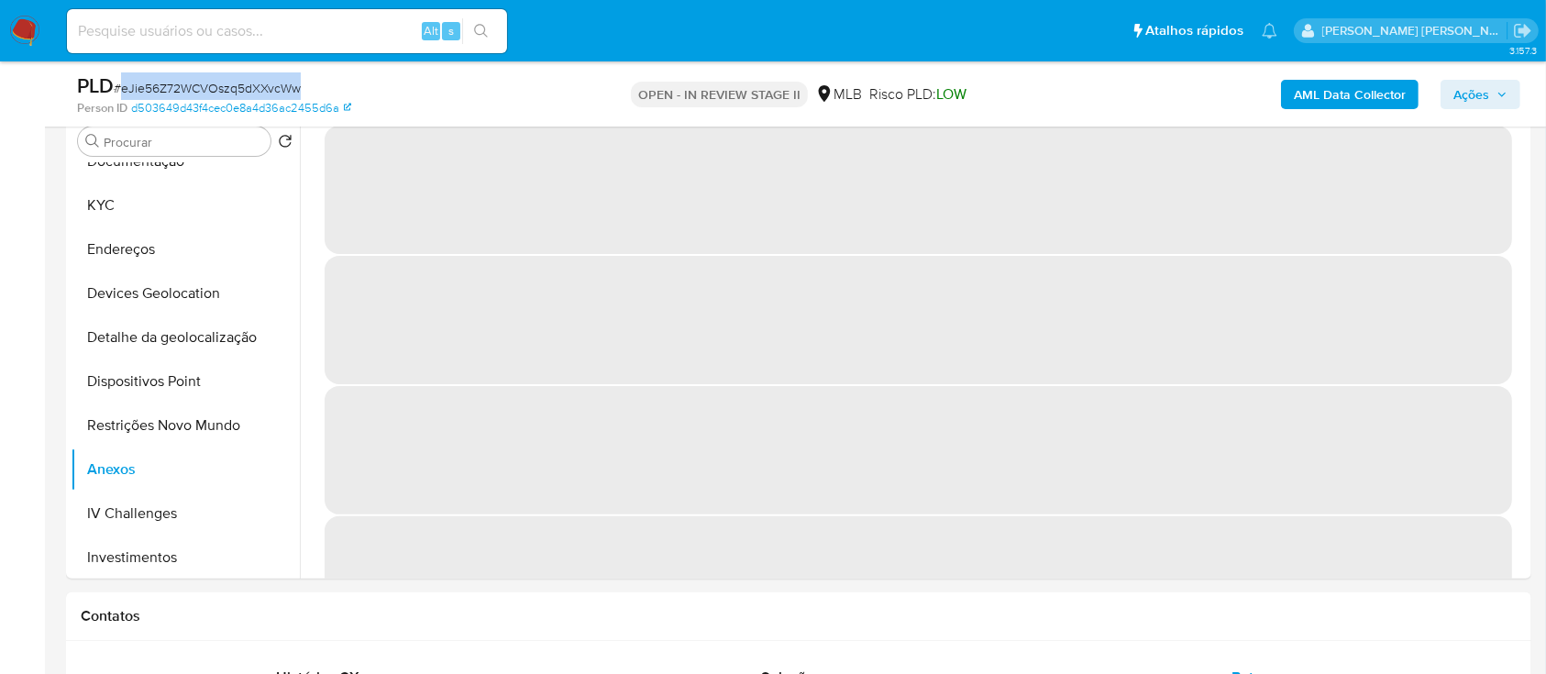
copy span "eJie56Z72WCVOszq5dXXvcWw"
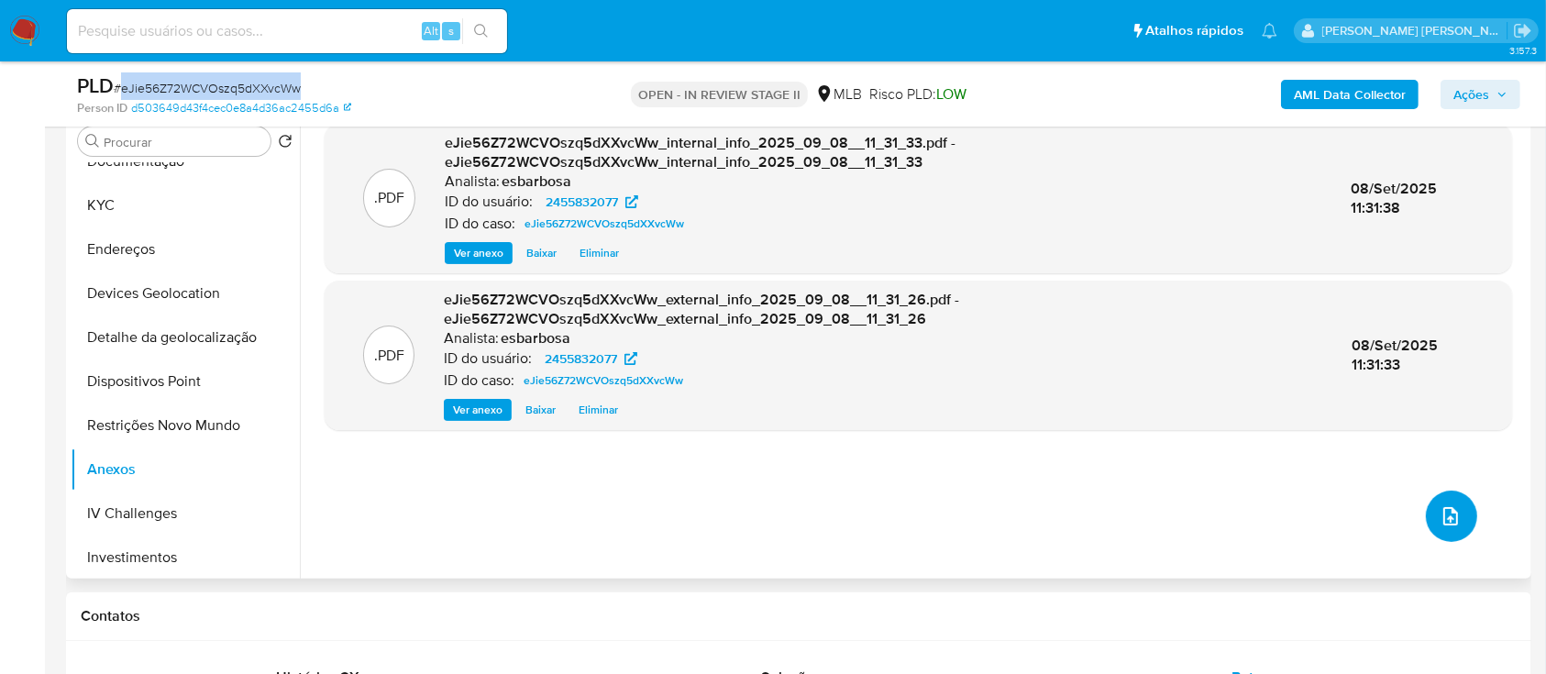
click at [1450, 523] on icon "upload-file" at bounding box center [1450, 516] width 22 height 22
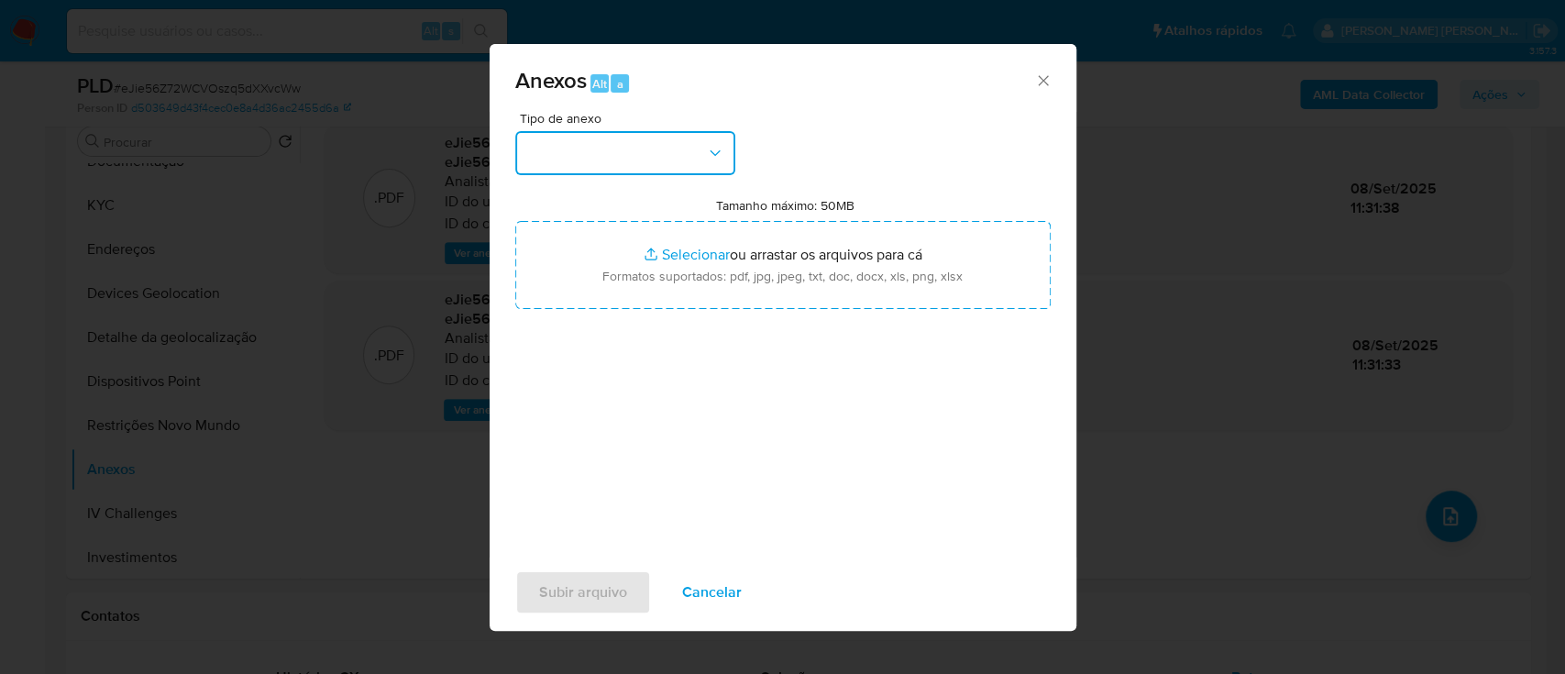
click at [679, 148] on button "button" at bounding box center [625, 153] width 220 height 44
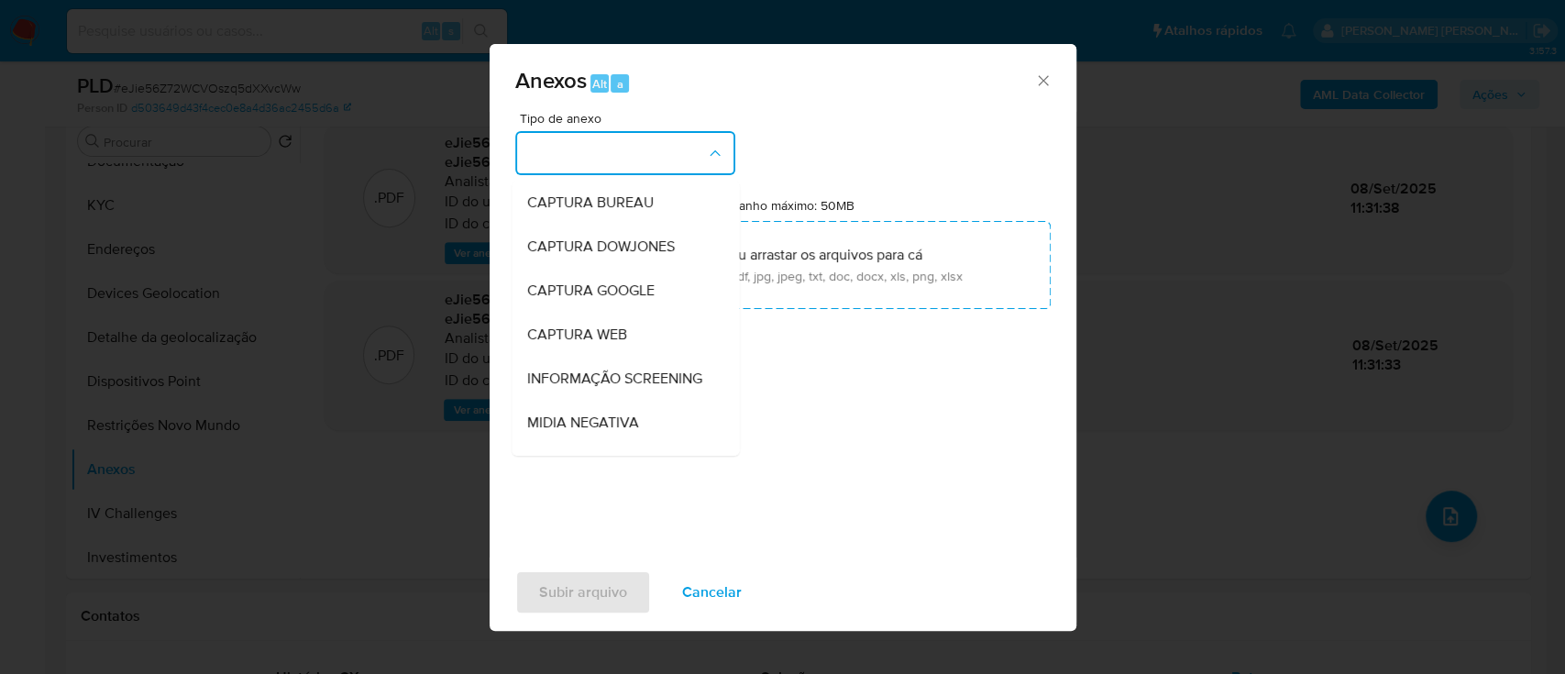
drag, startPoint x: 858, startPoint y: 141, endPoint x: 682, endPoint y: 182, distance: 180.8
click at [858, 141] on div "Tipo de anexo CAPTURA BUREAU CAPTURA DOWJONES CAPTURA GOOGLE CAPTURA WEB INFORM…" at bounding box center [782, 328] width 535 height 433
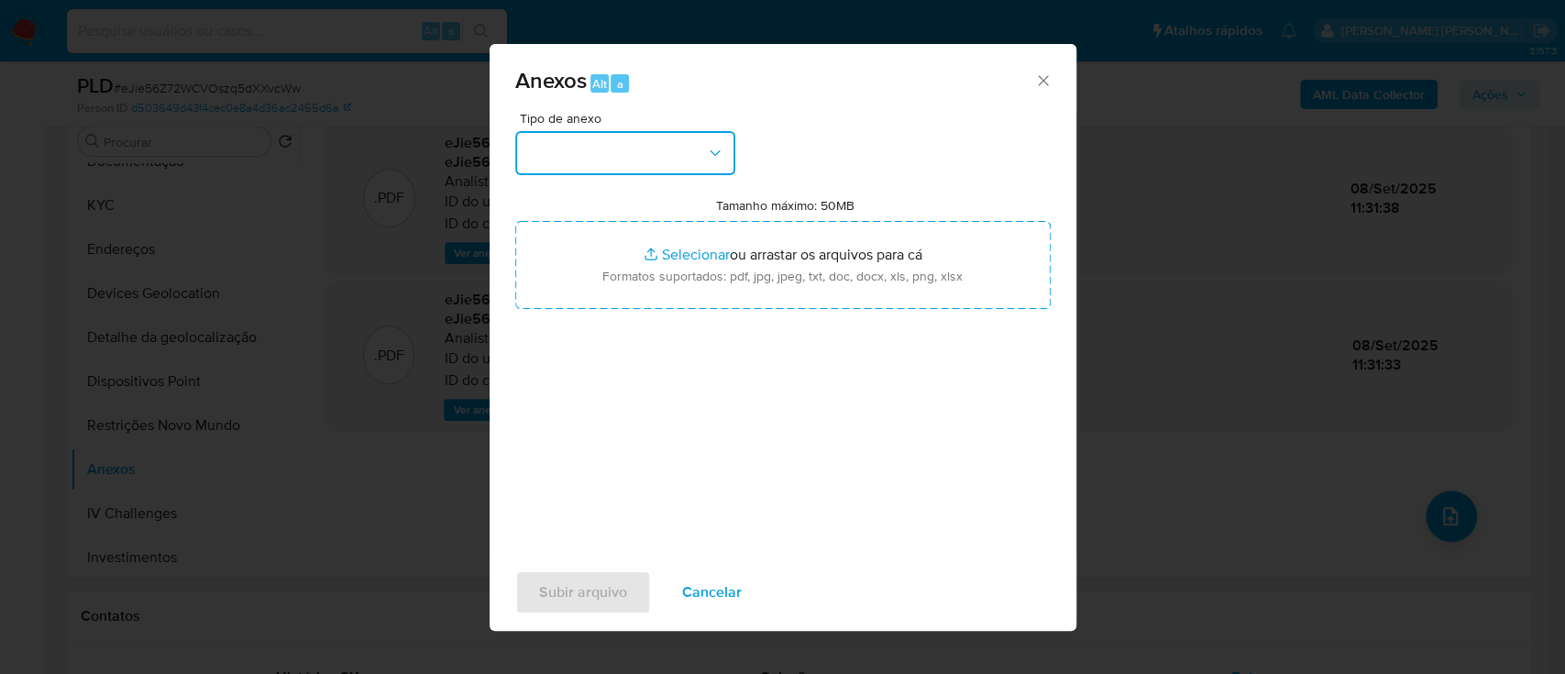
drag, startPoint x: 657, startPoint y: 158, endPoint x: 658, endPoint y: 168, distance: 10.1
click at [657, 158] on button "button" at bounding box center [625, 153] width 220 height 44
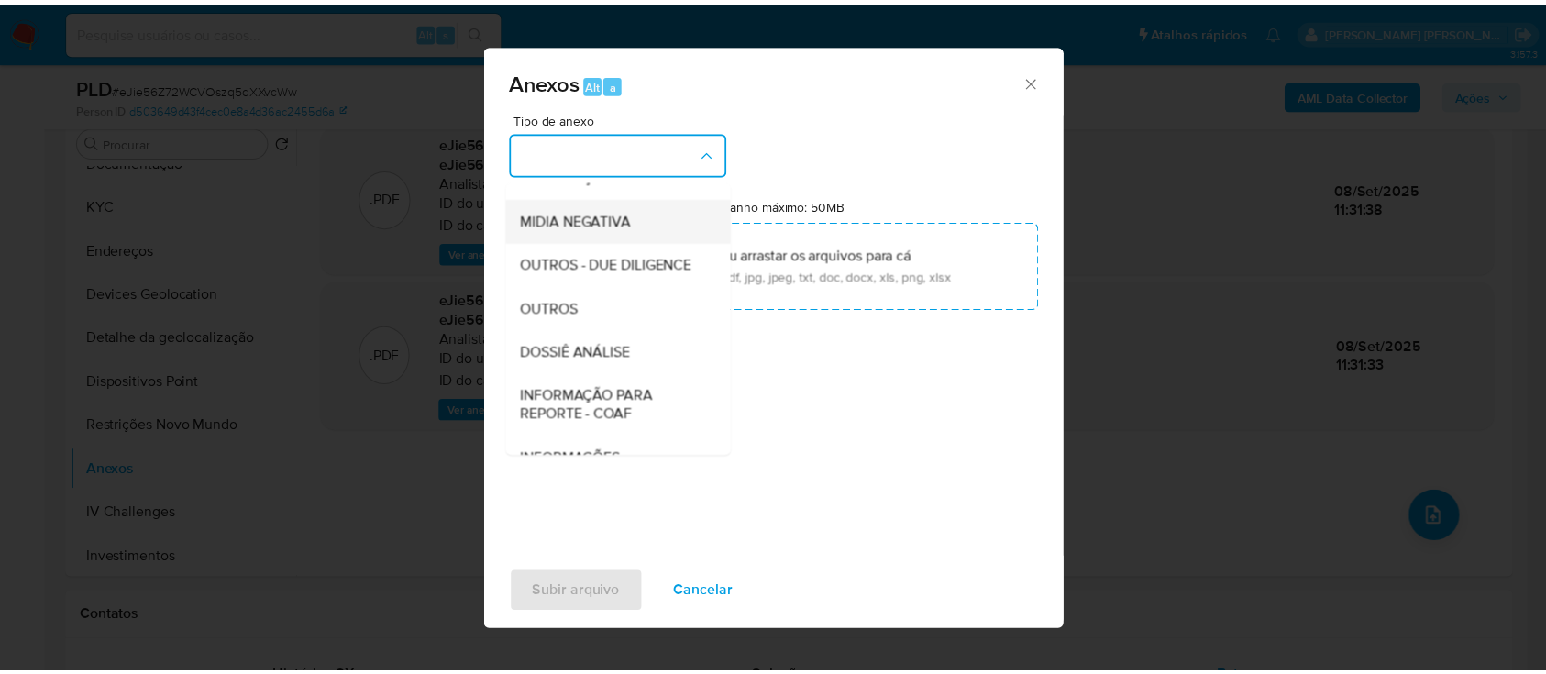
scroll to position [281, 0]
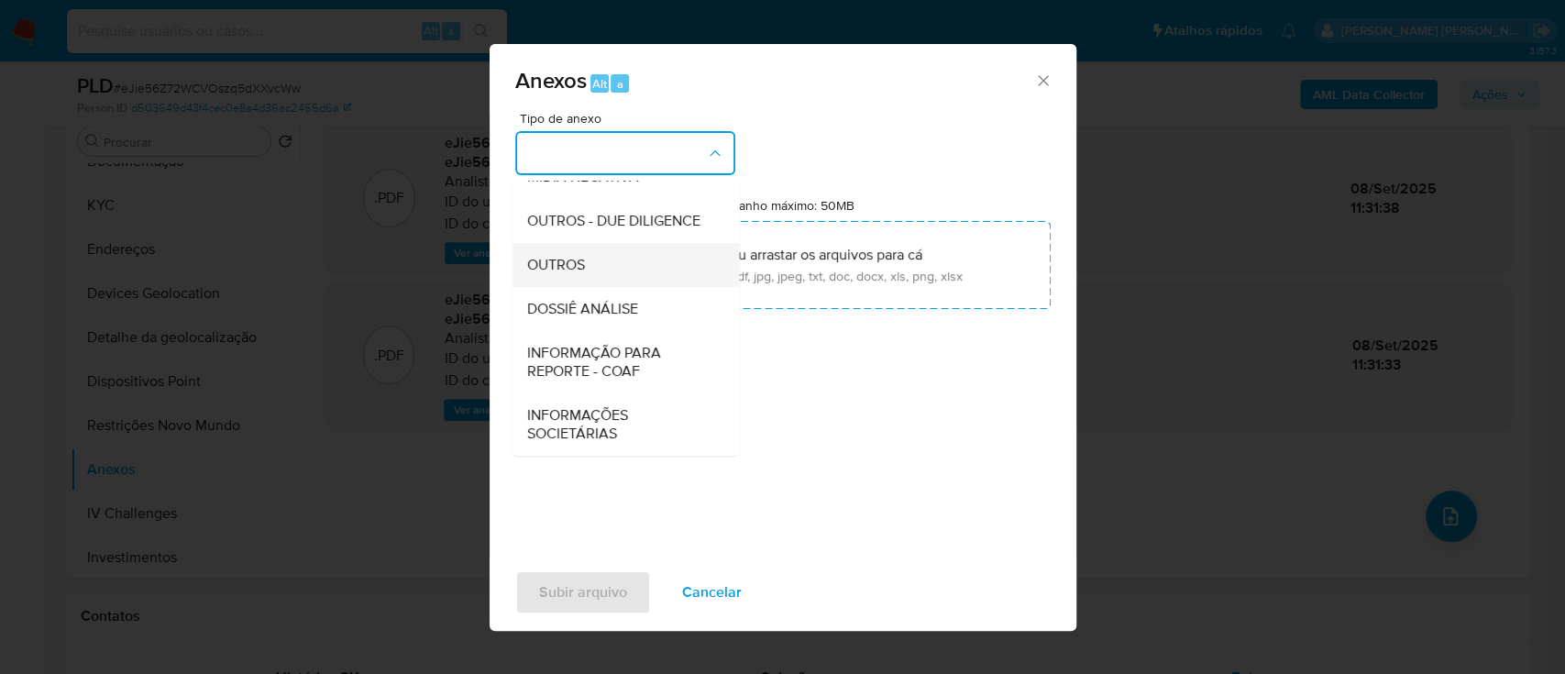
click at [572, 270] on span "OUTROS" at bounding box center [555, 265] width 58 height 18
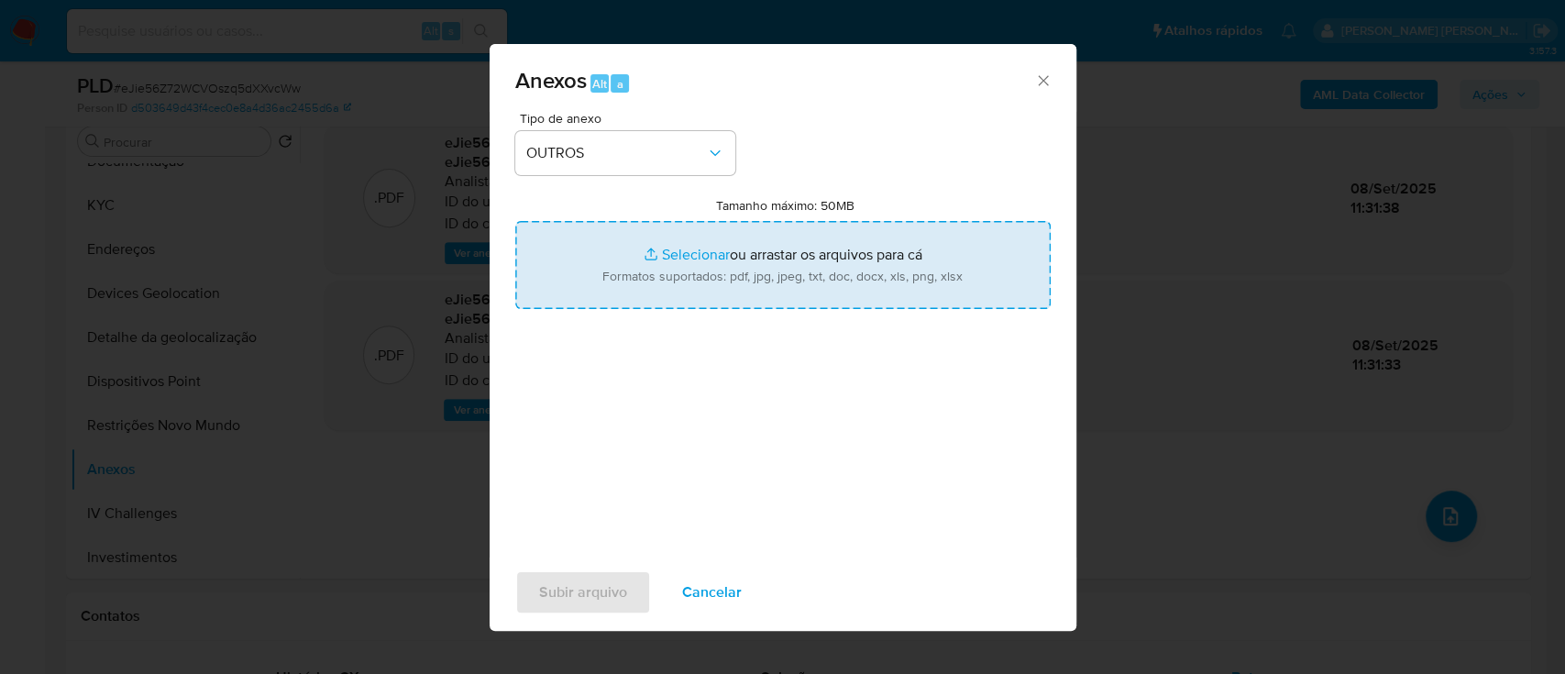
click at [689, 252] on input "Tamanho máximo: 50MB Selecionar arquivos" at bounding box center [782, 265] width 535 height 88
type input "C:\fakepath\Mulan 2455832077_2025_09_04_08_31_47.xlsx"
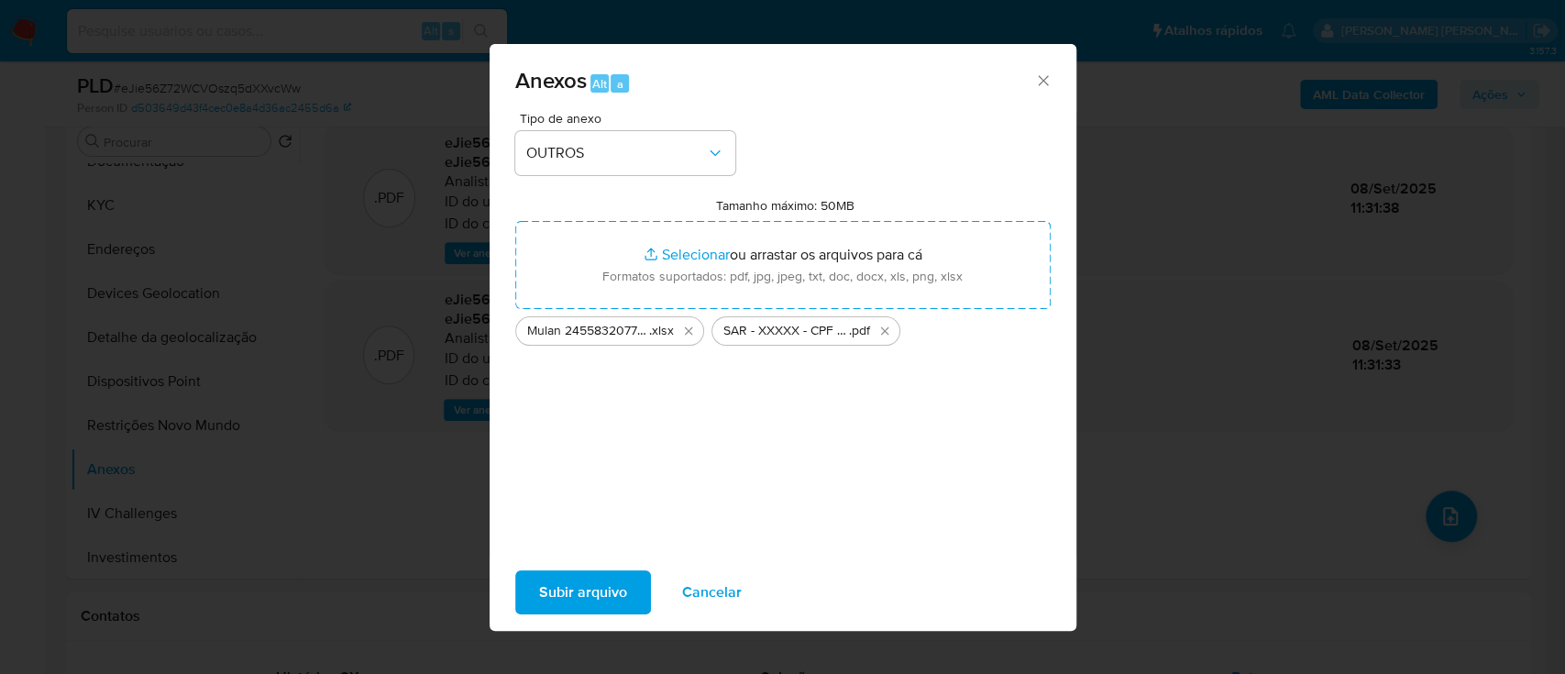
click at [565, 605] on span "Subir arquivo" at bounding box center [583, 592] width 88 height 40
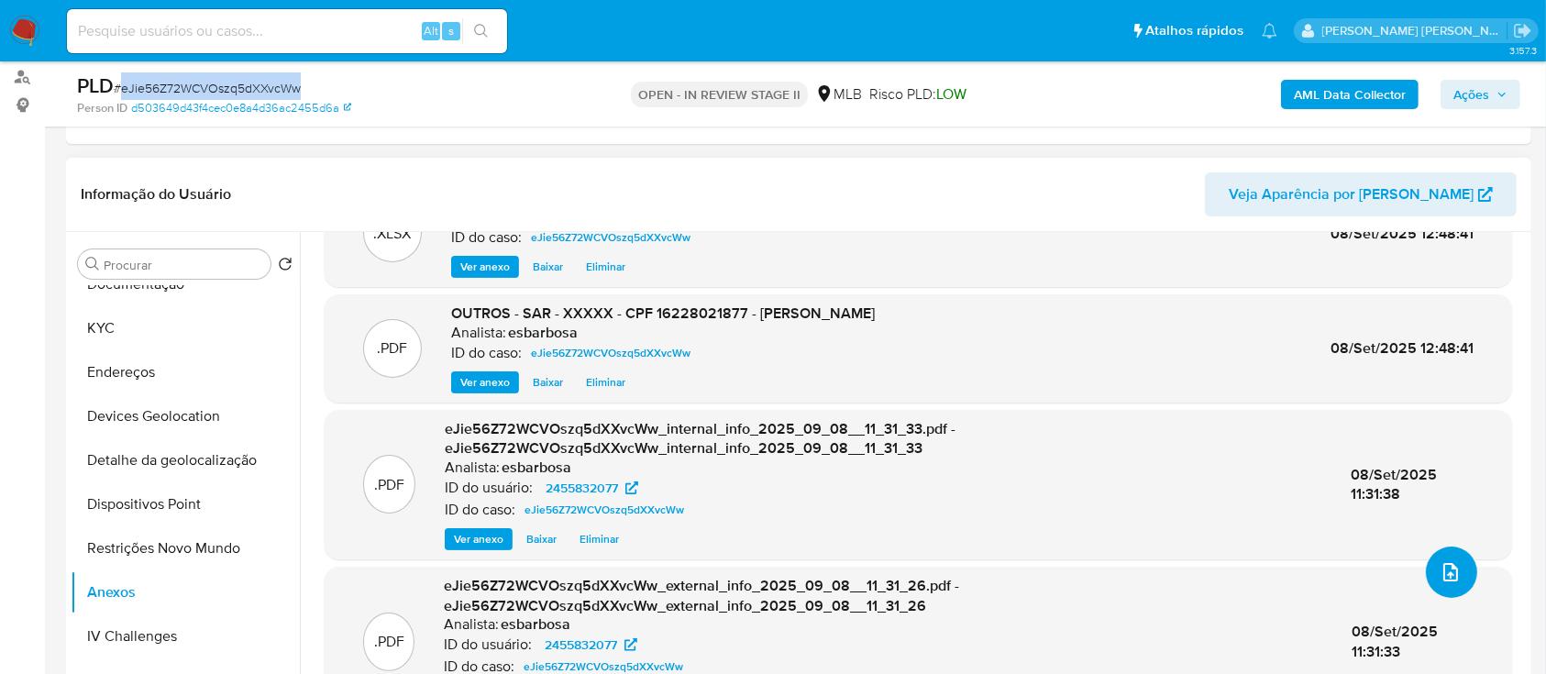
scroll to position [98, 0]
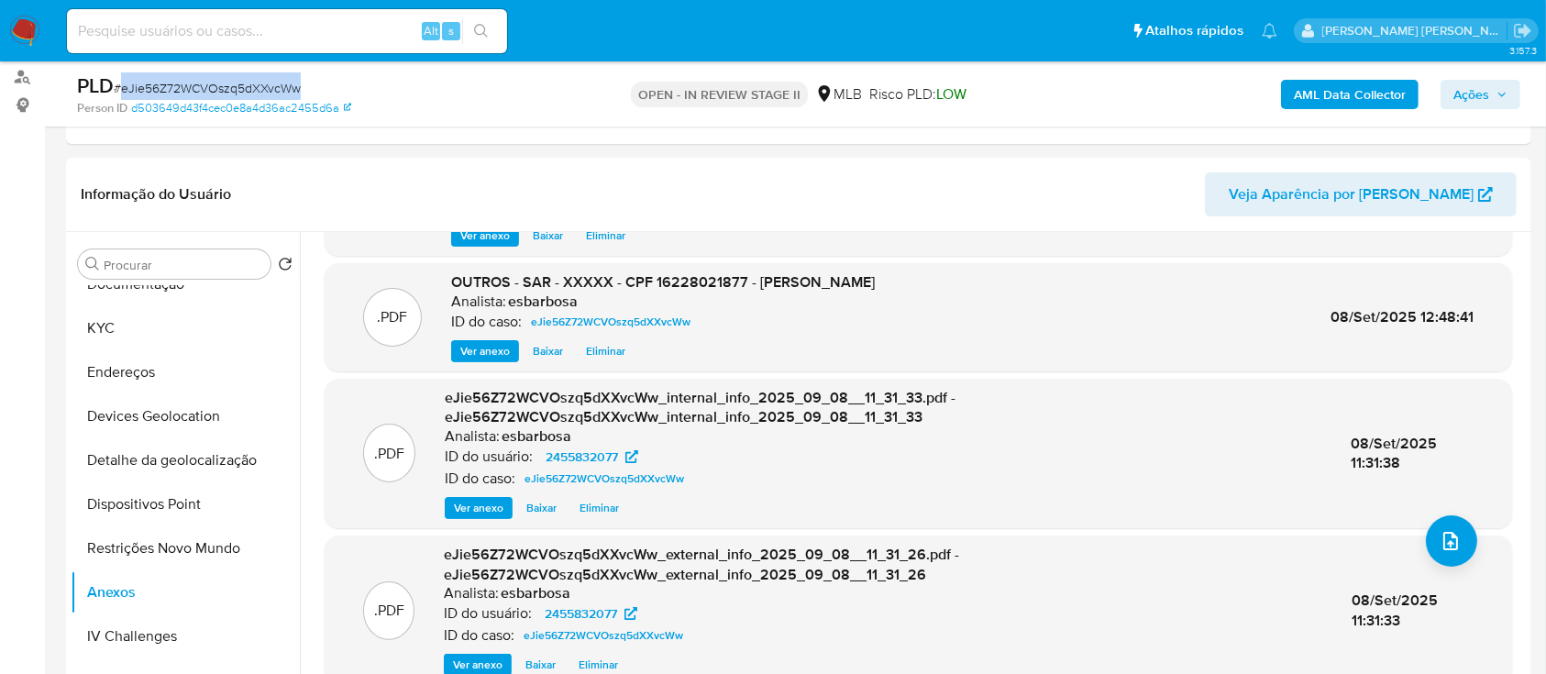
click at [1473, 87] on span "Ações" at bounding box center [1471, 94] width 36 height 29
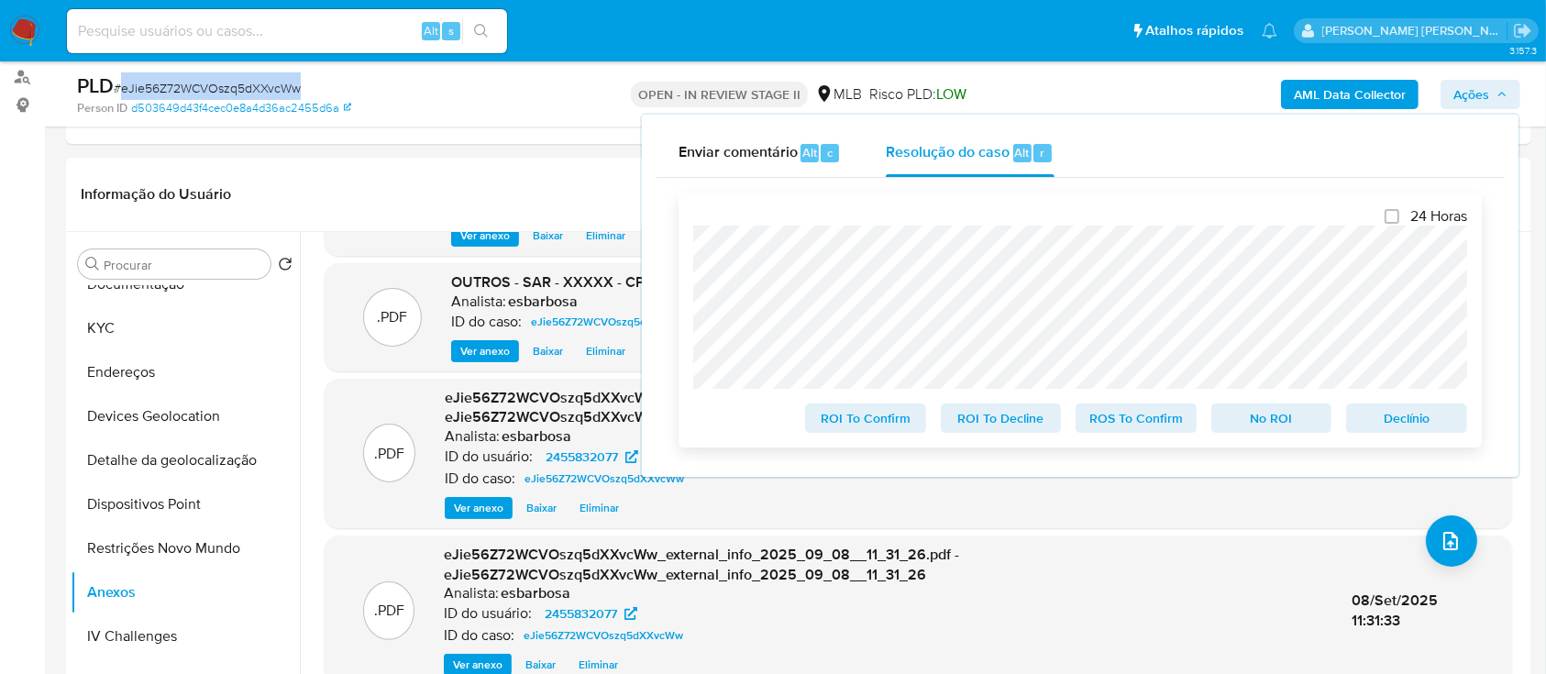
click at [1144, 421] on span "ROS To Confirm" at bounding box center [1135, 418] width 95 height 26
